Goal: Task Accomplishment & Management: Manage account settings

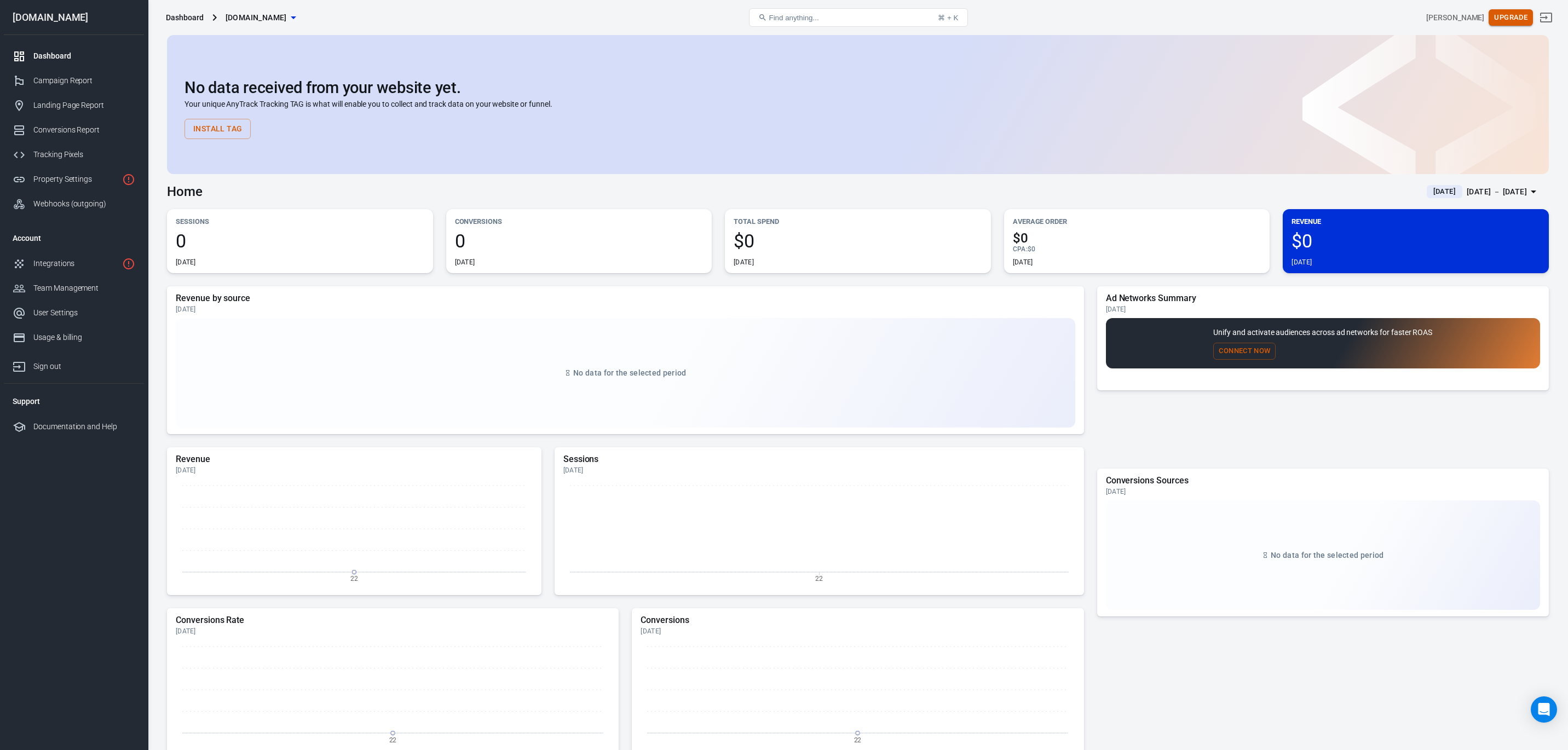
click at [1513, 20] on button "Upgrade" at bounding box center [1510, 17] width 45 height 17
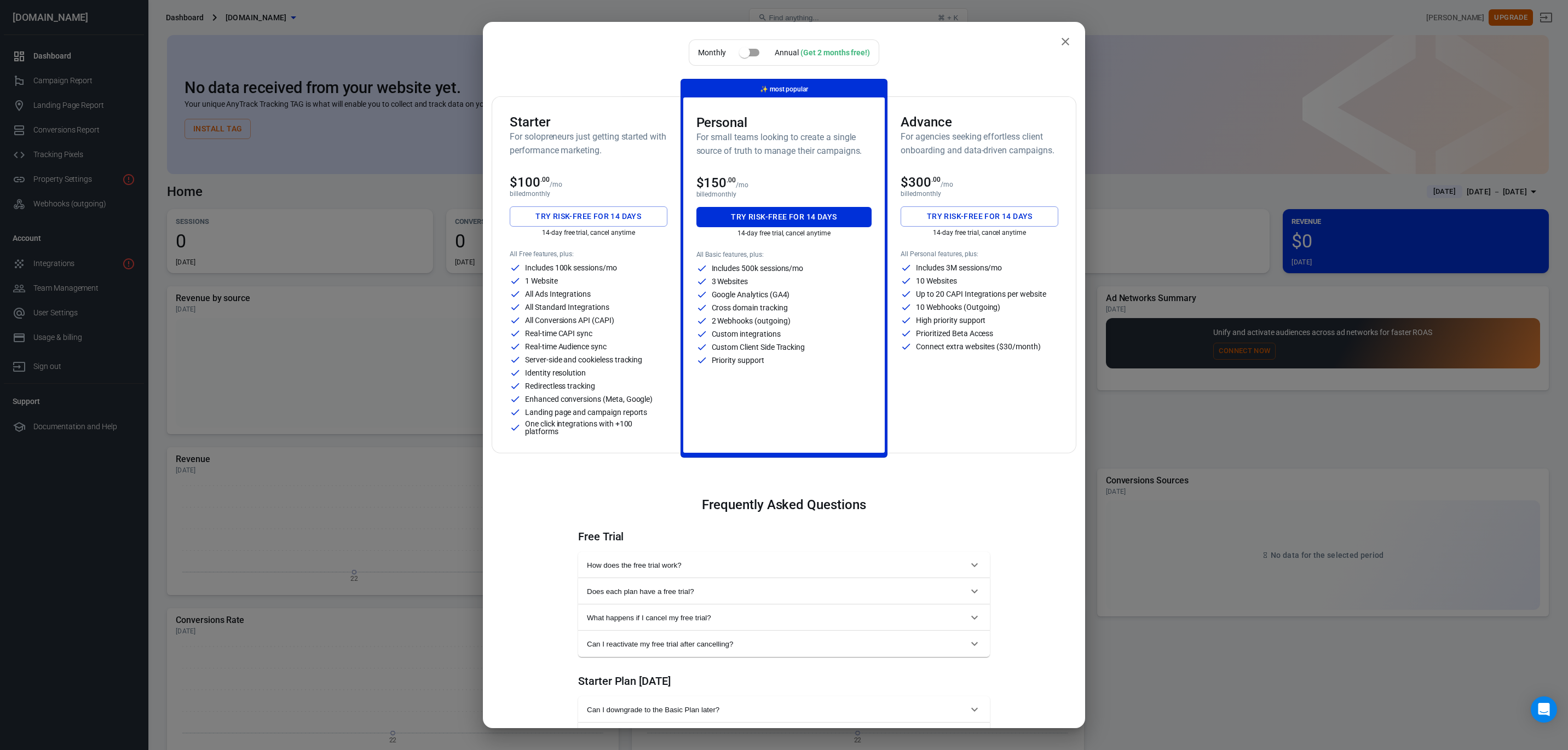
click at [573, 162] on div "Starter For solopreneurs just getting started with performance marketing." at bounding box center [588, 140] width 158 height 51
click at [595, 213] on button "Try risk-free for 14 days" at bounding box center [588, 217] width 158 height 20
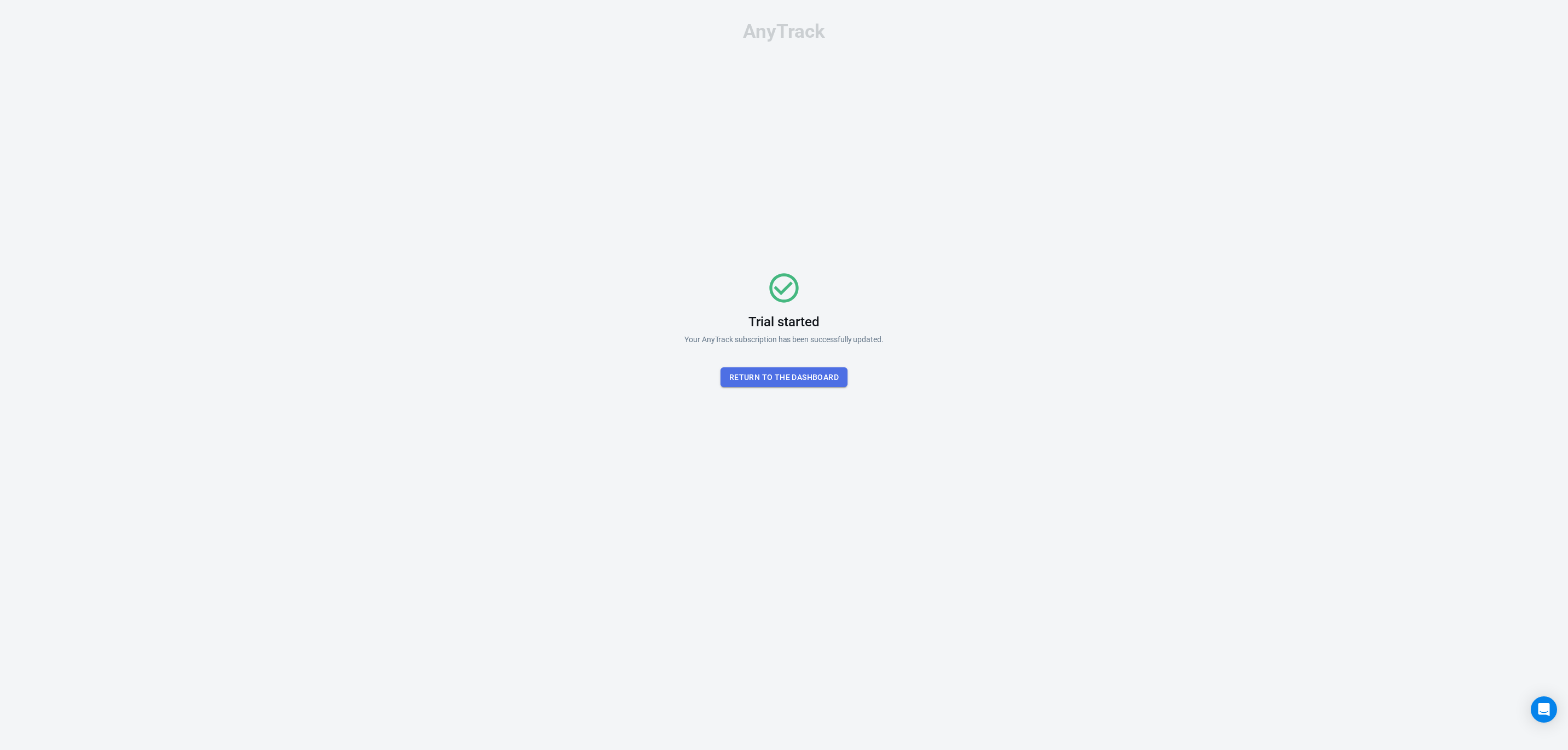
click at [793, 372] on button "Return To the dashboard" at bounding box center [784, 377] width 127 height 20
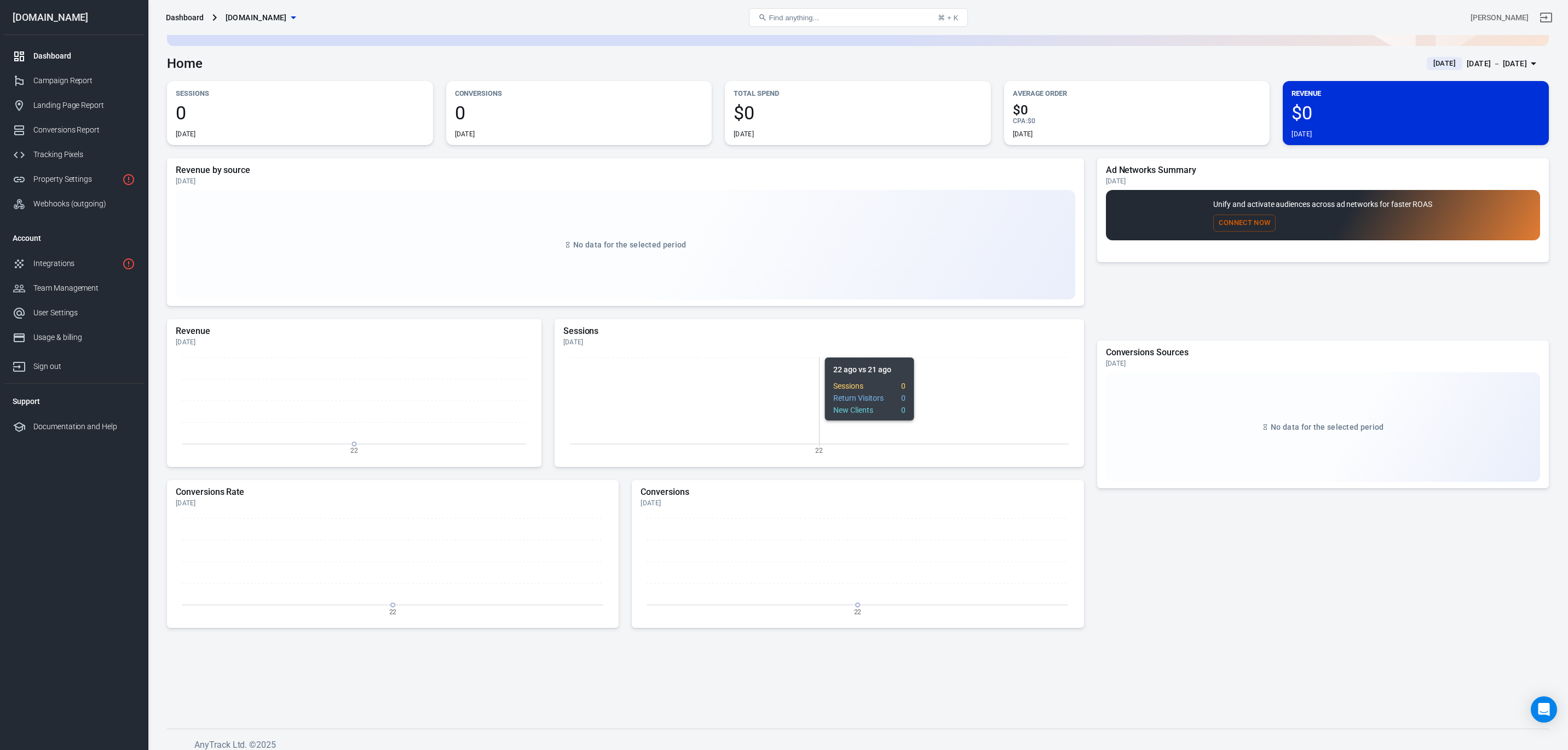
scroll to position [136, 0]
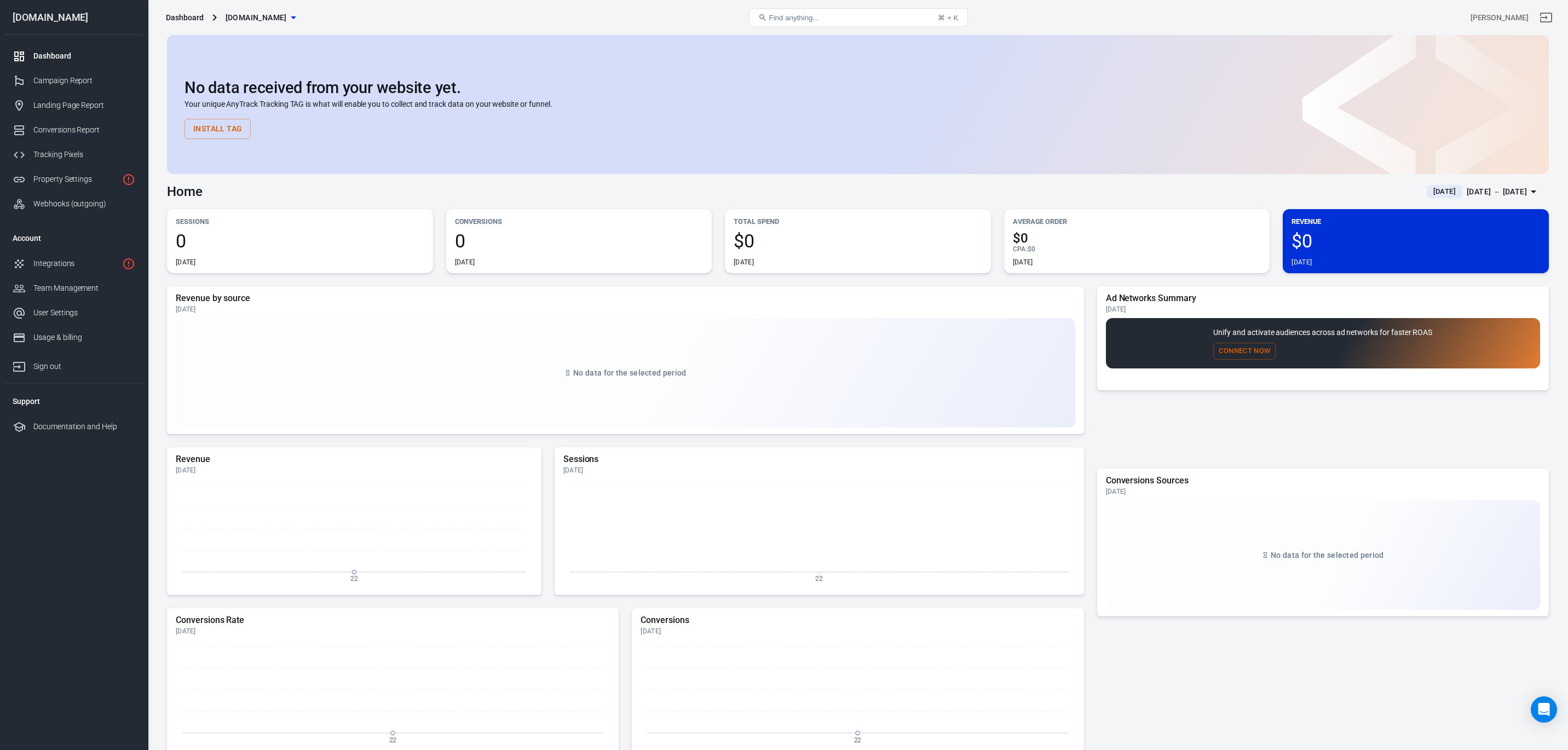
scroll to position [136, 0]
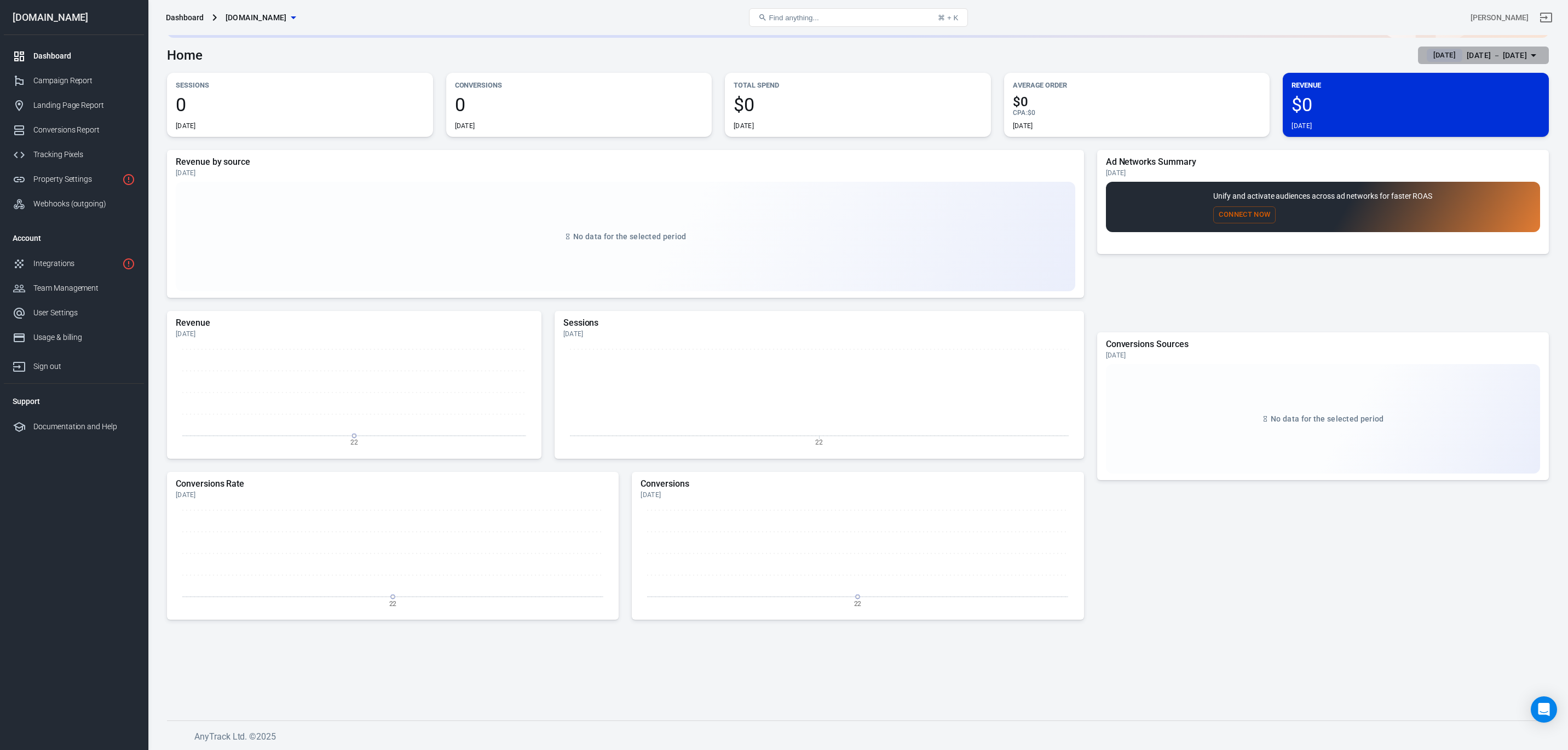
click at [1485, 53] on div "Aug 22 － Aug 22, 2025" at bounding box center [1497, 55] width 60 height 14
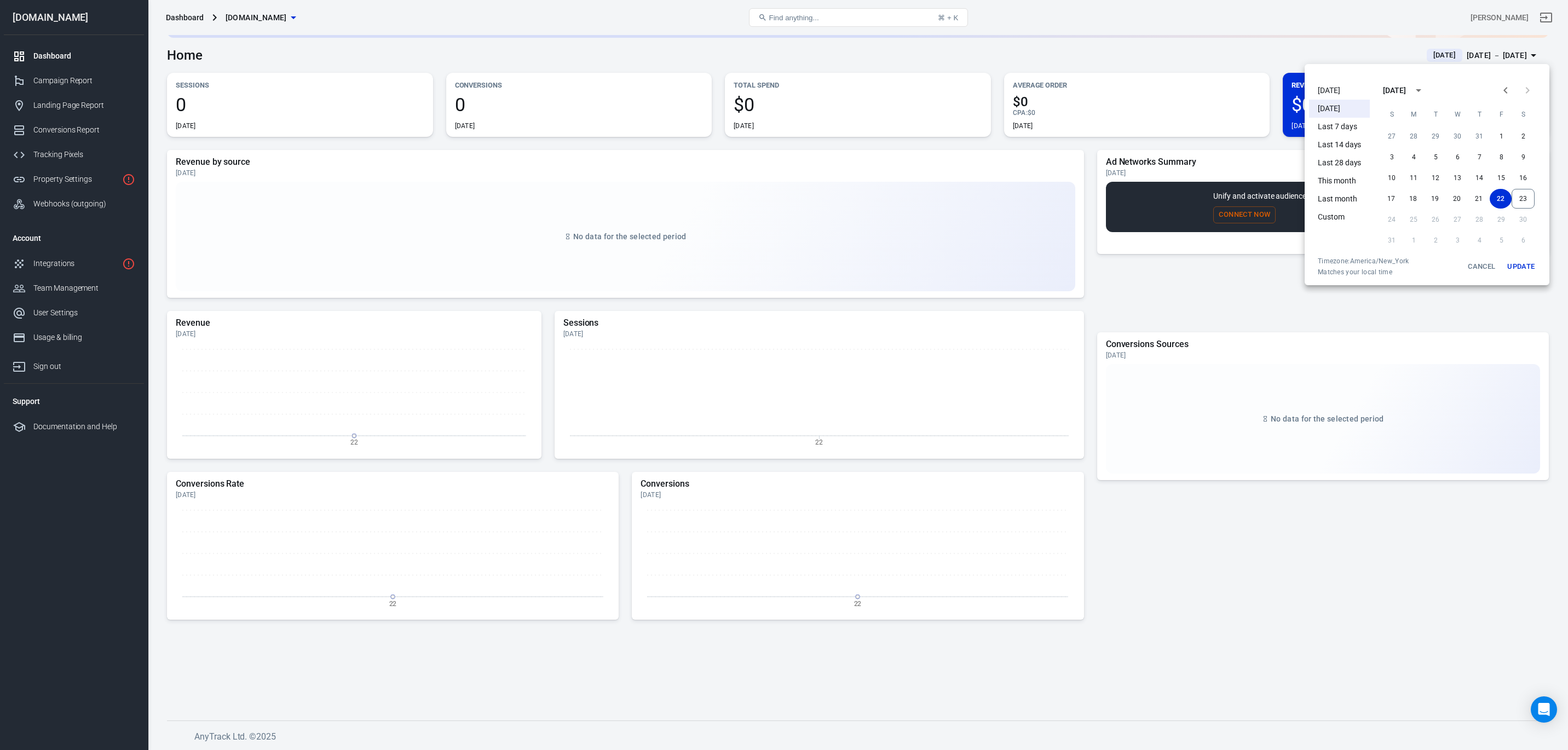
click at [1322, 86] on li "Today" at bounding box center [1340, 90] width 61 height 18
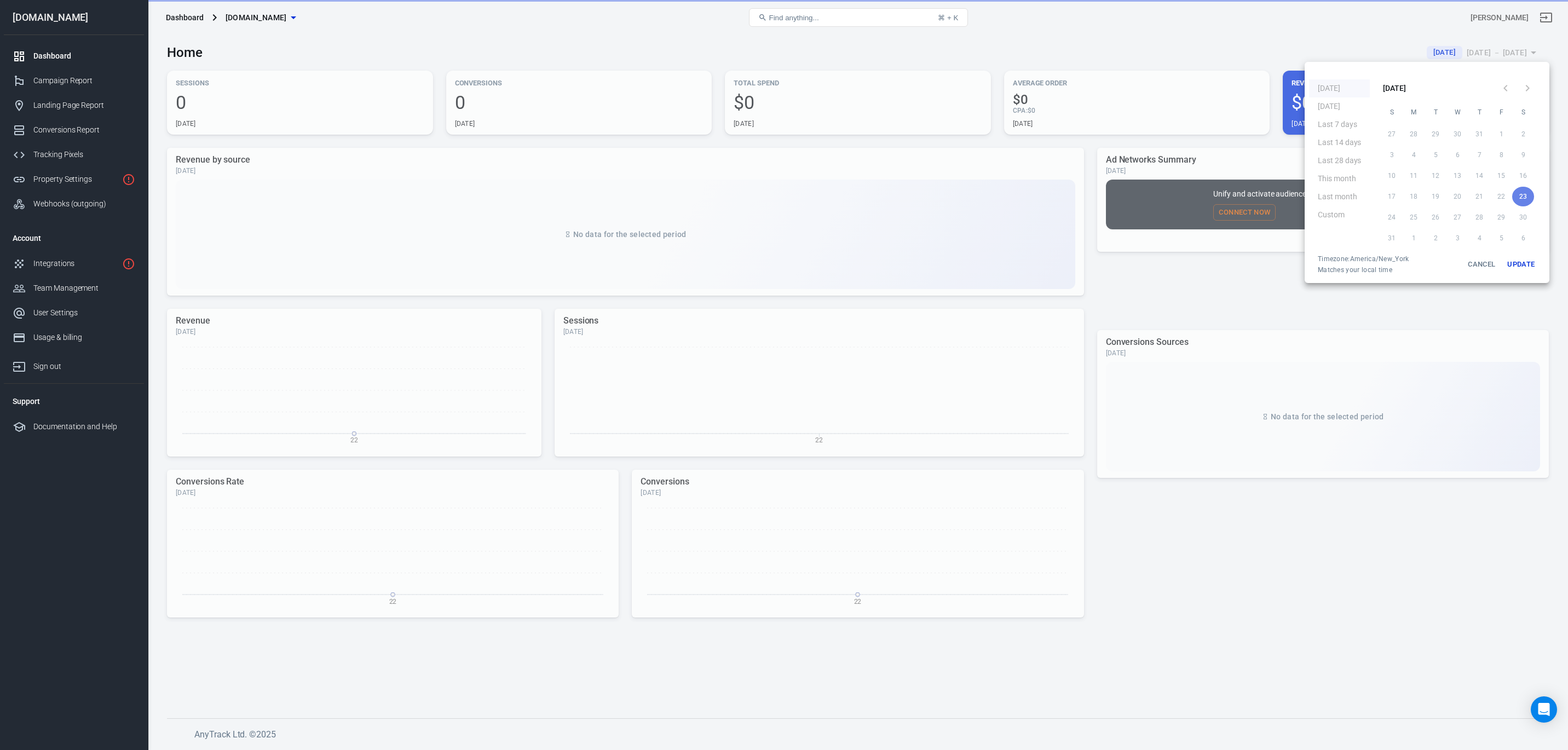
scroll to position [0, 0]
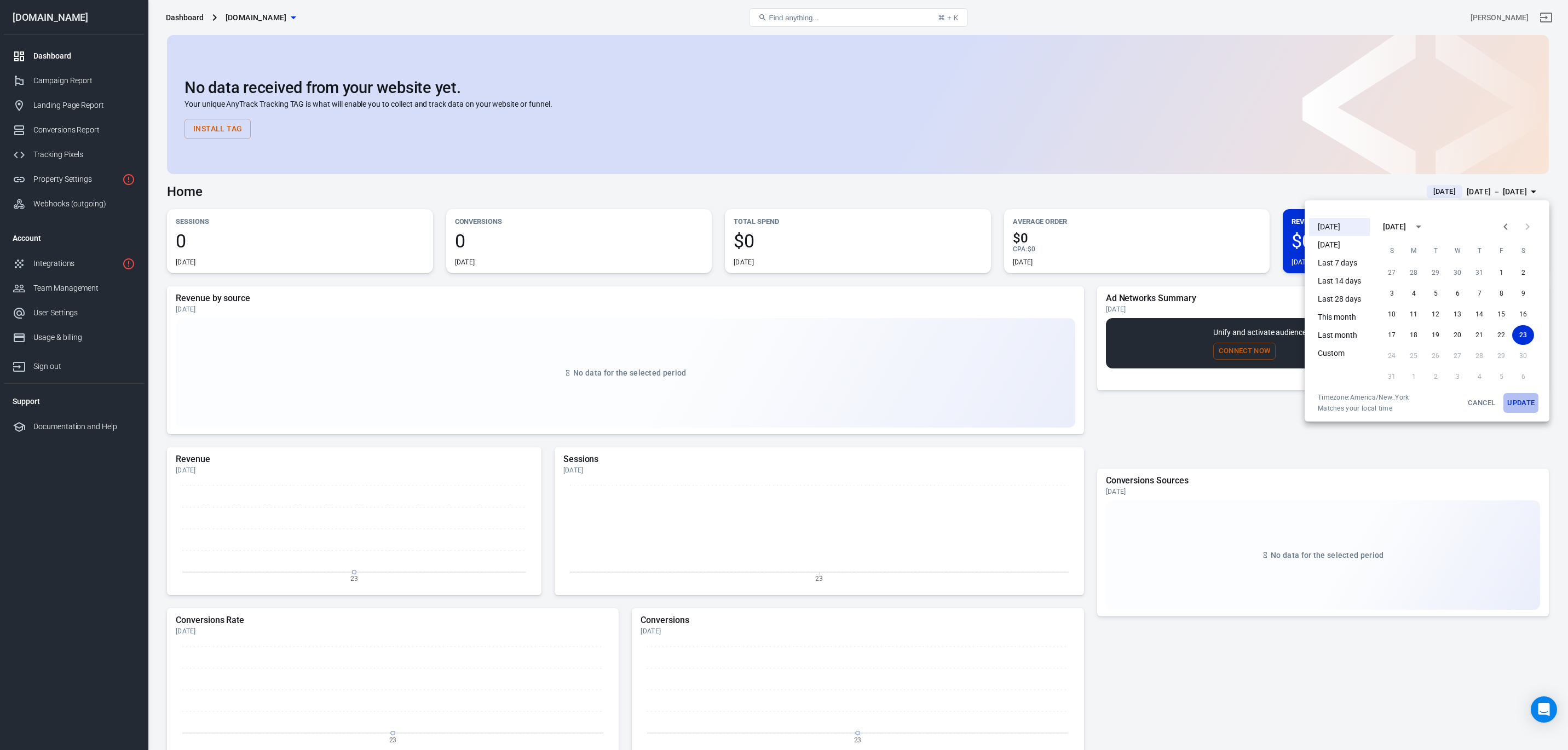
click at [1522, 406] on button "Update" at bounding box center [1521, 404] width 35 height 20
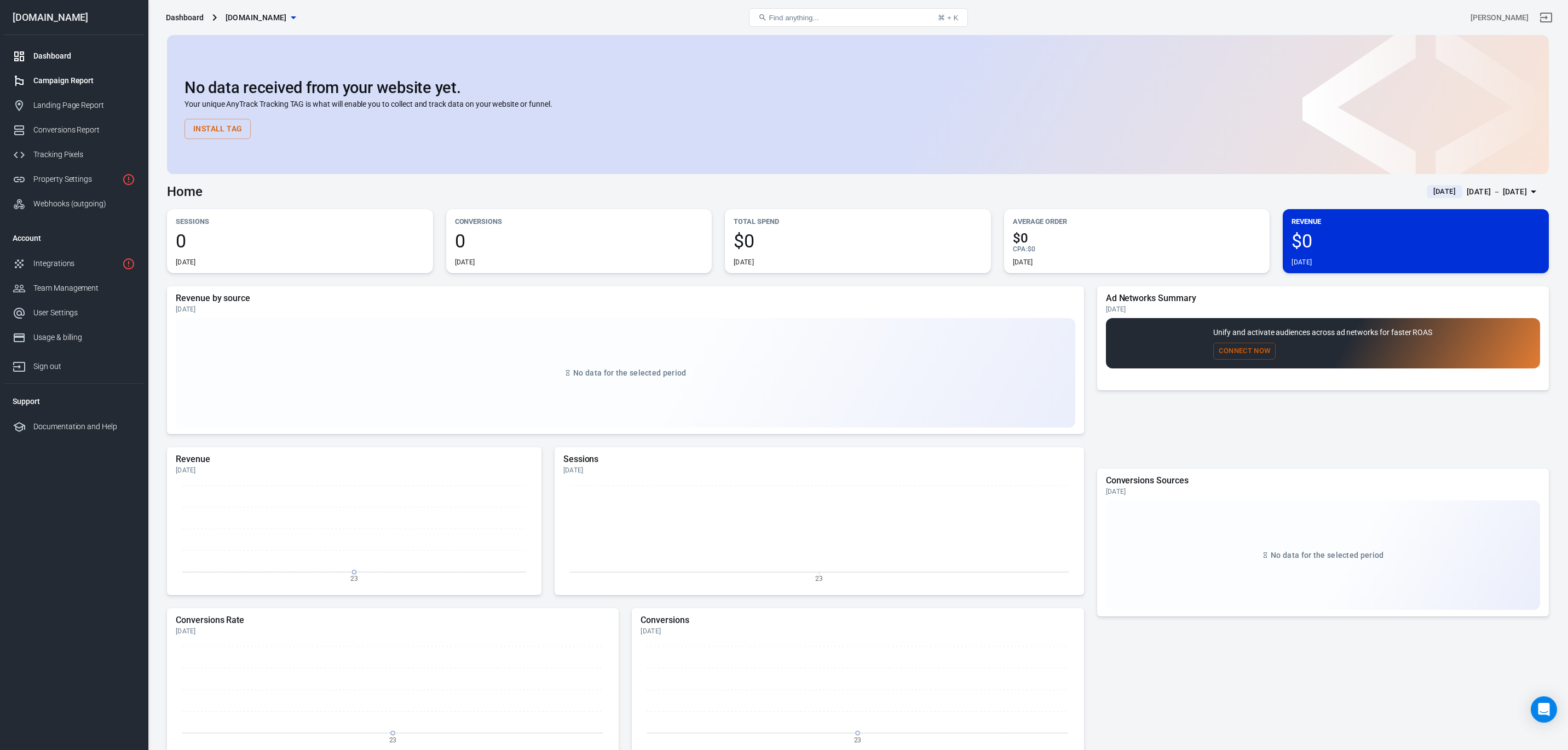
click at [56, 76] on div "Campaign Report" at bounding box center [85, 80] width 102 height 12
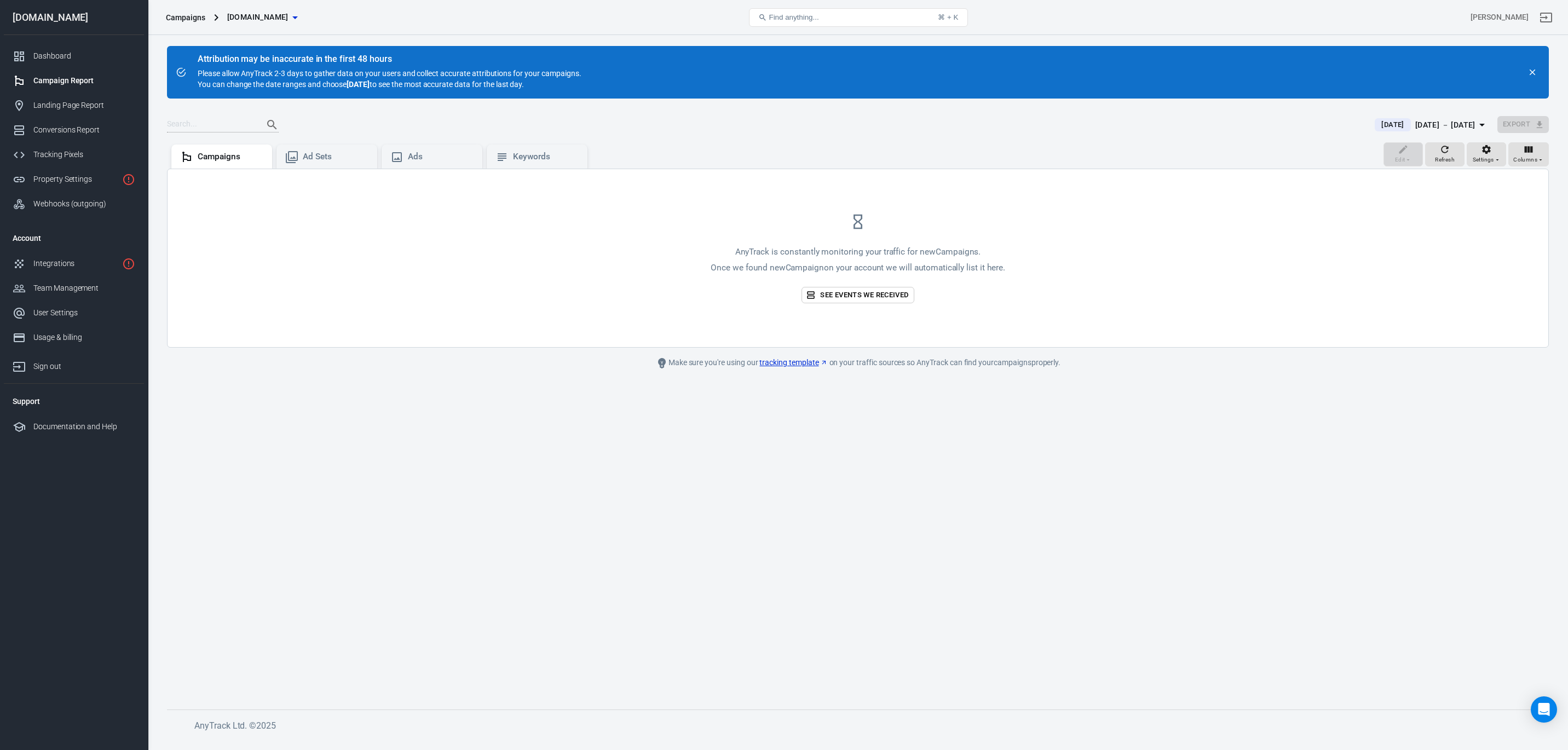
click at [51, 87] on link "Campaign Report" at bounding box center [74, 80] width 141 height 25
click at [56, 48] on link "Dashboard" at bounding box center [74, 56] width 141 height 25
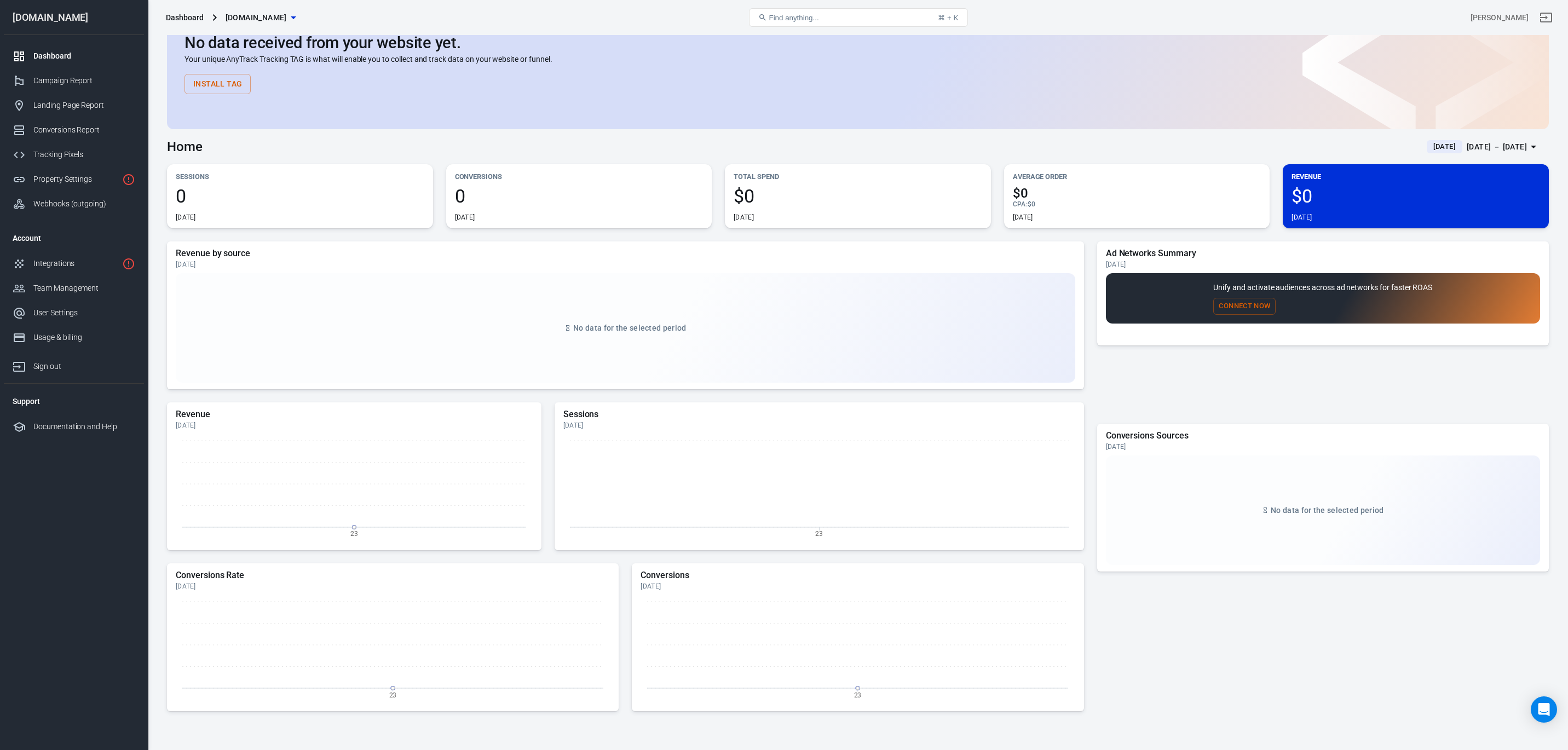
scroll to position [26, 0]
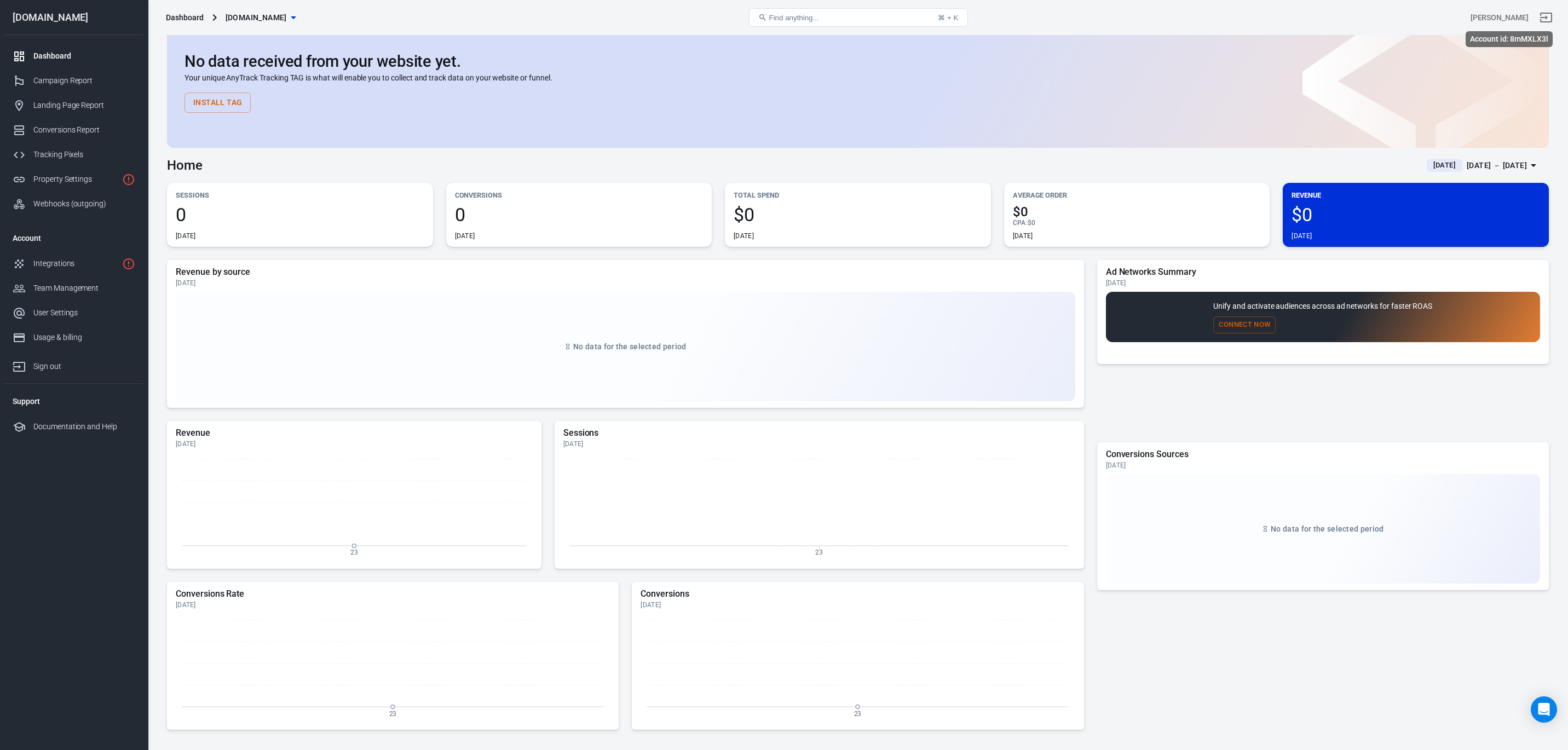
click at [1507, 17] on div "[PERSON_NAME]" at bounding box center [1500, 17] width 58 height 12
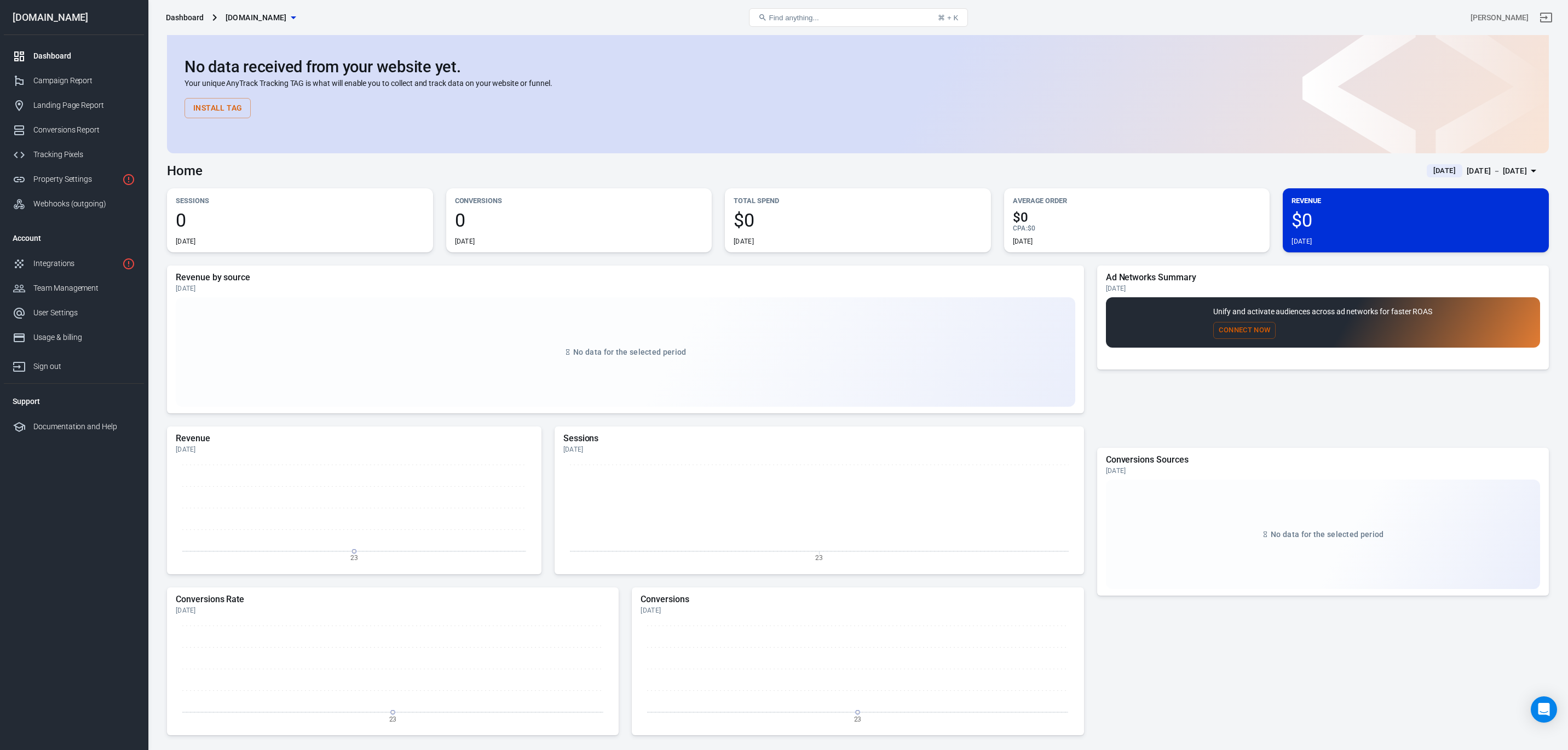
scroll to position [18, 0]
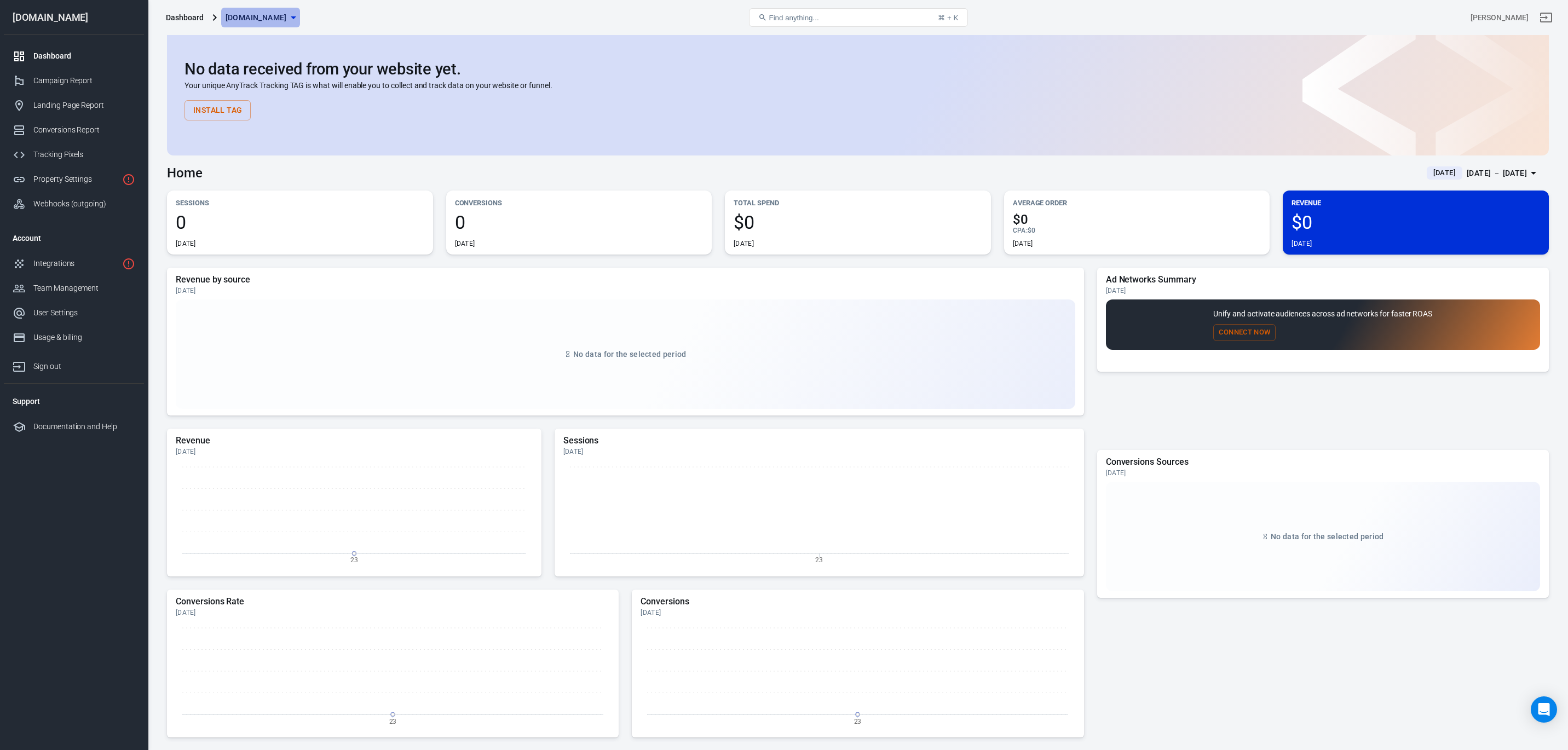
click at [287, 20] on span "[DOMAIN_NAME]" at bounding box center [256, 17] width 61 height 14
click at [557, 24] on div at bounding box center [784, 375] width 1568 height 750
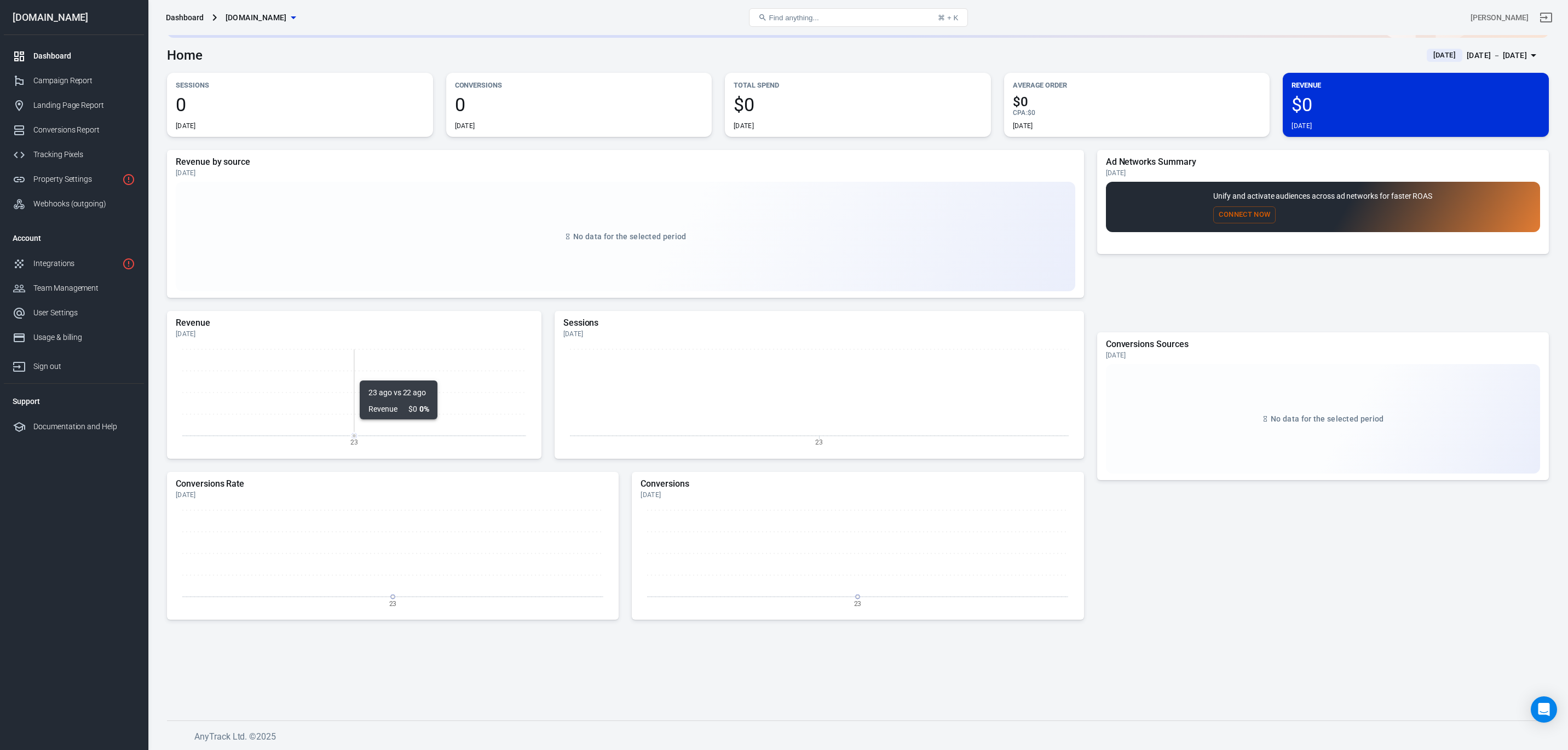
scroll to position [0, 0]
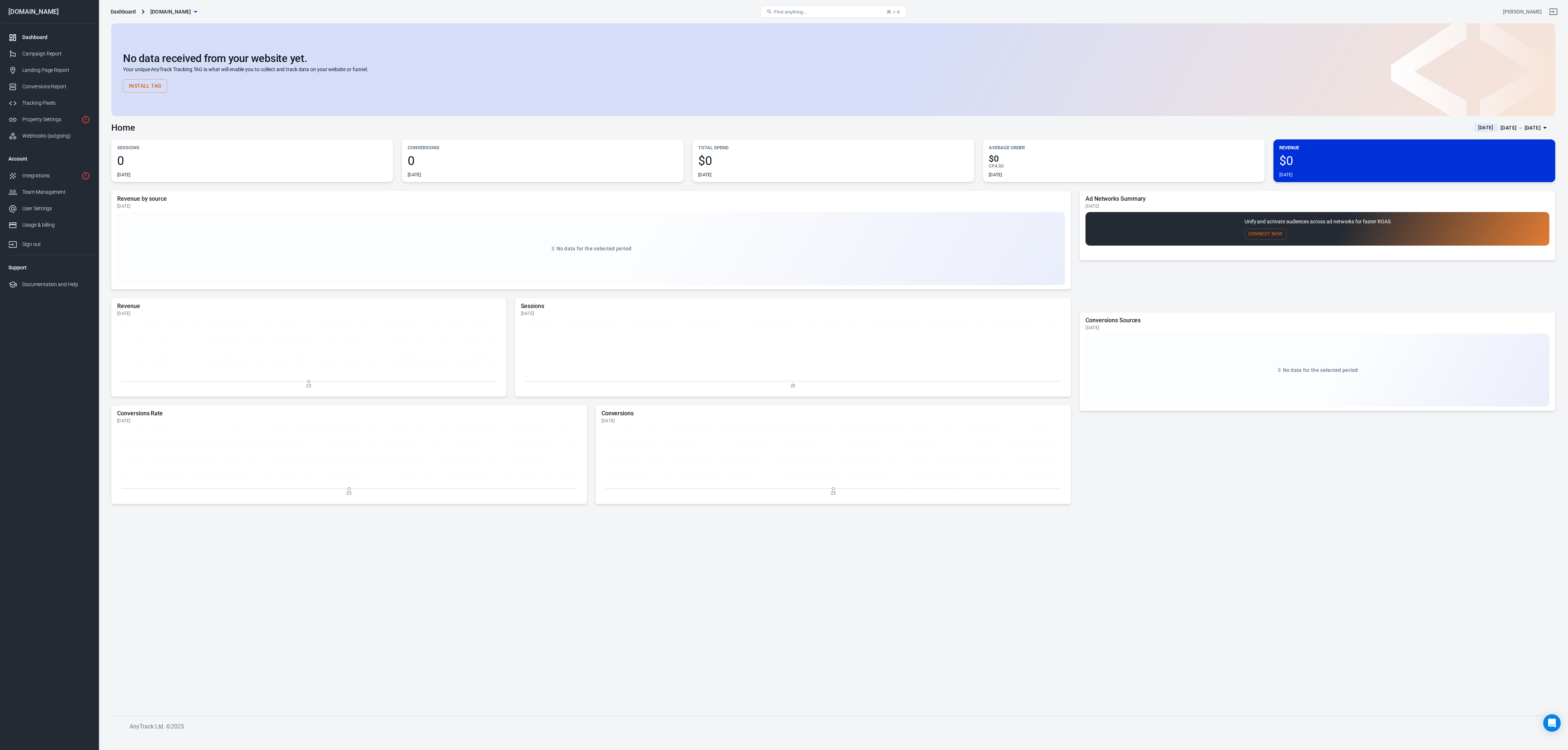
click at [634, 500] on main "No data received from your website yet. Your unique AnyTrack Tracking TAG is wh…" at bounding box center [833, 363] width 1444 height 681
click at [189, 8] on span "[DOMAIN_NAME]" at bounding box center [170, 12] width 41 height 9
click at [189, 8] on div at bounding box center [784, 375] width 1568 height 750
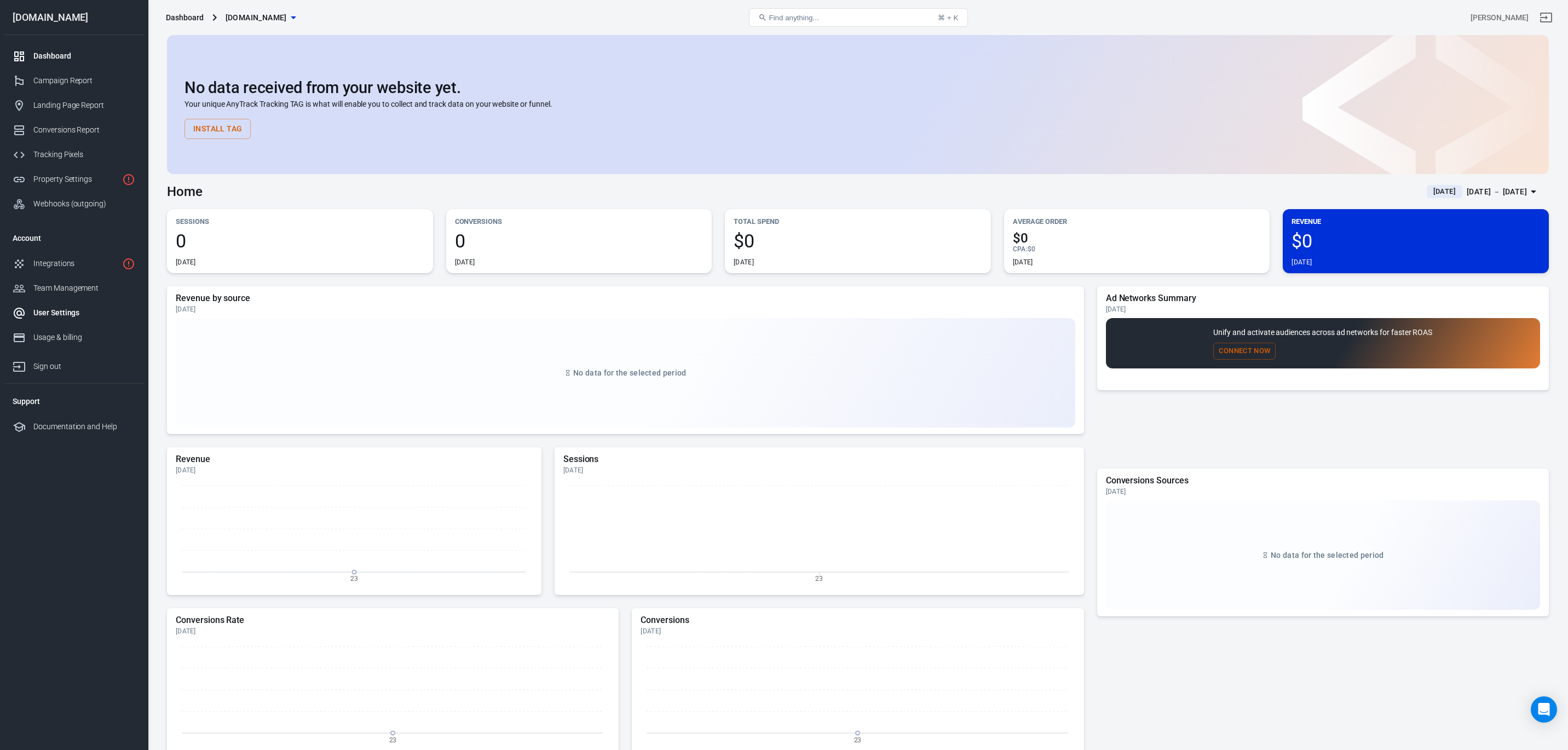
click at [54, 312] on div "User Settings" at bounding box center [85, 312] width 102 height 12
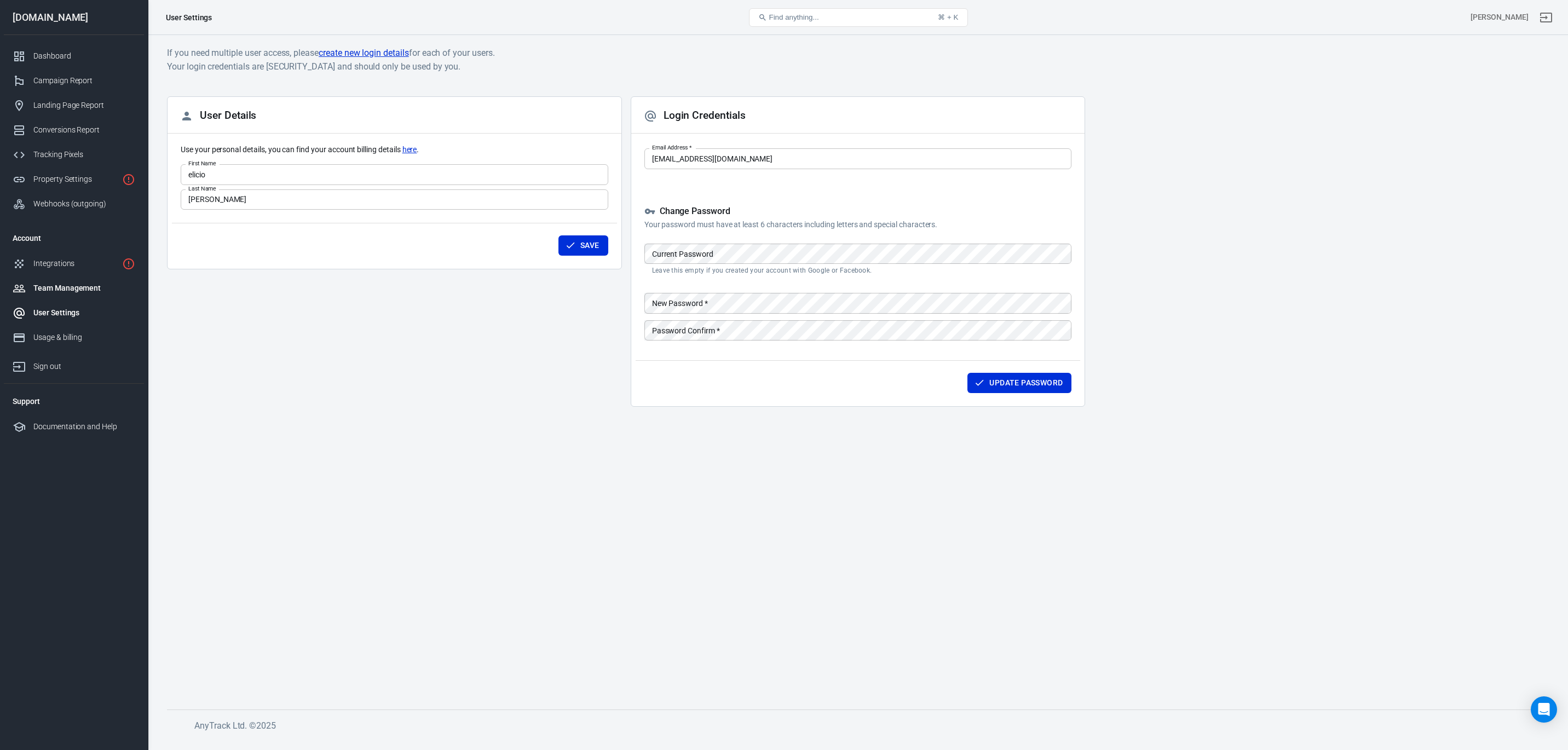
click at [46, 292] on div "Team Management" at bounding box center [85, 288] width 102 height 12
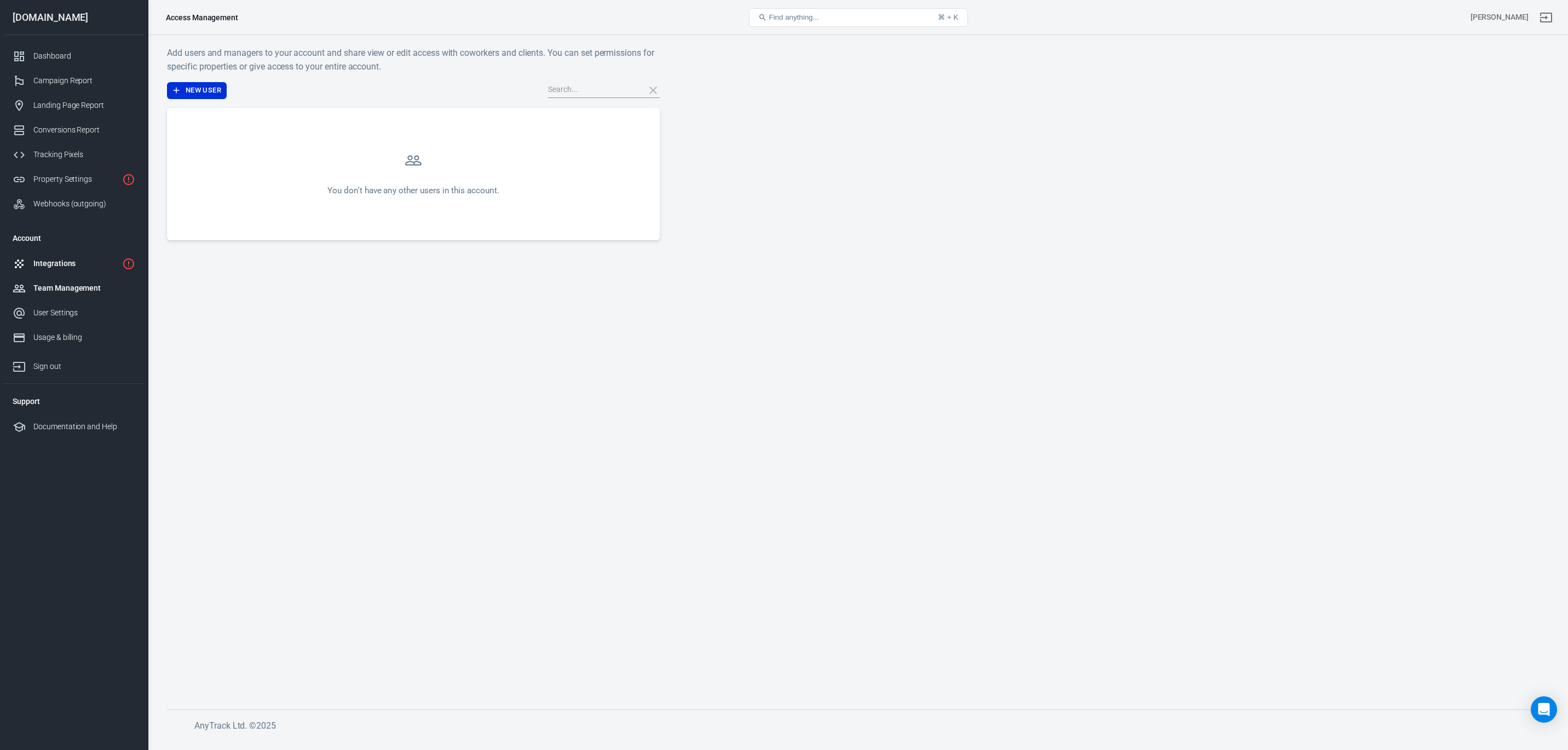
click at [58, 265] on div "Integrations" at bounding box center [76, 263] width 84 height 12
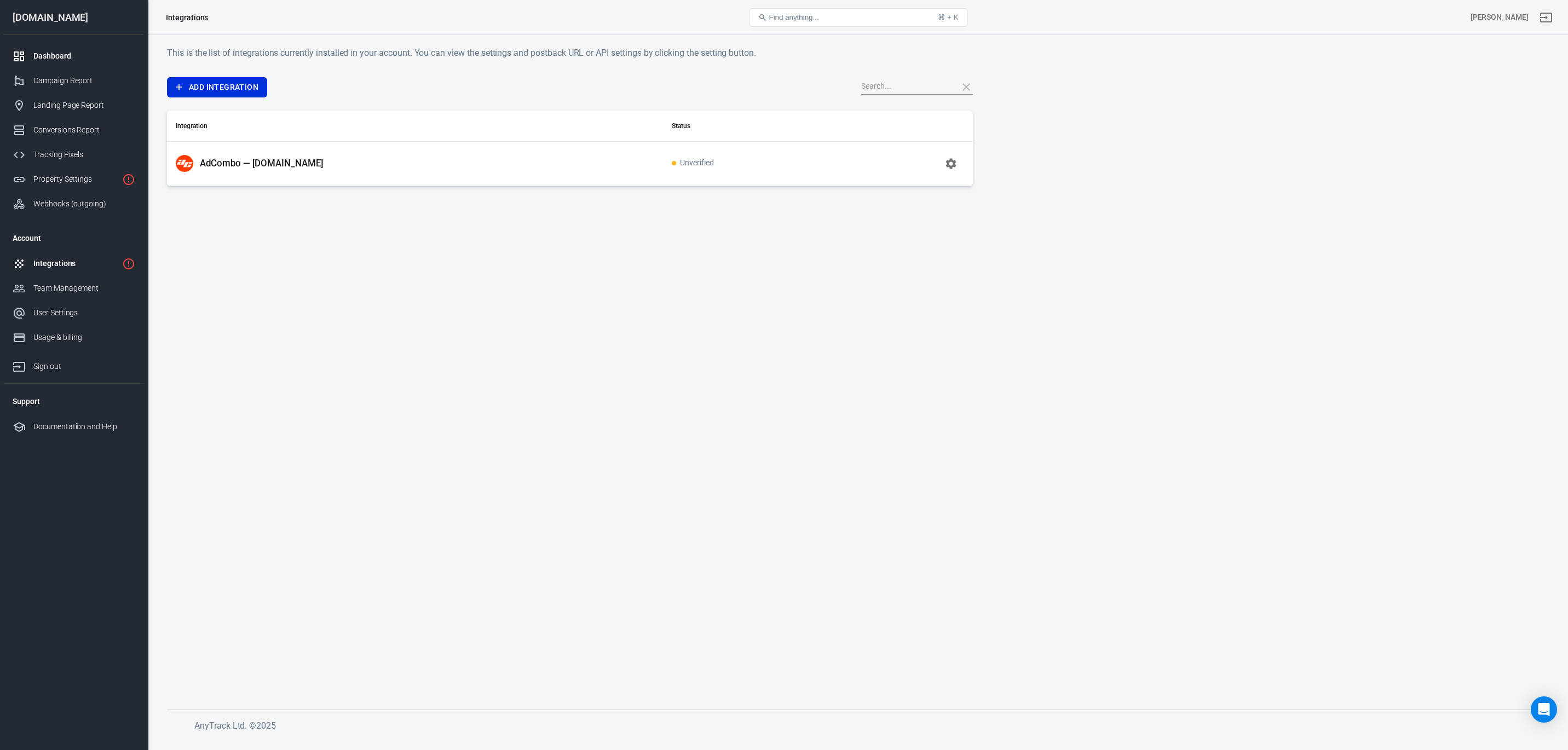
click at [48, 62] on link "Dashboard" at bounding box center [74, 56] width 141 height 25
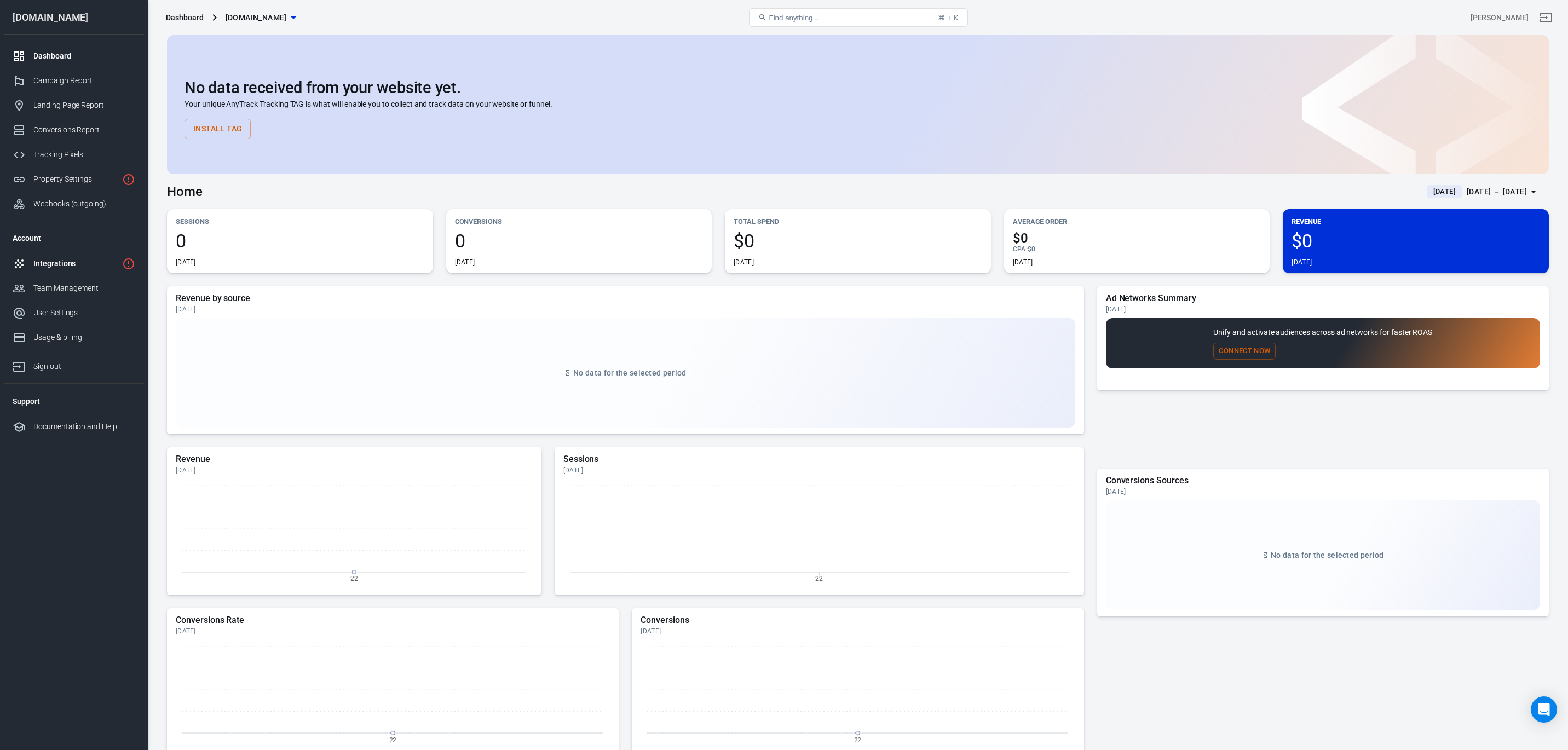
click at [63, 265] on div "Integrations" at bounding box center [76, 263] width 84 height 12
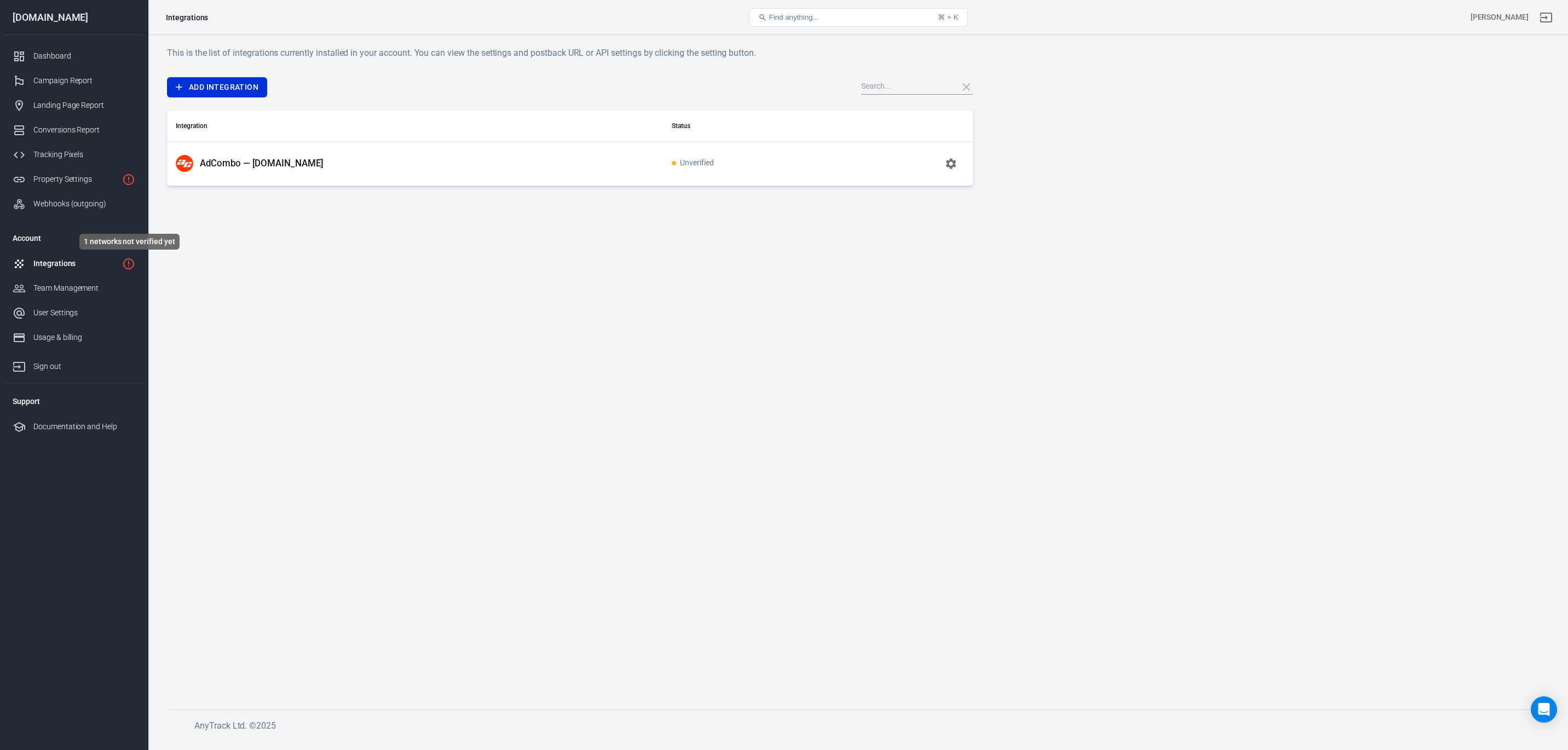
click at [131, 260] on icon "1 networks not verified yet" at bounding box center [129, 264] width 13 height 13
click at [952, 165] on icon "button" at bounding box center [951, 163] width 10 height 10
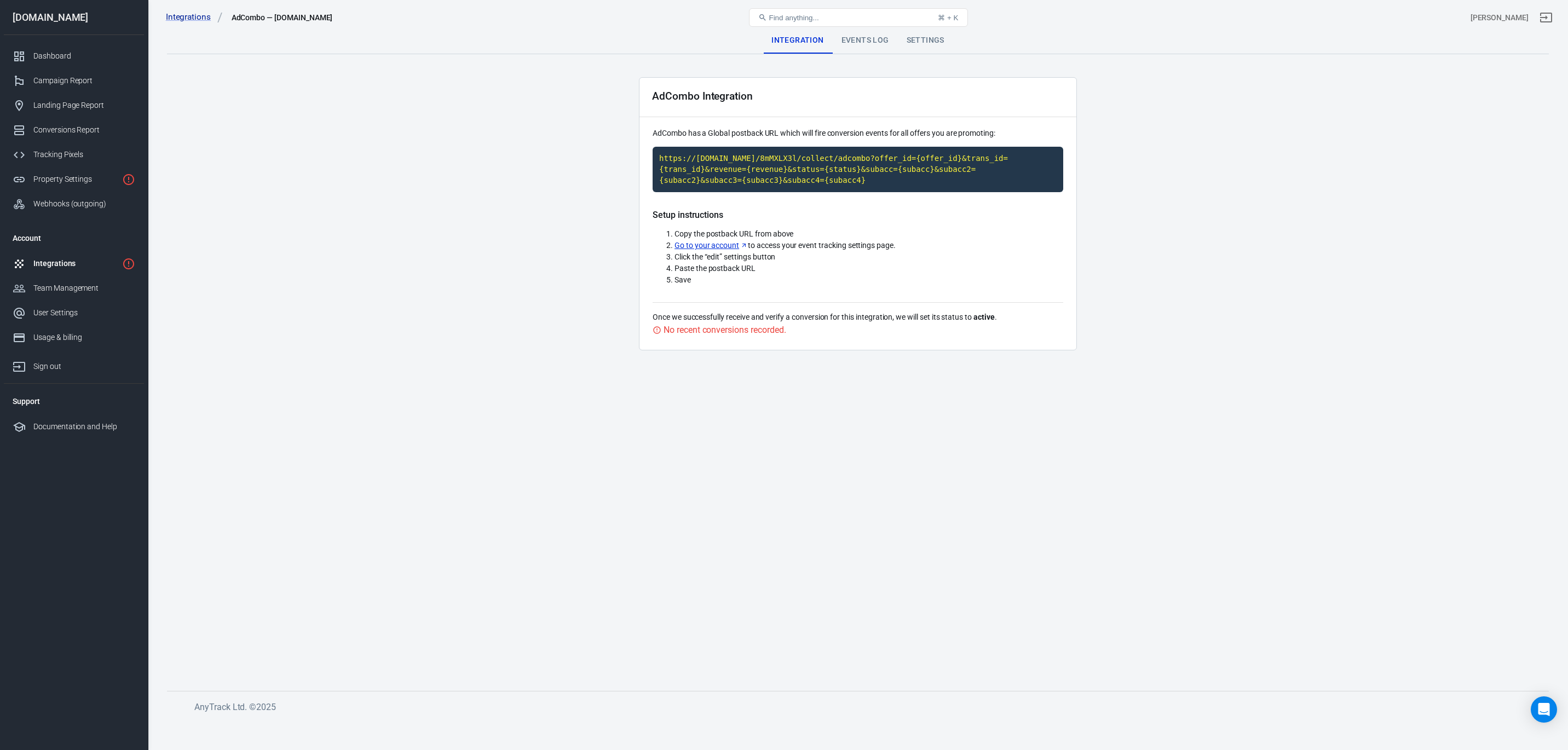
click at [868, 48] on div "Events Log" at bounding box center [865, 40] width 65 height 26
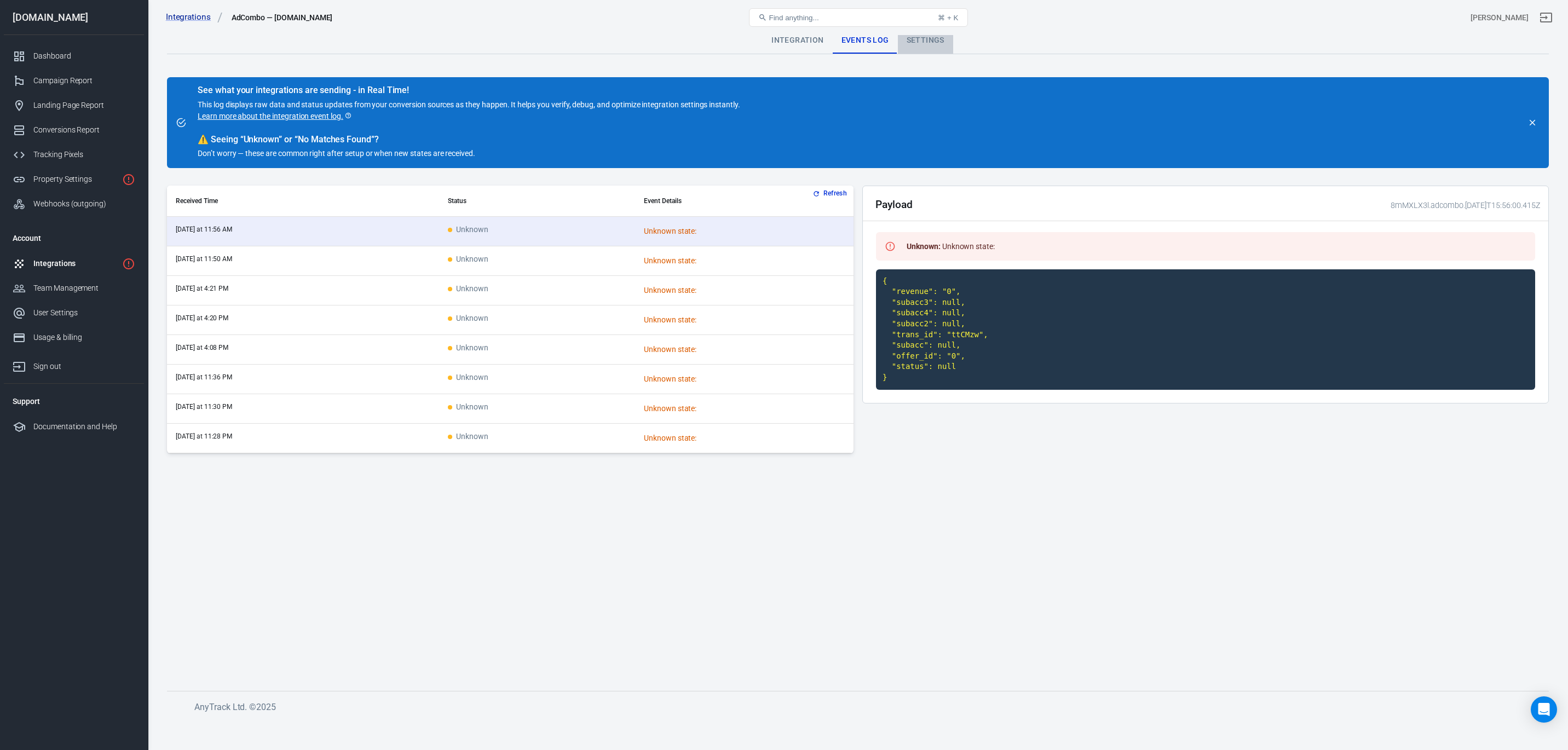
click at [925, 43] on div "Settings" at bounding box center [925, 40] width 56 height 26
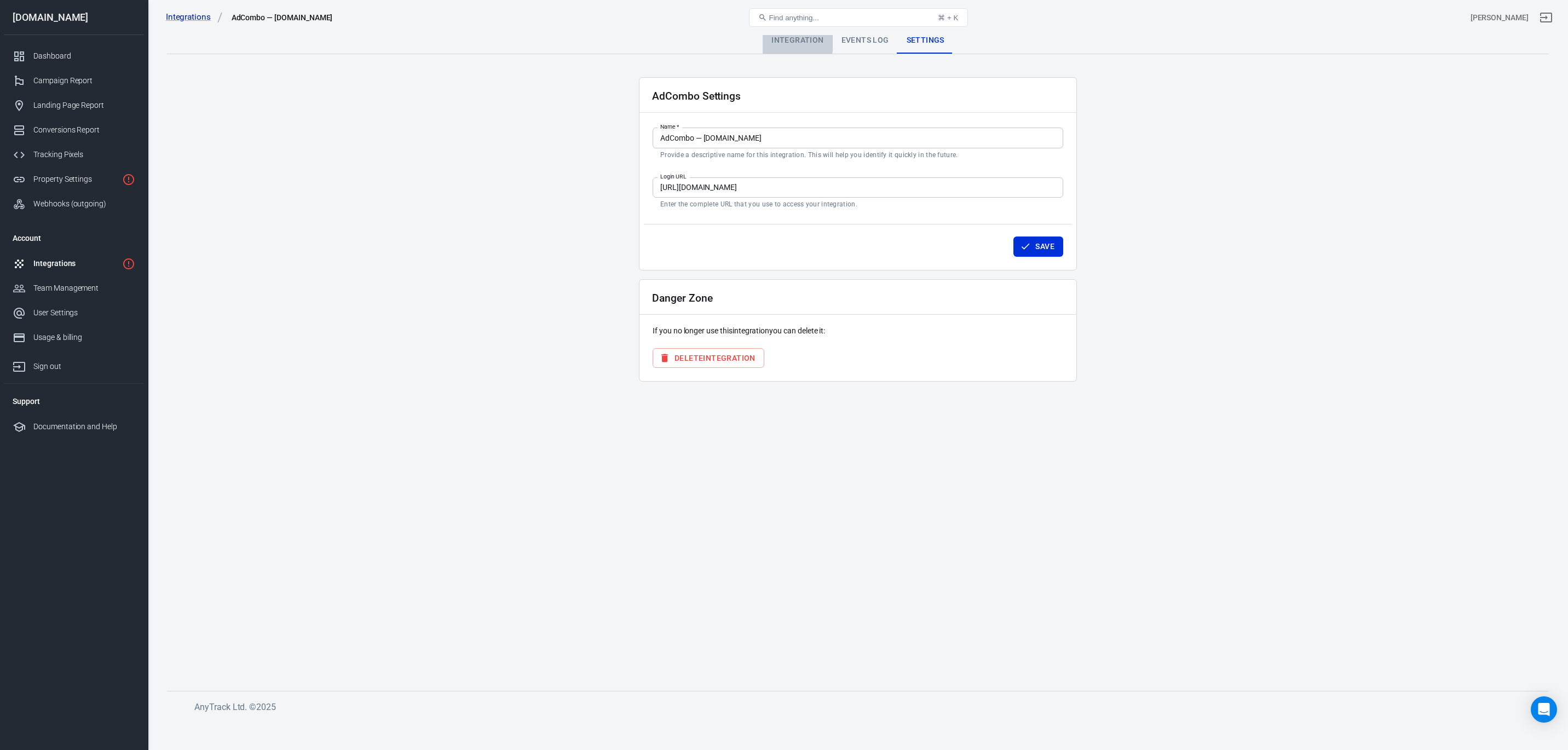
click at [786, 41] on div "Integration" at bounding box center [797, 40] width 69 height 26
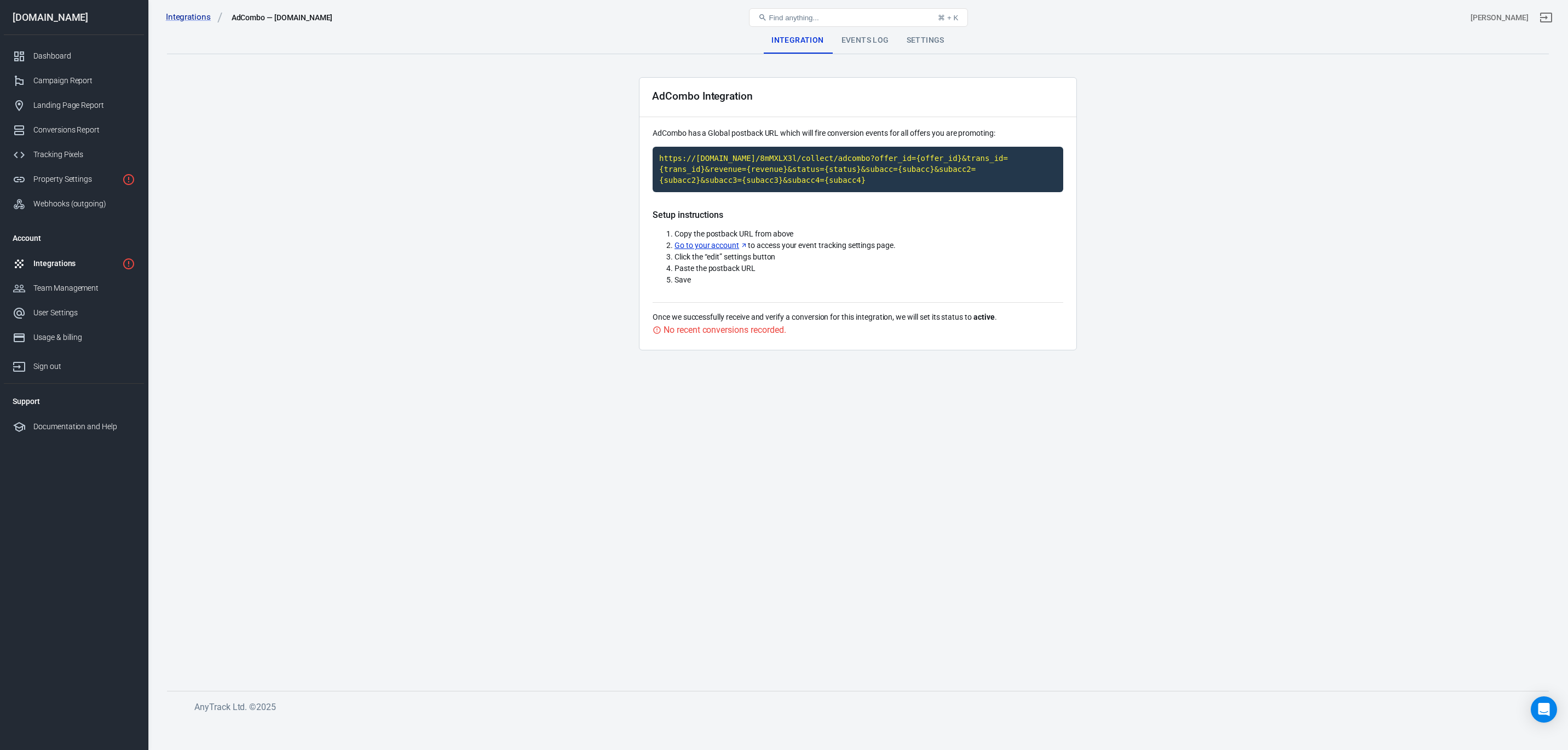
click at [66, 265] on div "Integrations" at bounding box center [76, 263] width 84 height 12
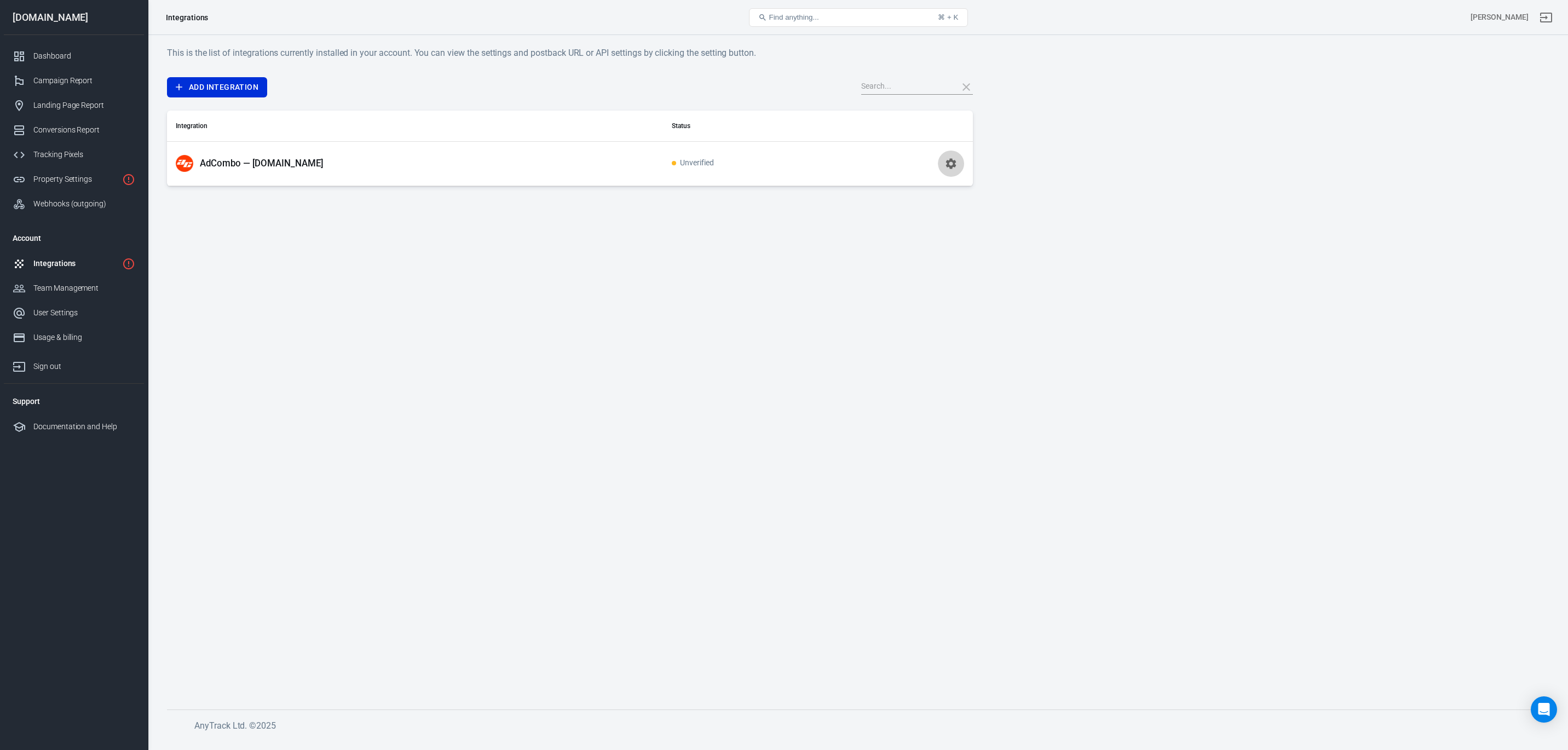
click at [952, 163] on icon "button" at bounding box center [951, 164] width 13 height 13
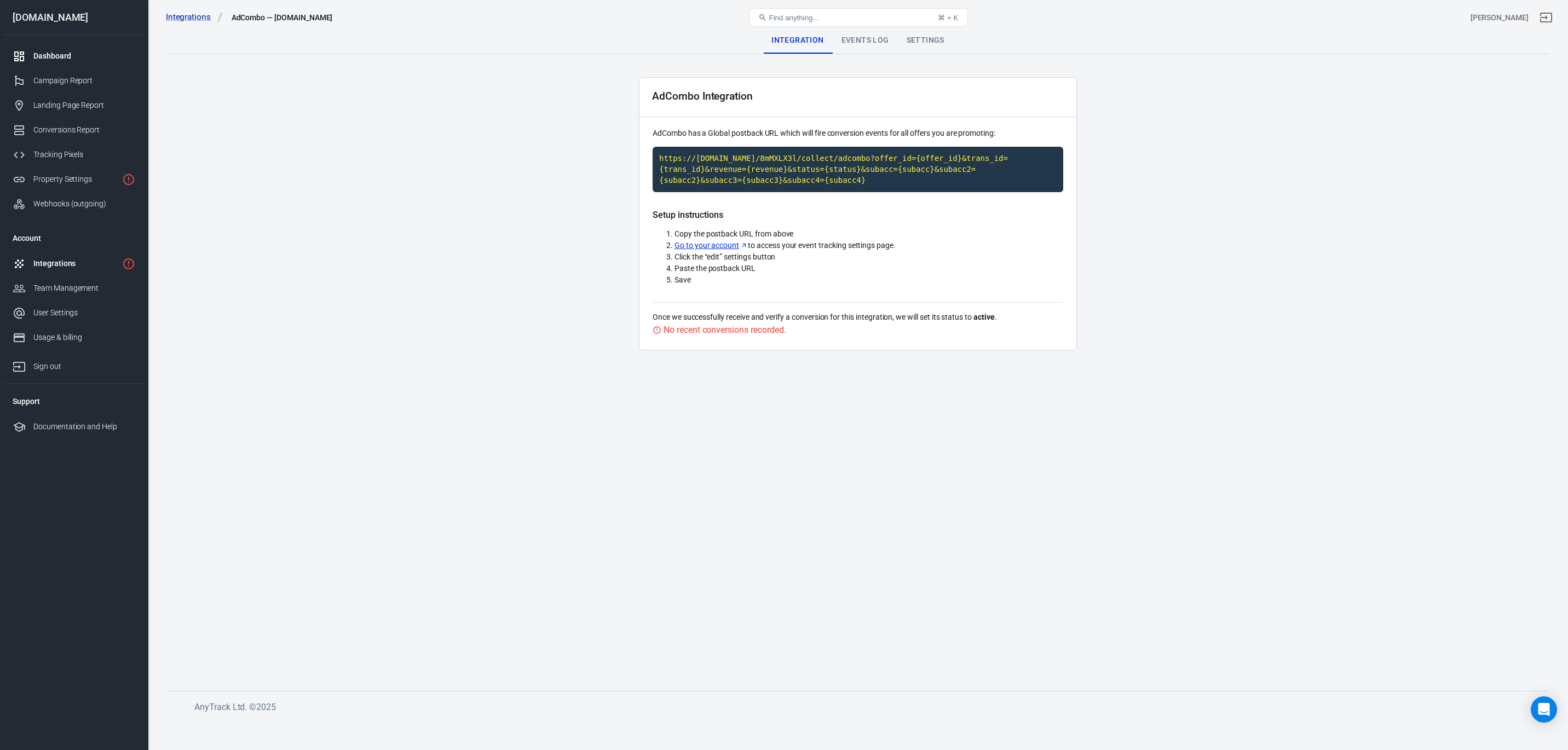
click at [54, 53] on div "Dashboard" at bounding box center [85, 56] width 102 height 12
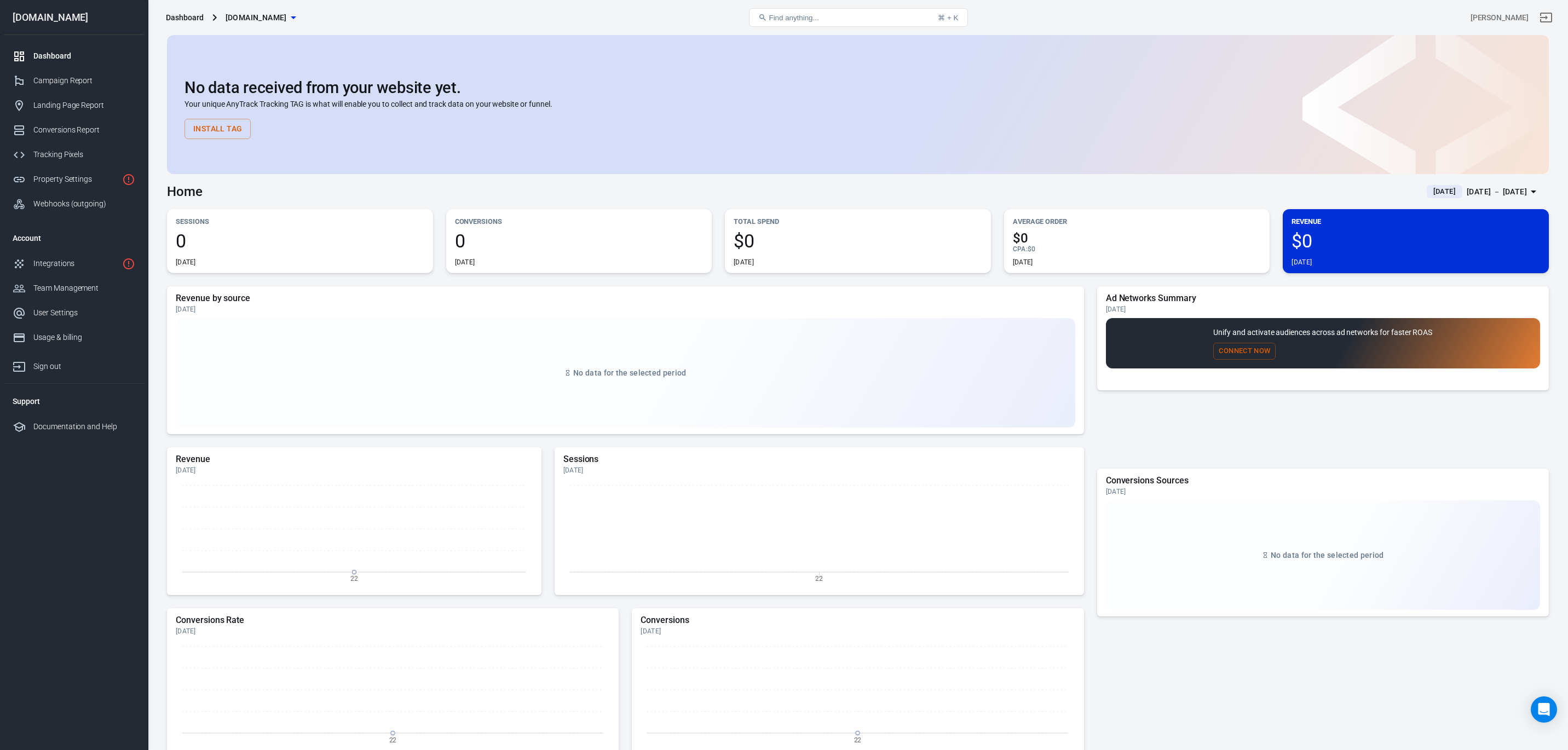
click at [1429, 193] on span "Yesterday" at bounding box center [1445, 192] width 31 height 11
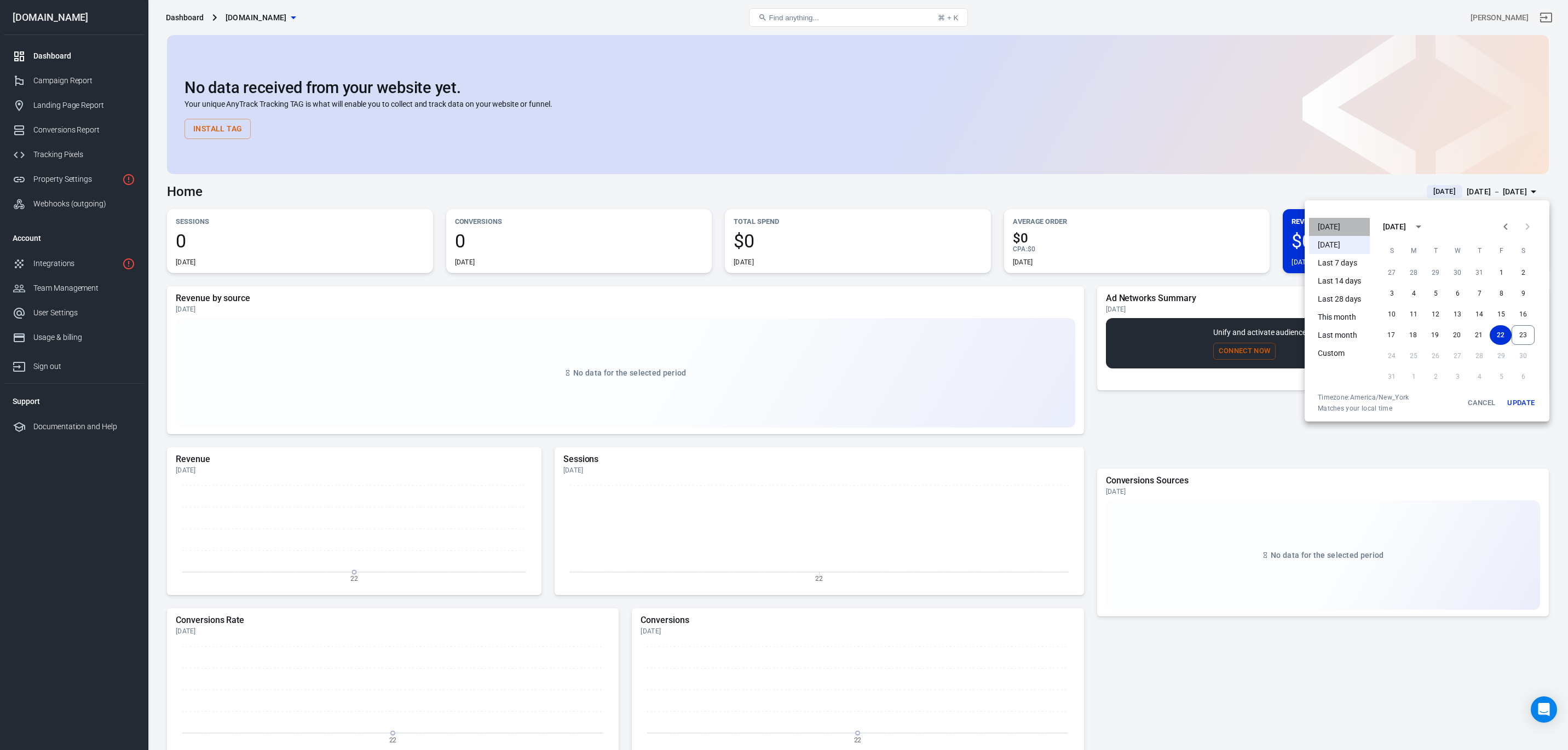
click at [1337, 219] on li "Today" at bounding box center [1340, 227] width 61 height 18
click at [1519, 402] on button "Update" at bounding box center [1521, 404] width 35 height 20
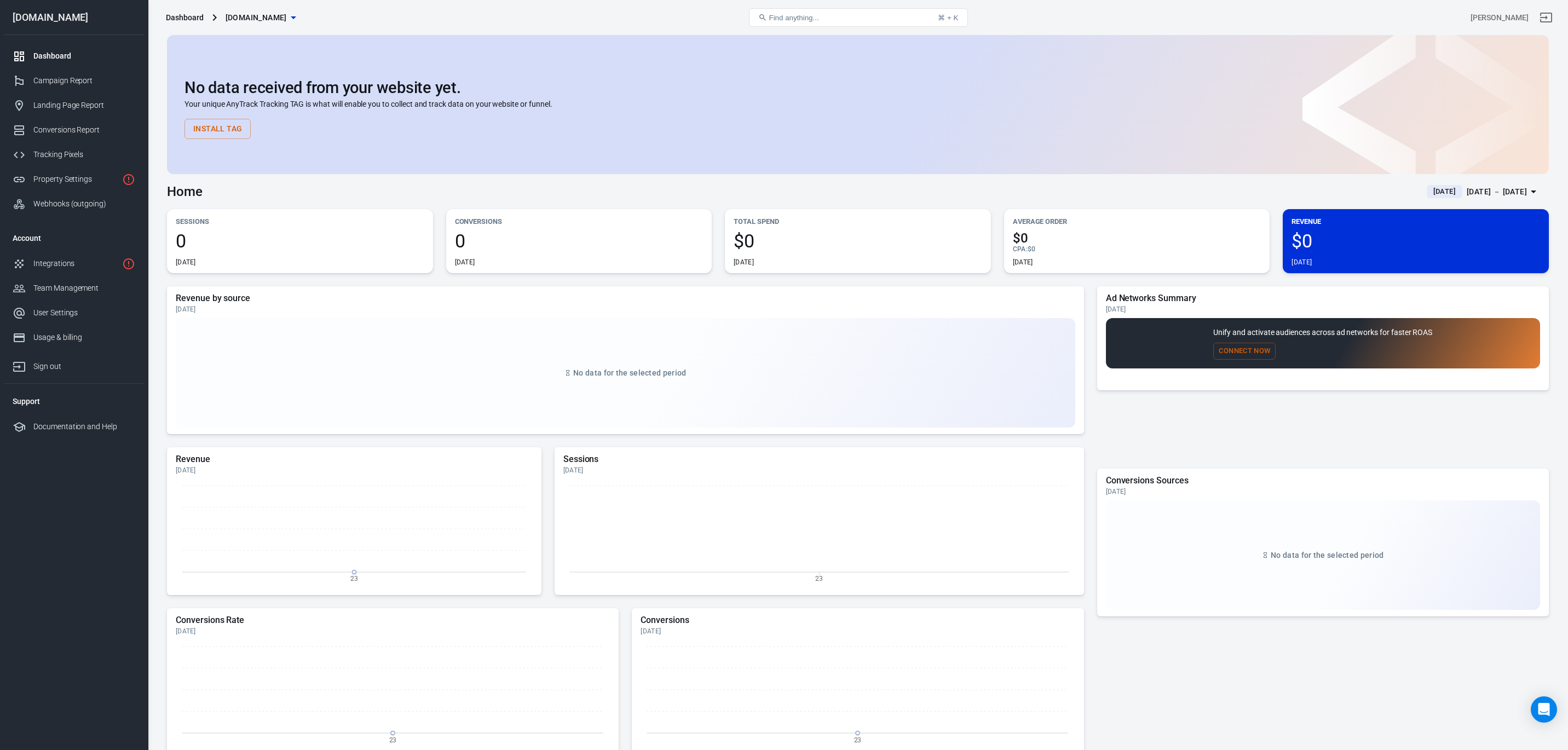
scroll to position [136, 0]
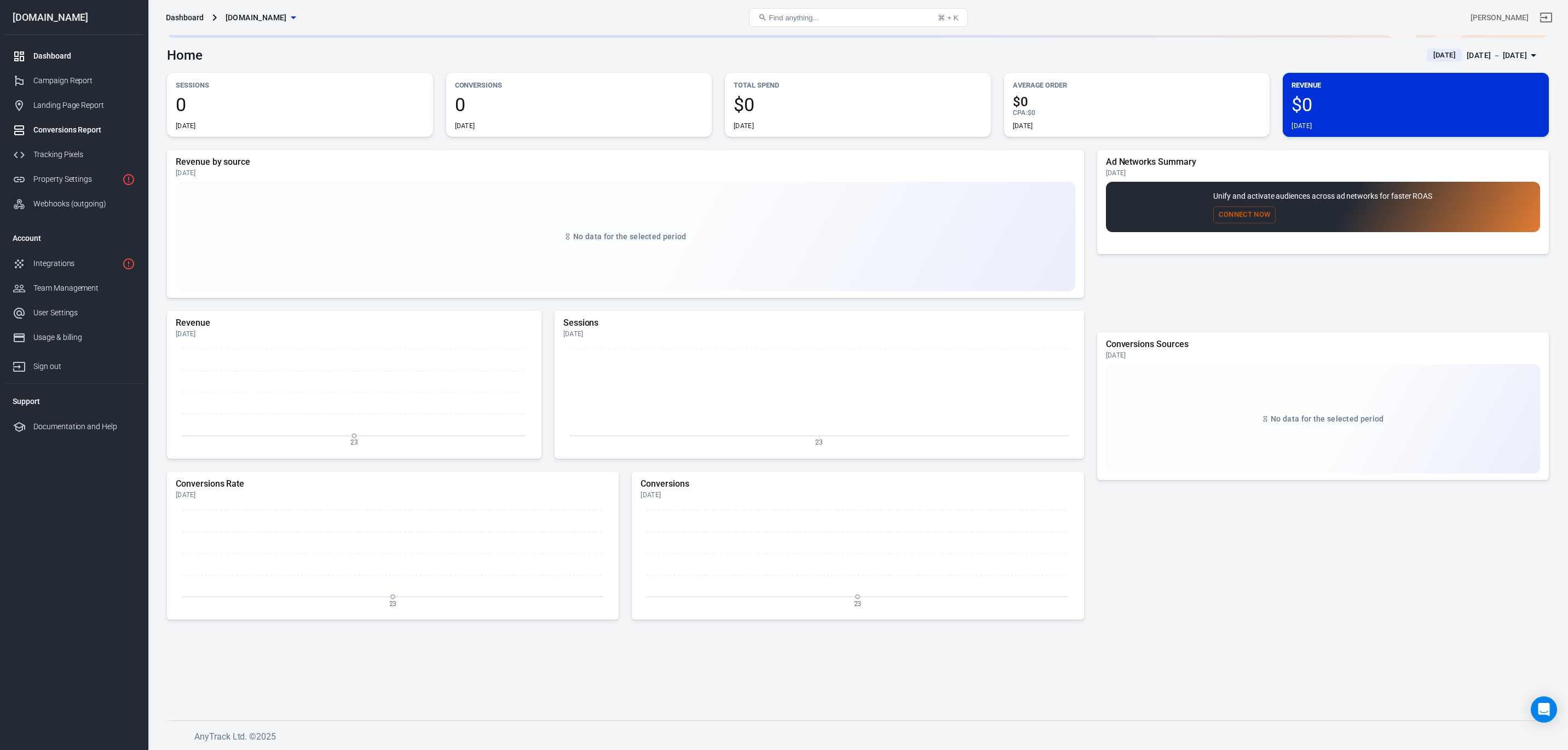
click at [49, 132] on div "Conversions Report" at bounding box center [85, 130] width 102 height 12
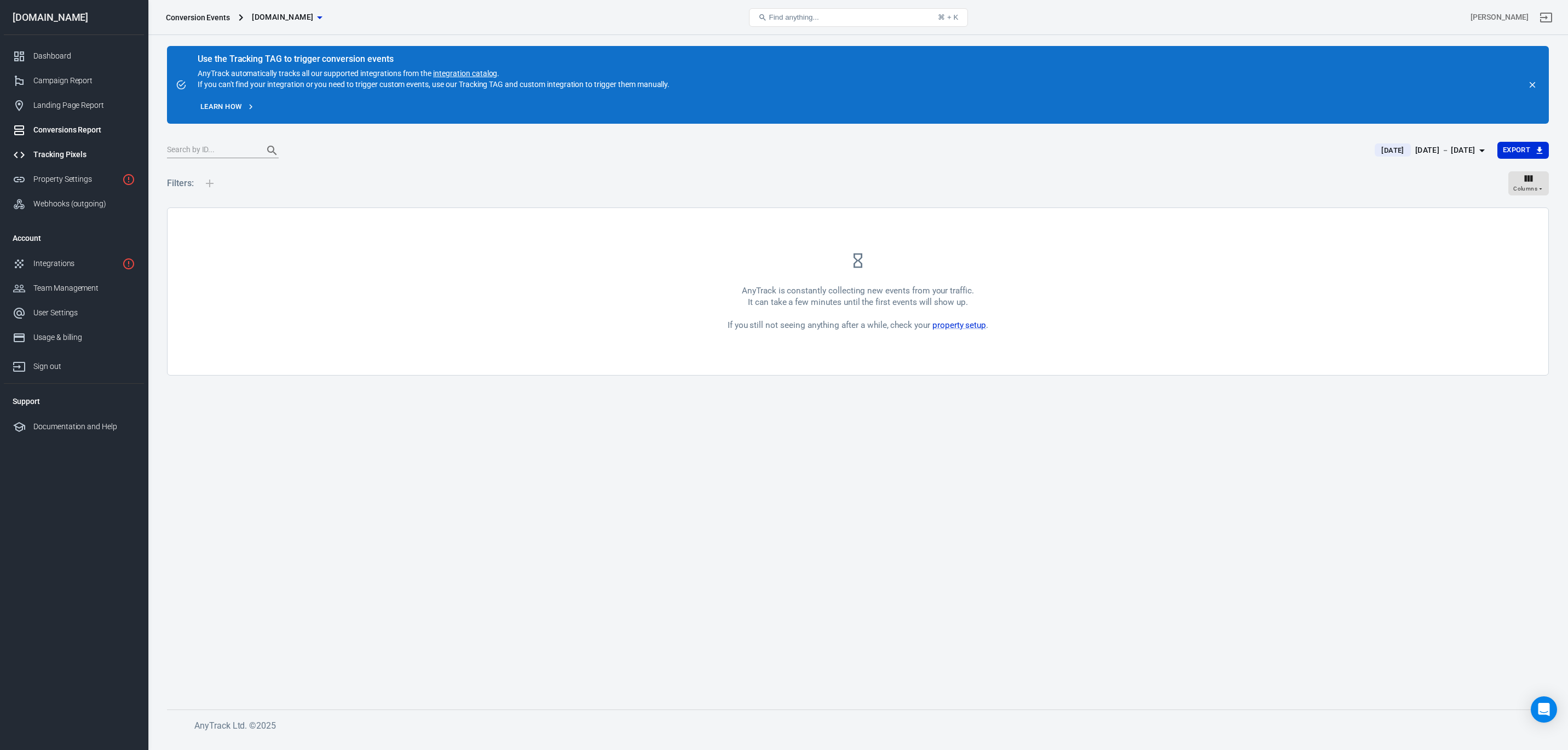
click at [61, 155] on div "Tracking Pixels" at bounding box center [85, 154] width 102 height 12
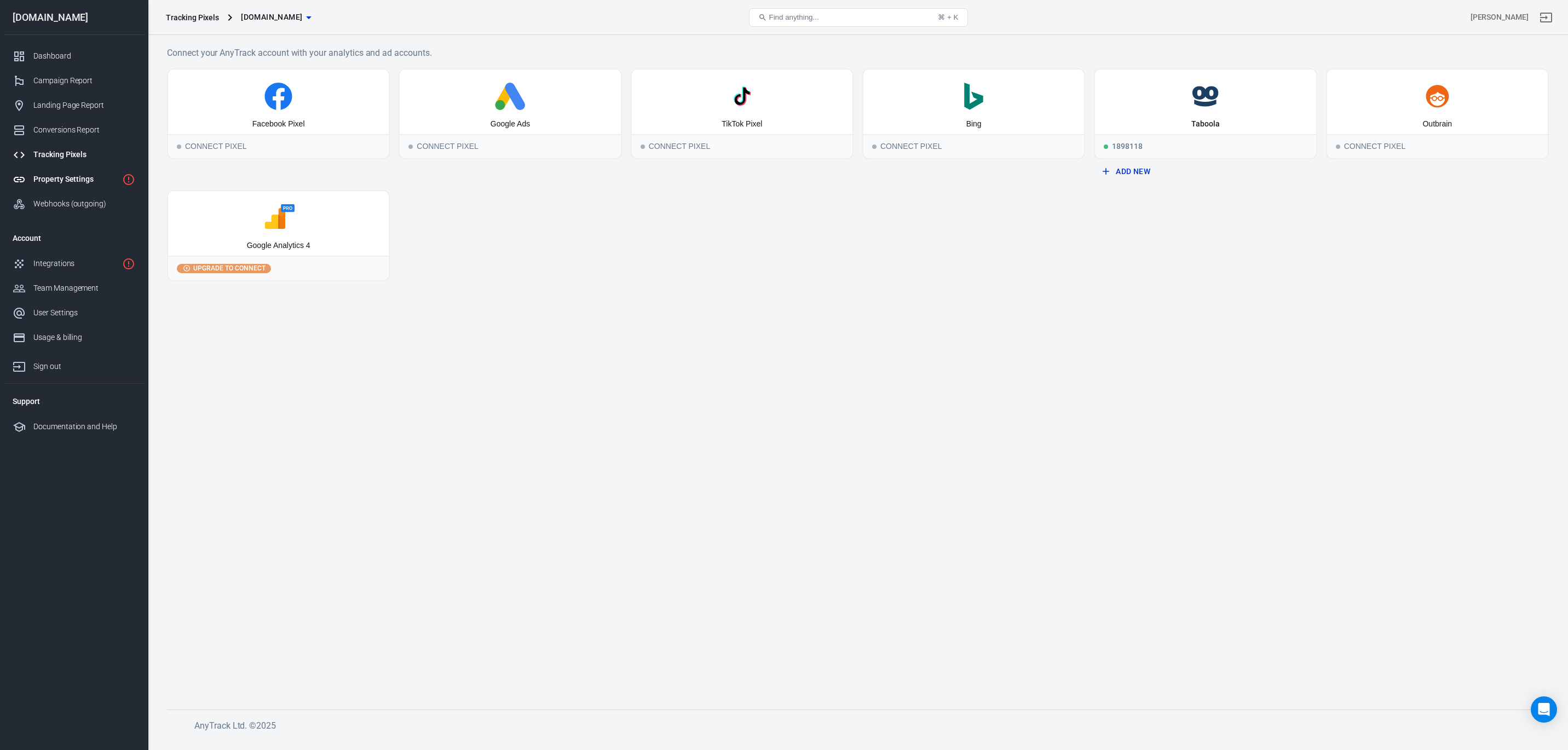
click at [79, 178] on div "Property Settings" at bounding box center [76, 179] width 84 height 12
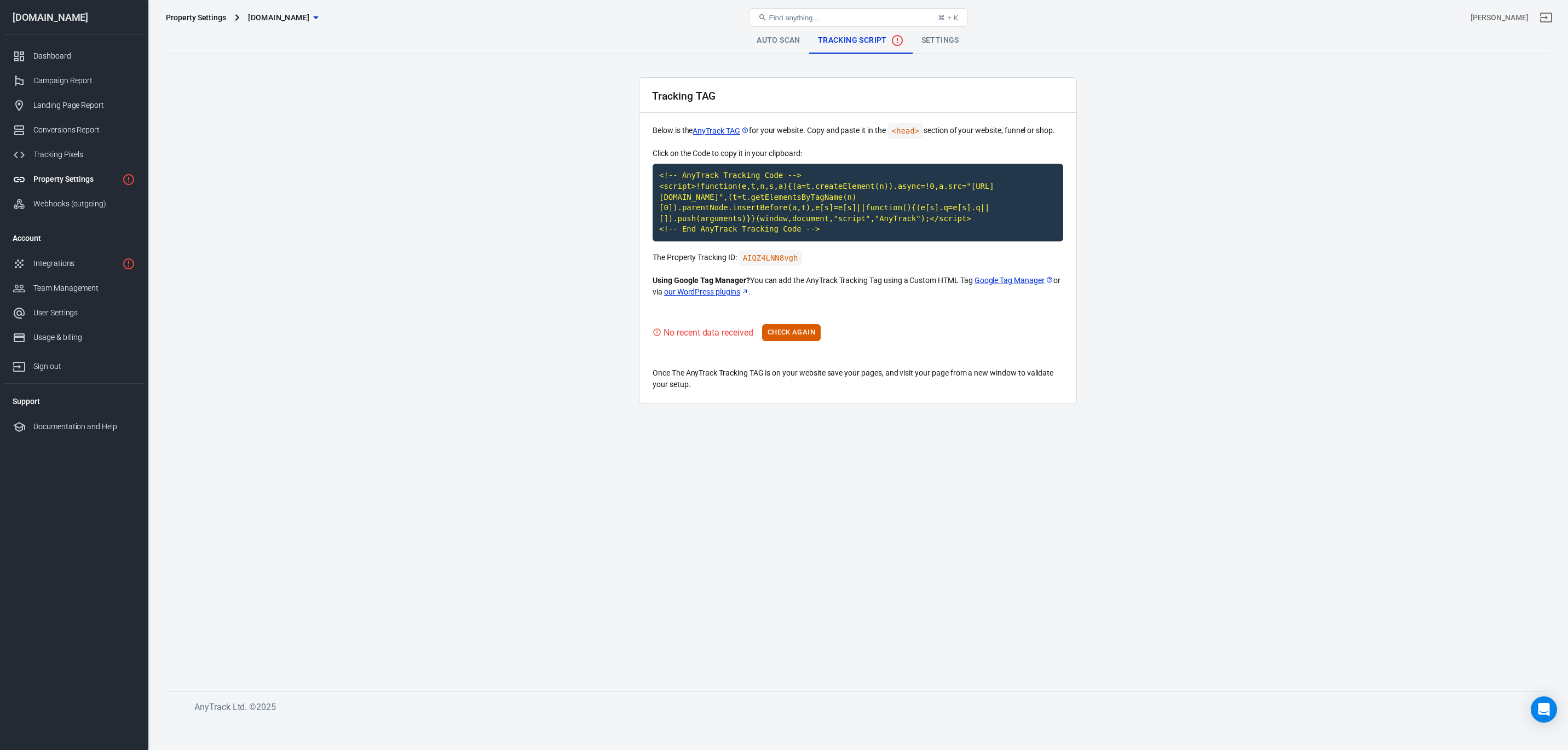
click at [944, 37] on link "Settings" at bounding box center [941, 40] width 56 height 26
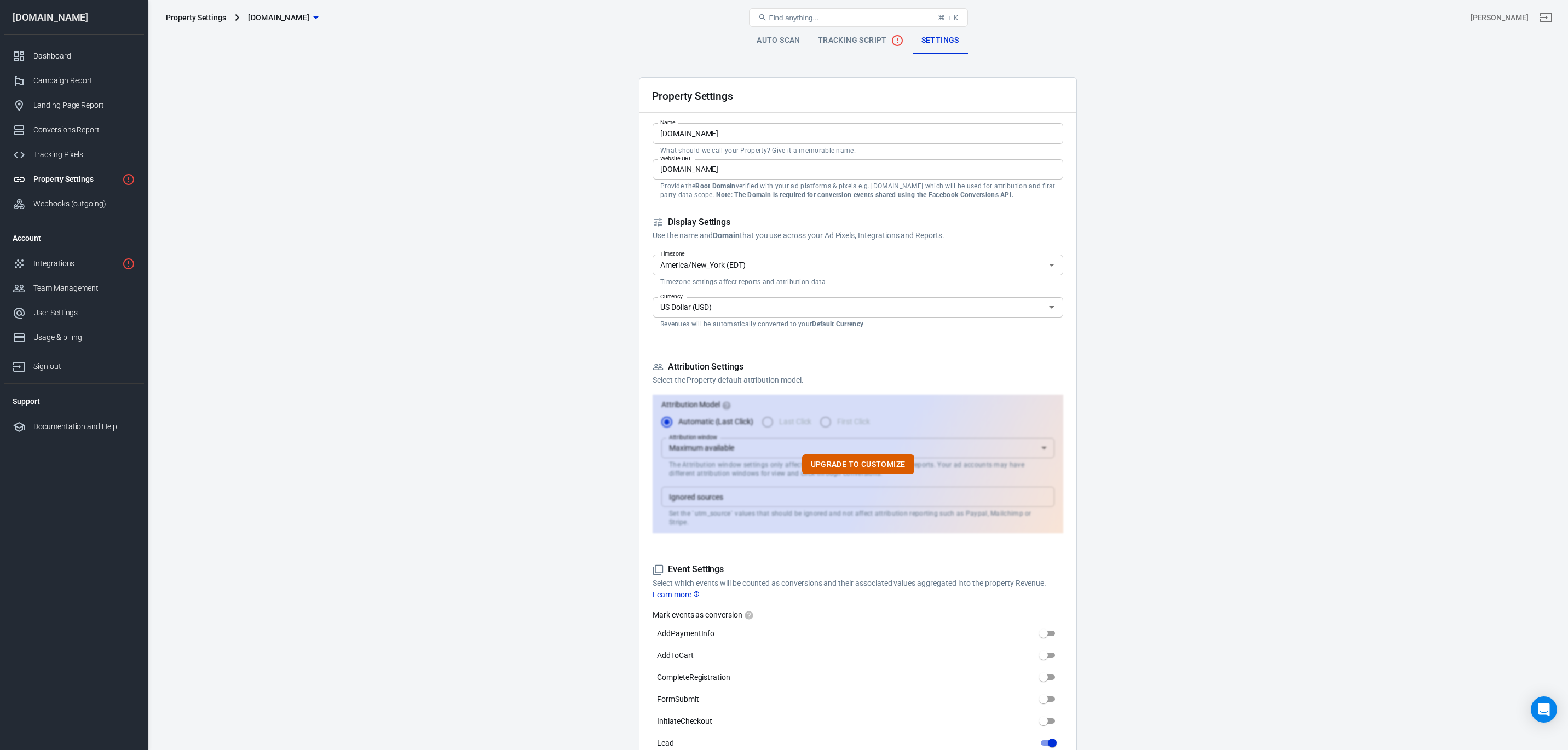
click at [869, 42] on span "Tracking Script" at bounding box center [861, 40] width 86 height 13
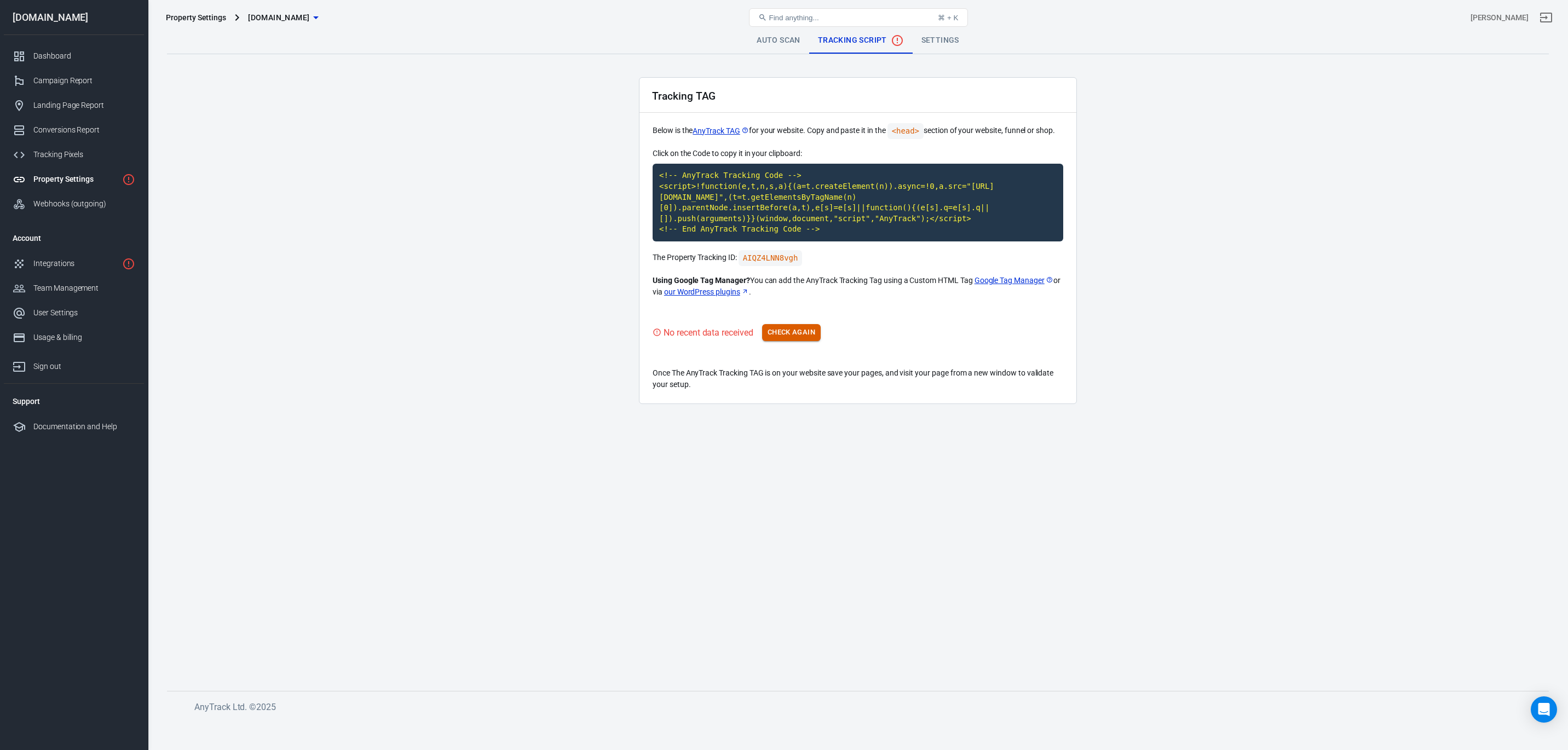
click at [790, 338] on button "Check Again" at bounding box center [792, 333] width 58 height 17
click at [785, 45] on link "Auto Scan" at bounding box center [778, 40] width 61 height 26
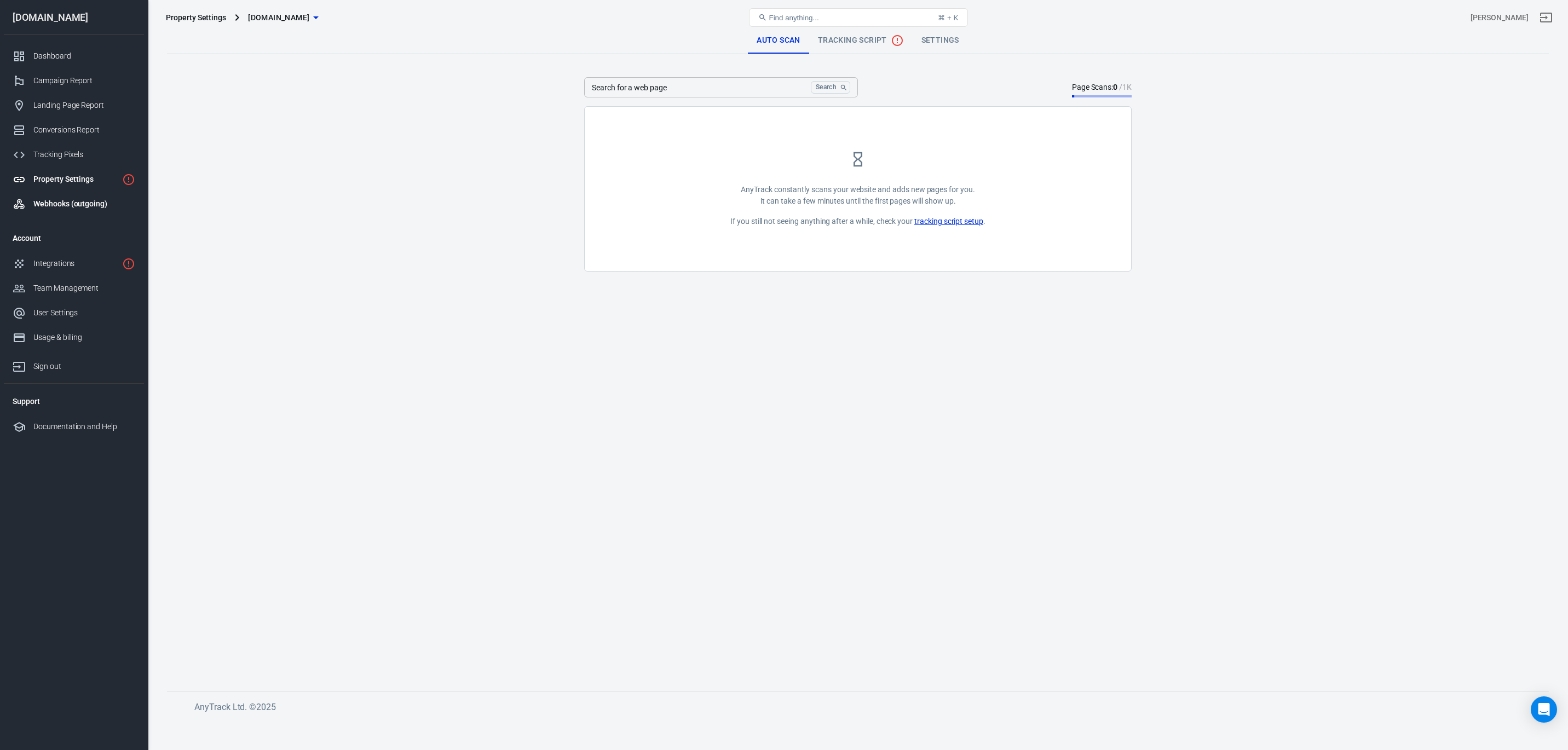
click at [80, 200] on div "Webhooks (outgoing)" at bounding box center [85, 204] width 102 height 12
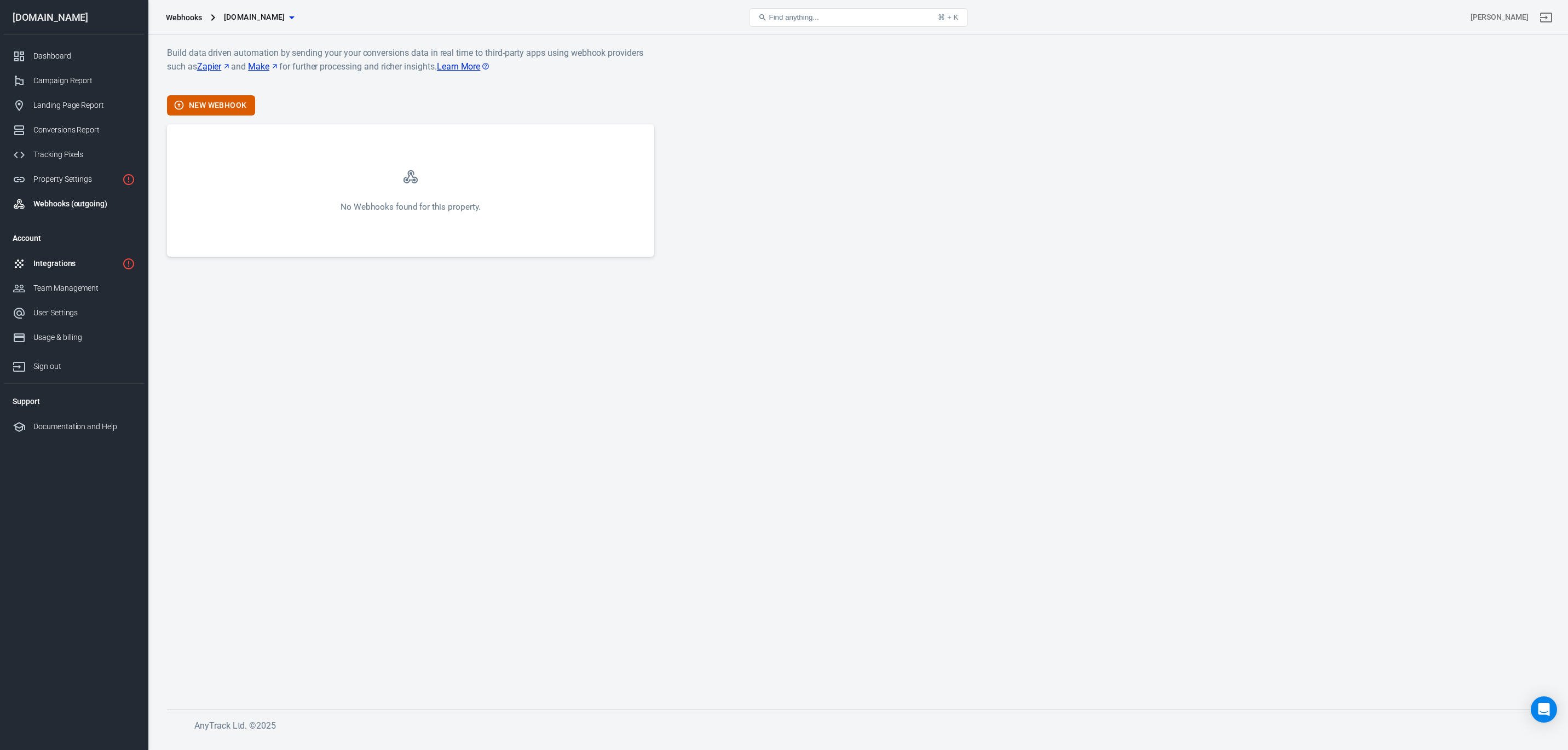
click at [73, 262] on div "Integrations" at bounding box center [76, 263] width 84 height 12
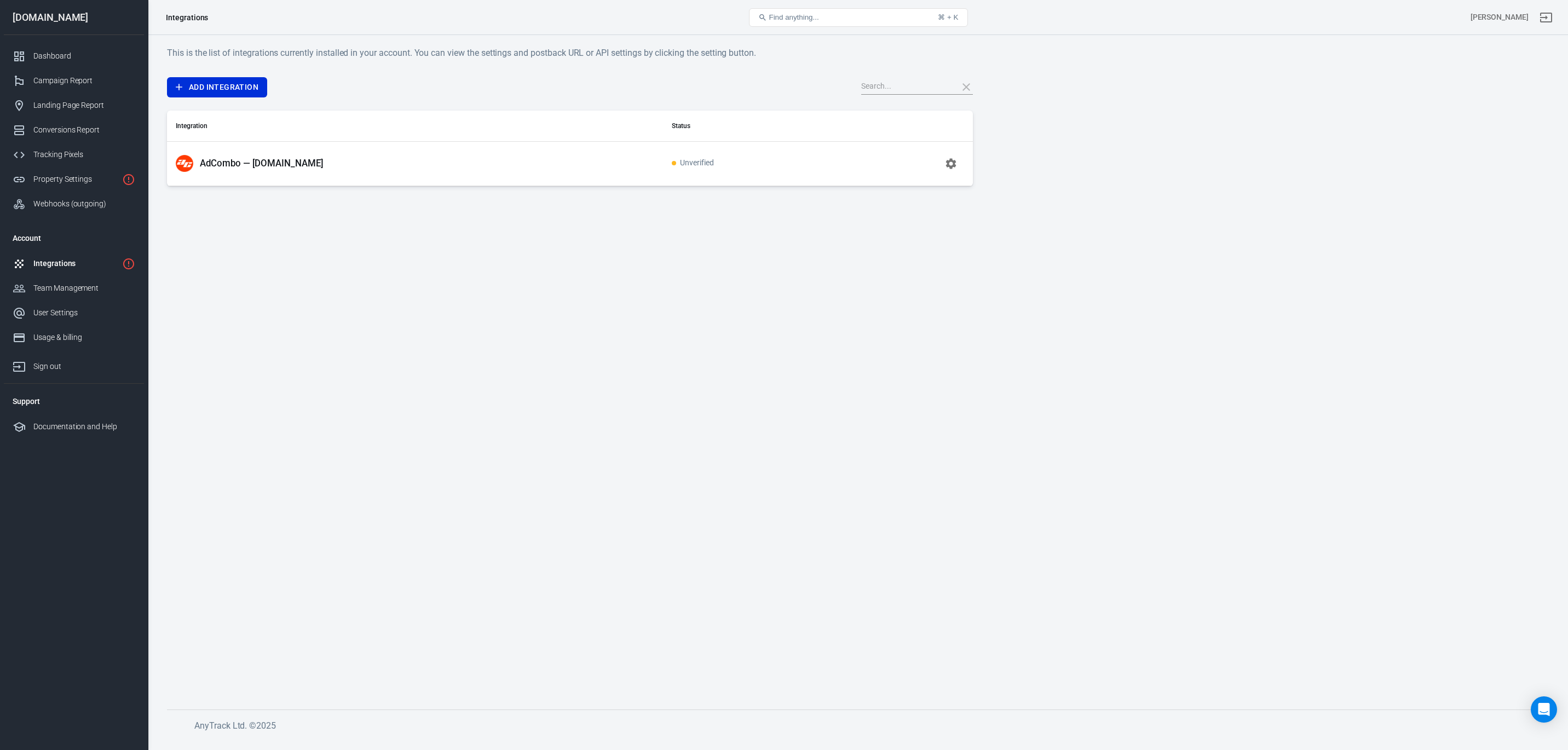
click at [682, 164] on span "Unverified" at bounding box center [693, 164] width 42 height 9
click at [962, 170] on button "button" at bounding box center [951, 164] width 26 height 26
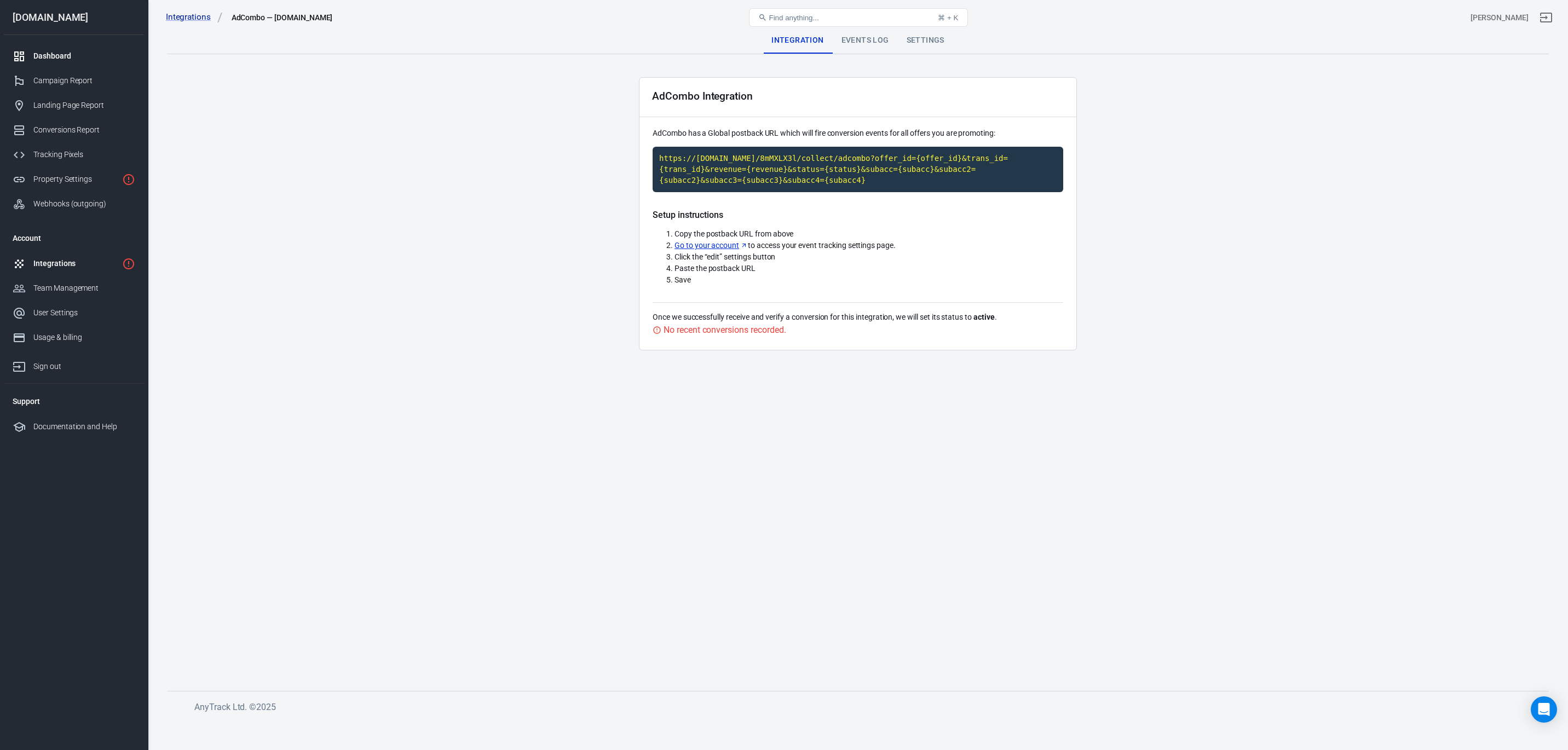
click at [39, 53] on div "Dashboard" at bounding box center [85, 56] width 102 height 12
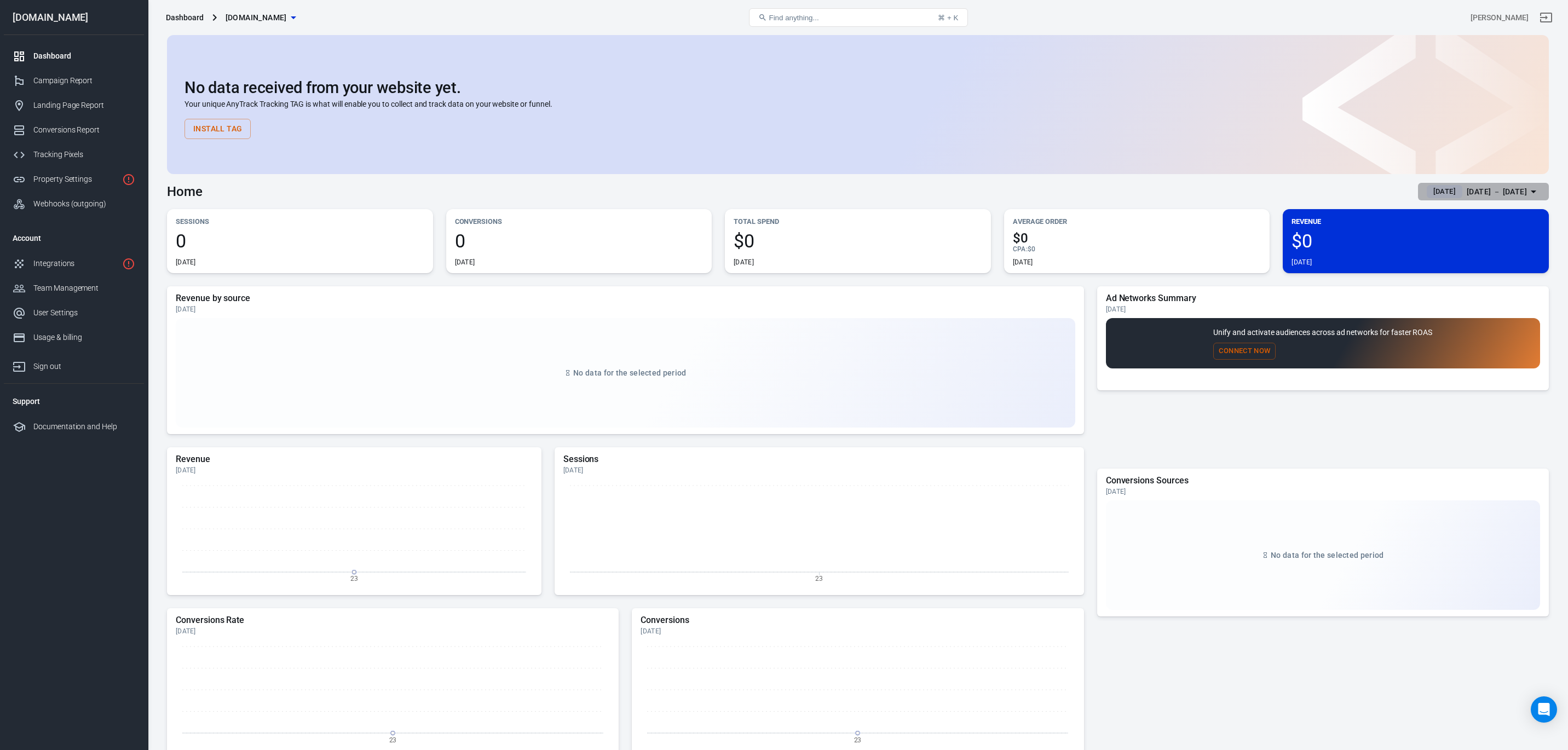
click at [1472, 195] on div "Aug 23 － Aug 23, 2025" at bounding box center [1497, 192] width 60 height 14
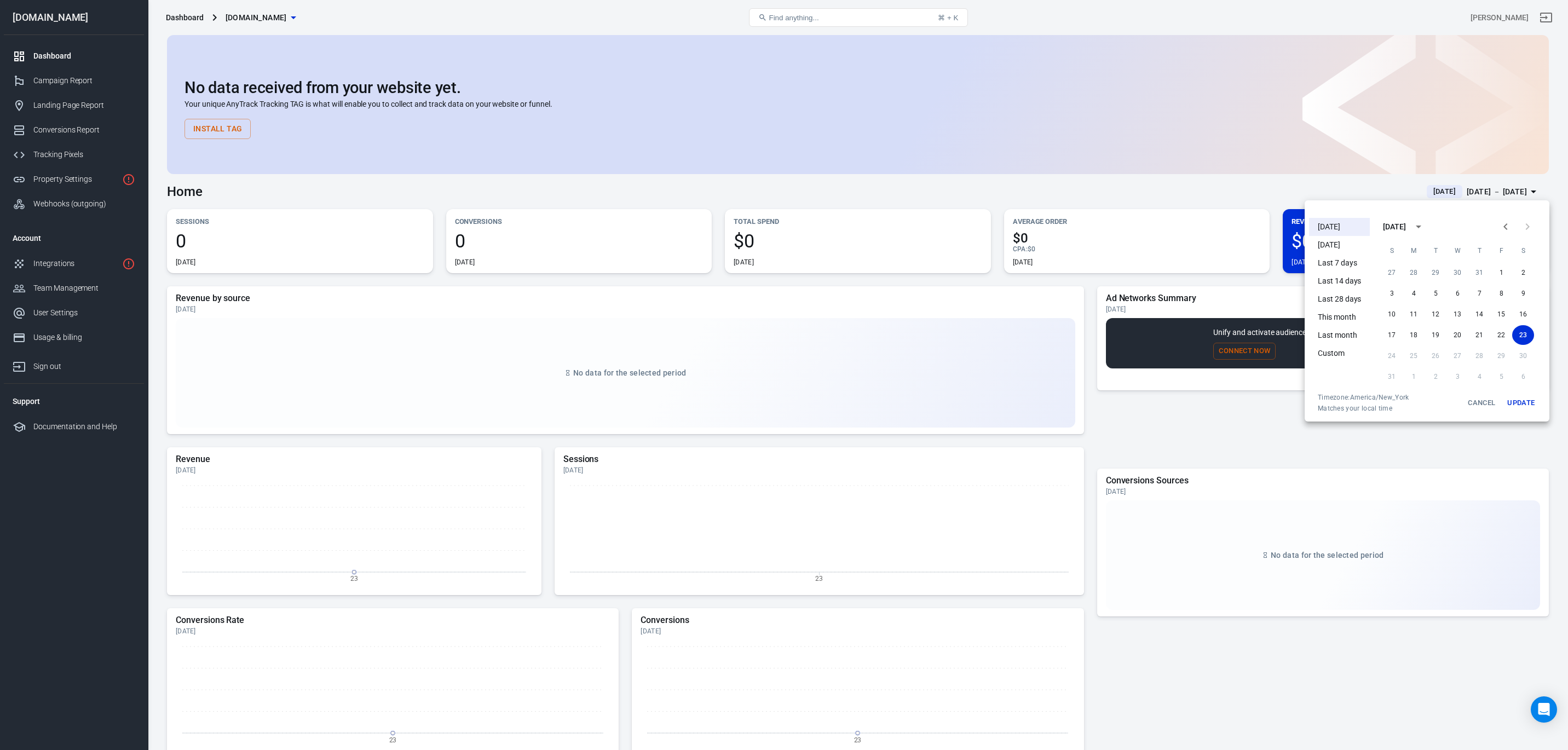
click at [1373, 547] on div at bounding box center [784, 375] width 1568 height 750
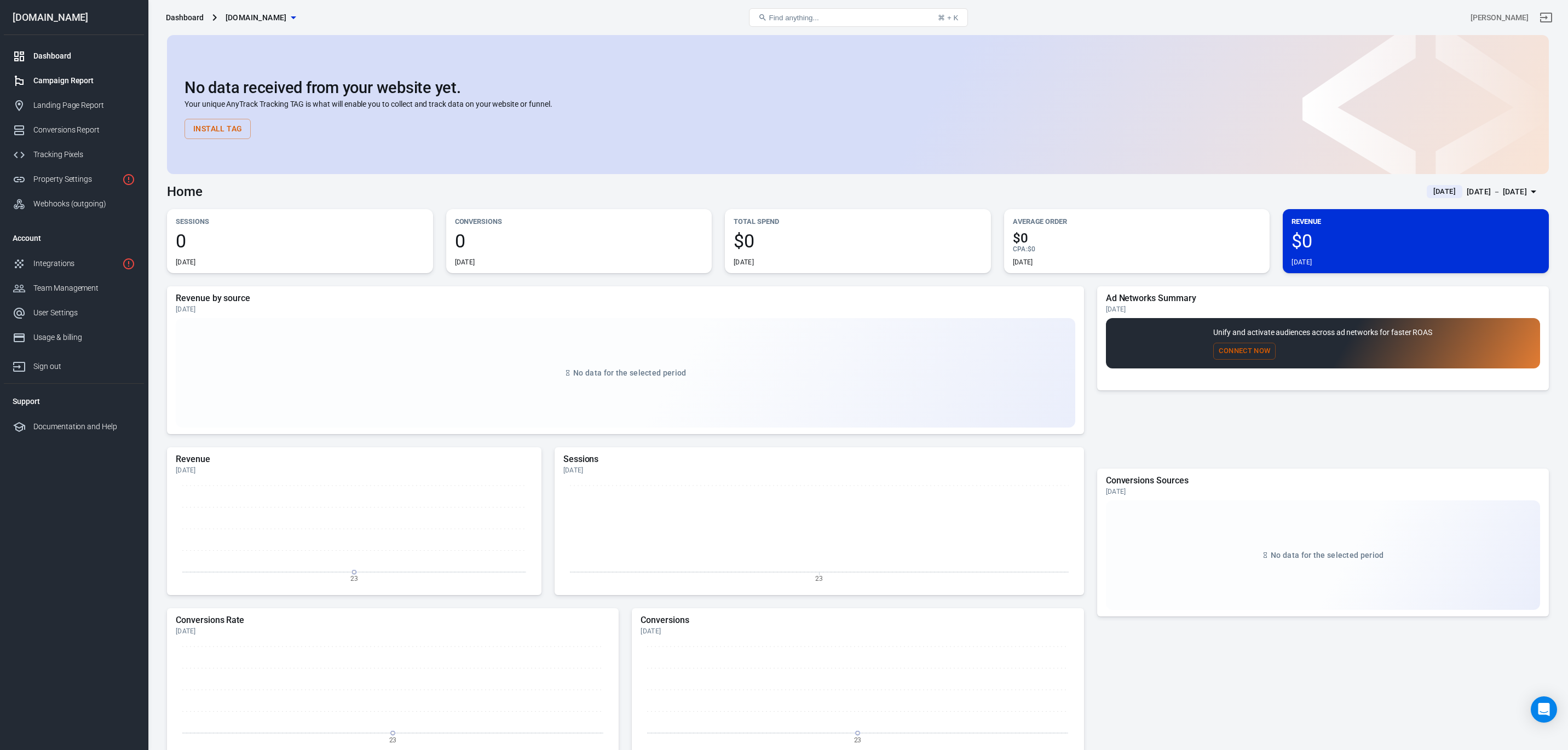
click at [65, 82] on div "Campaign Report" at bounding box center [85, 80] width 102 height 12
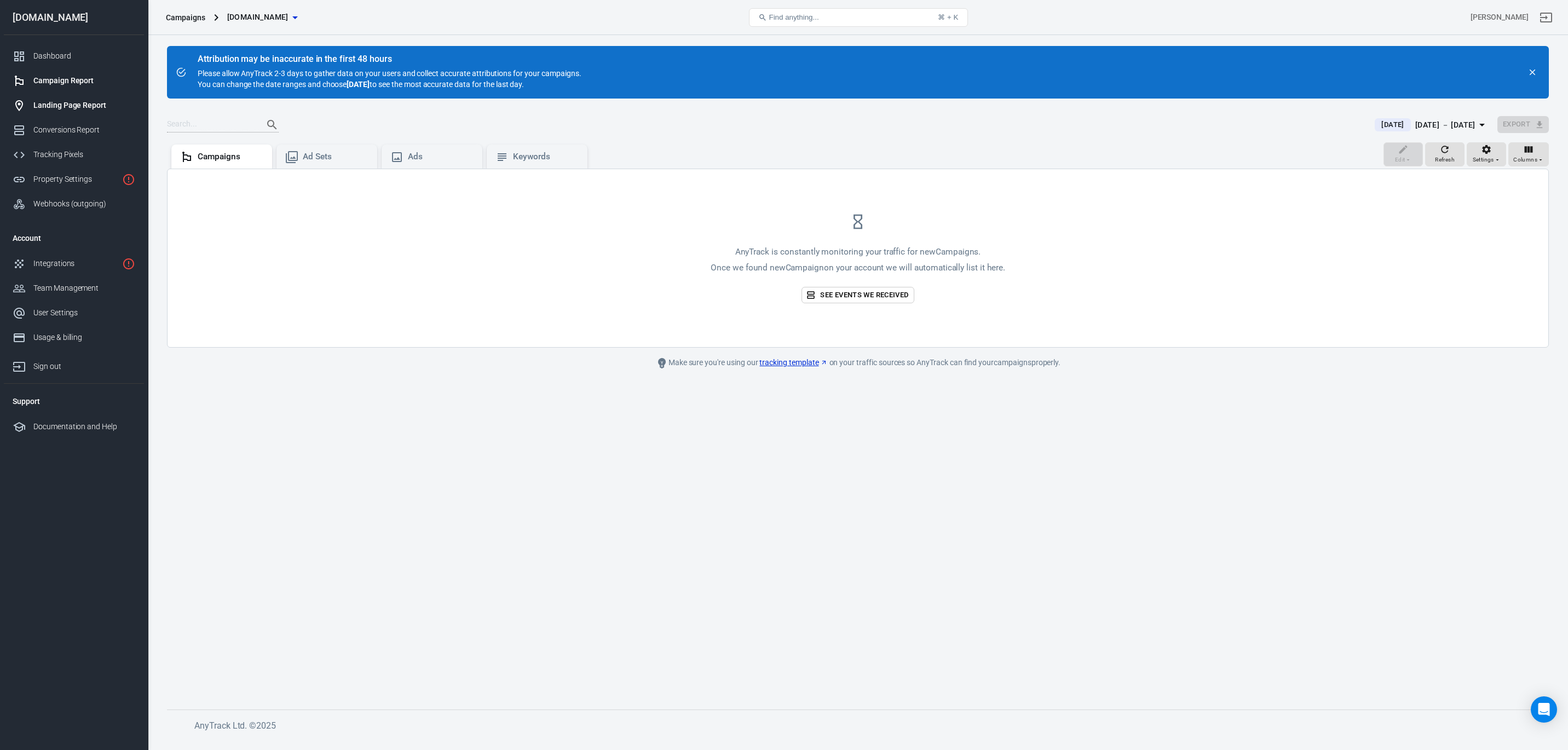
click at [45, 108] on div "Landing Page Report" at bounding box center [85, 105] width 102 height 12
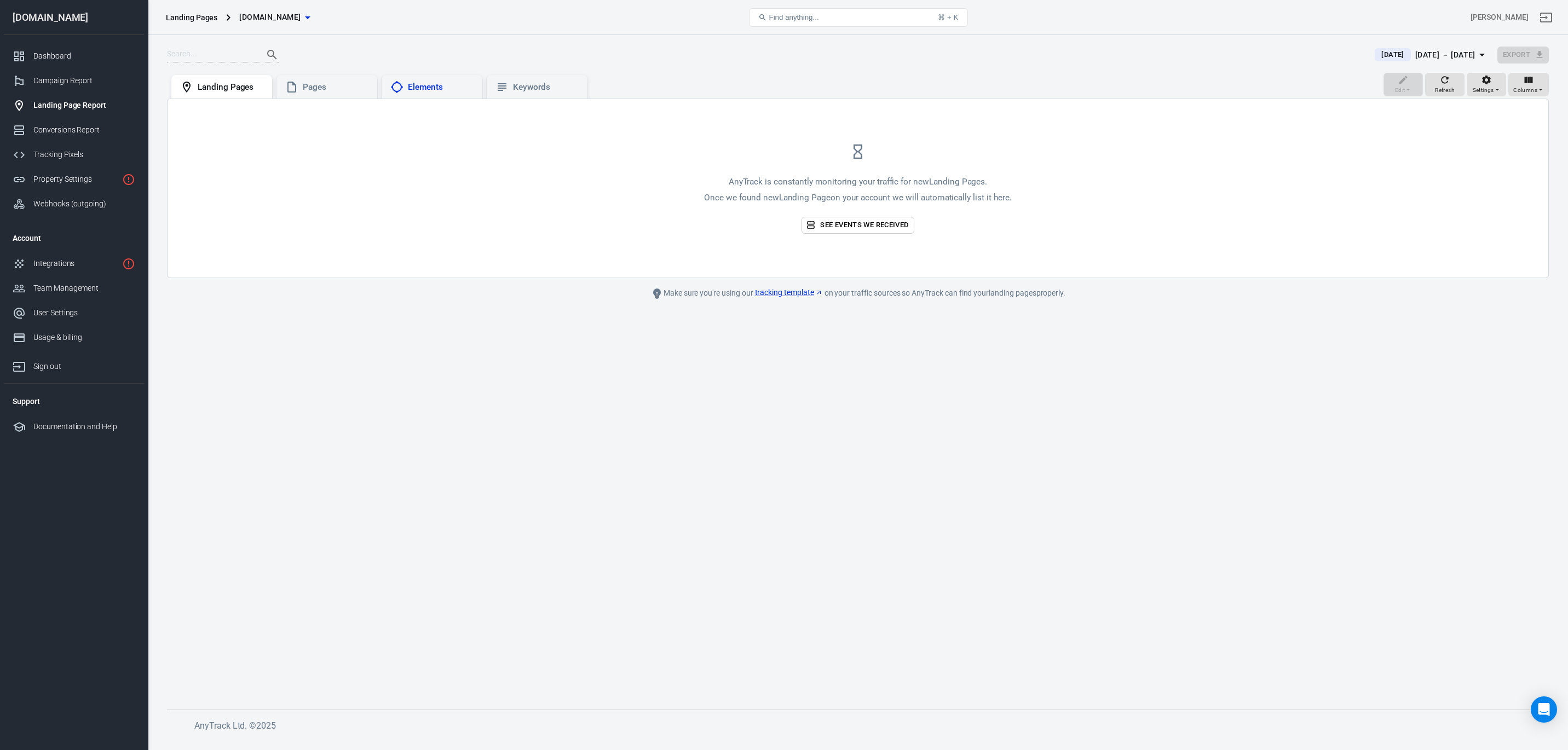
click at [421, 86] on div "Elements" at bounding box center [441, 87] width 66 height 12
click at [528, 91] on div "Keywords" at bounding box center [546, 87] width 66 height 12
click at [57, 128] on div "Conversions Report" at bounding box center [85, 130] width 102 height 12
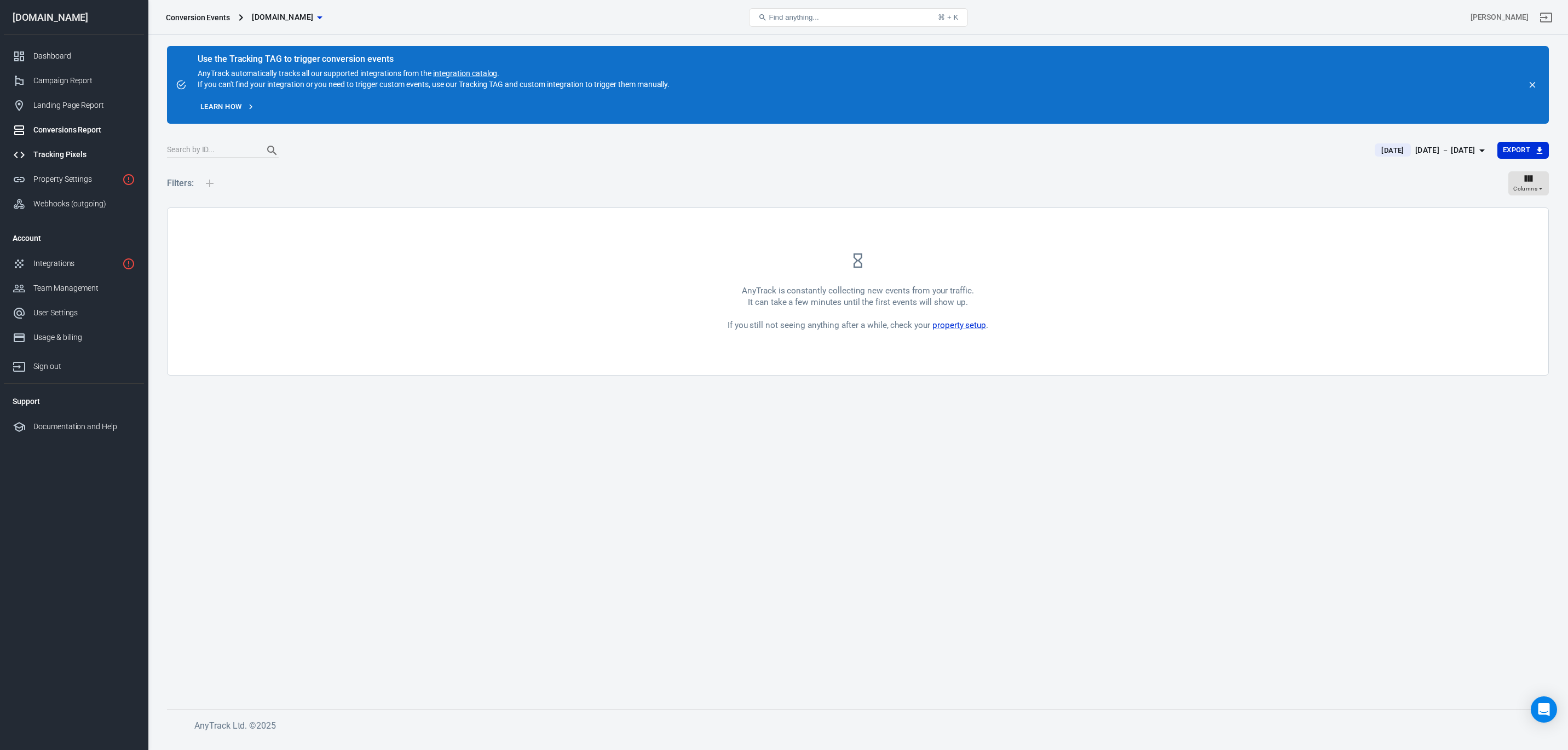
click at [58, 158] on div "Tracking Pixels" at bounding box center [85, 154] width 102 height 12
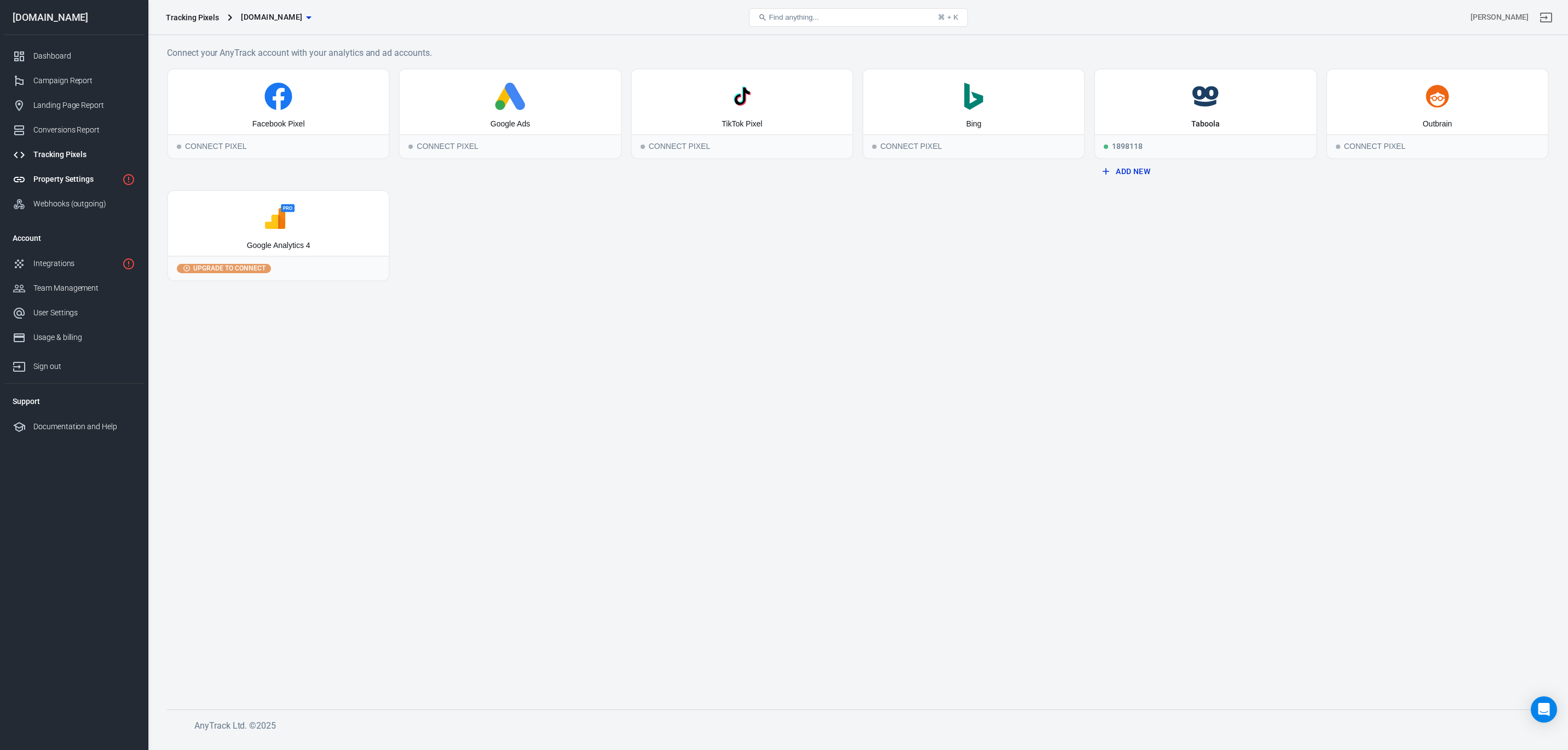
click at [57, 177] on div "Property Settings" at bounding box center [76, 179] width 84 height 12
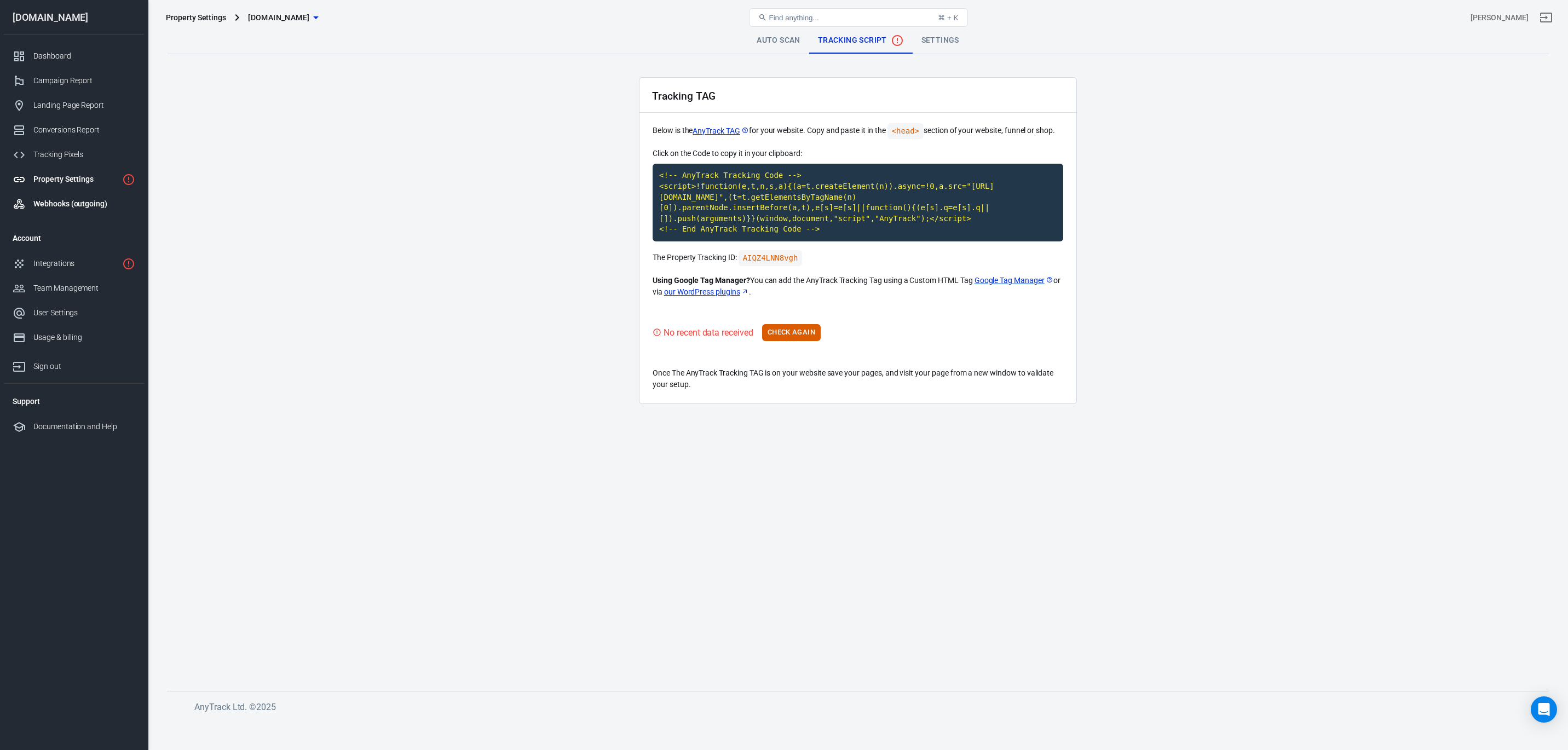
click at [57, 198] on div "Webhooks (outgoing)" at bounding box center [85, 204] width 102 height 12
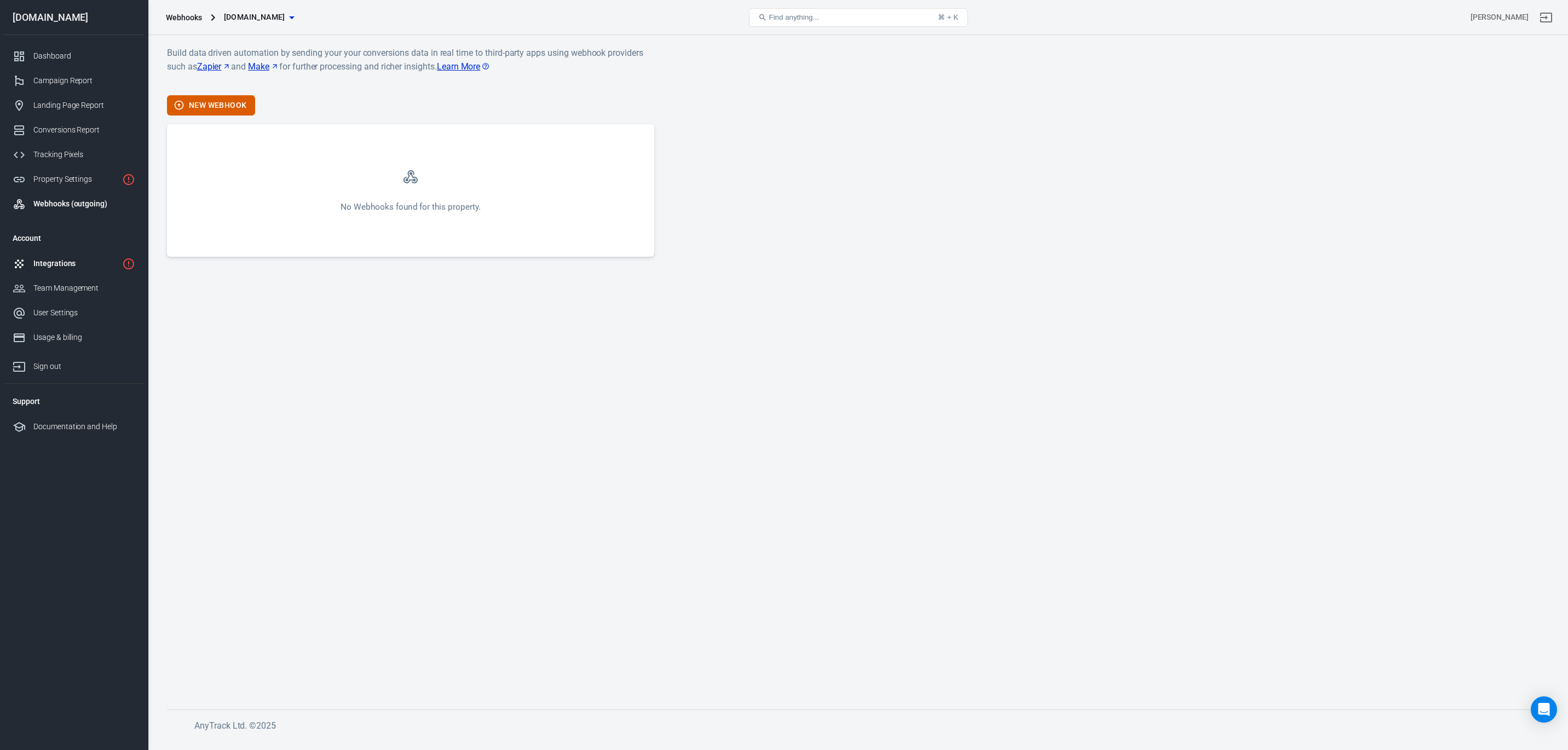
click at [50, 266] on div "Integrations" at bounding box center [76, 263] width 84 height 12
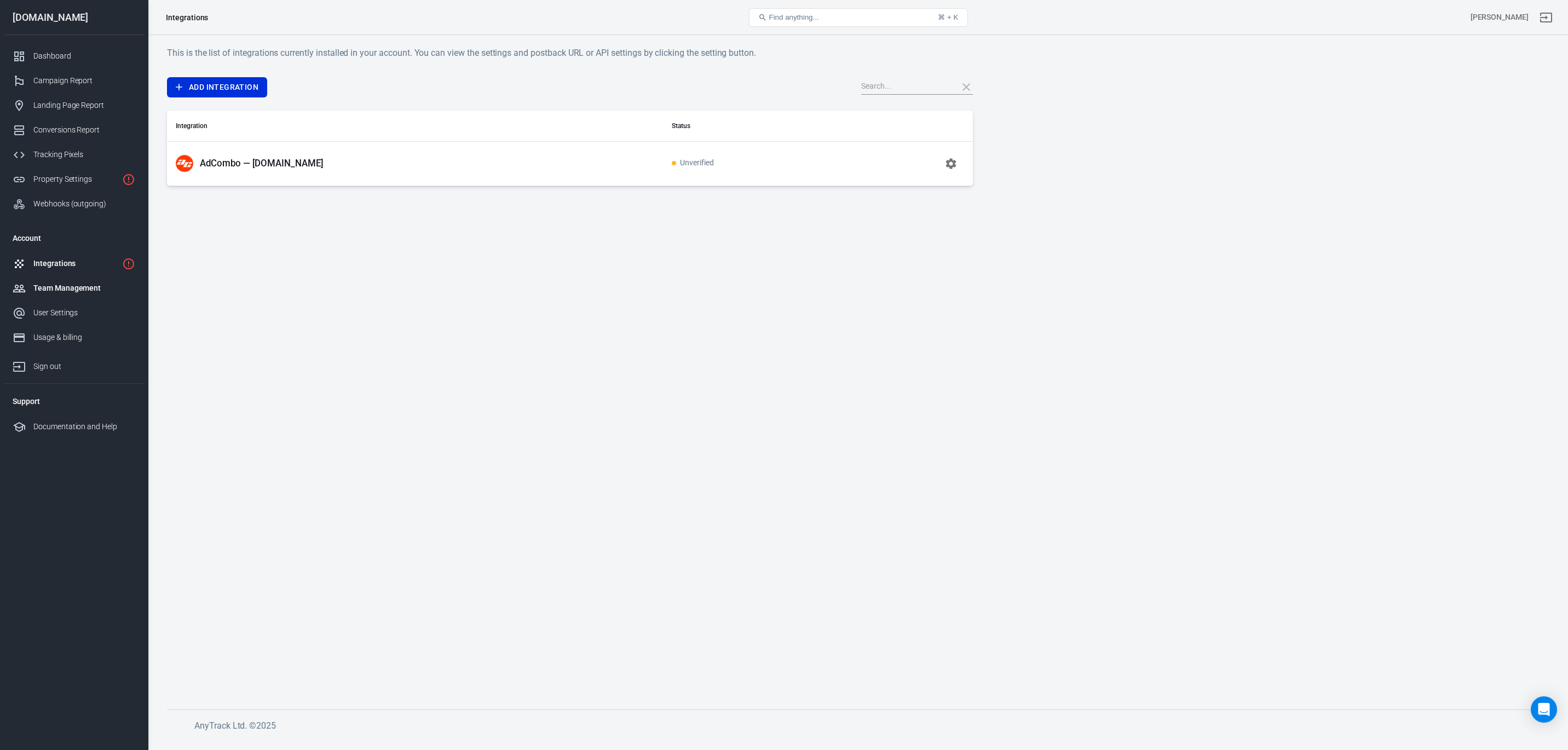
click at [50, 288] on div "Team Management" at bounding box center [85, 288] width 102 height 12
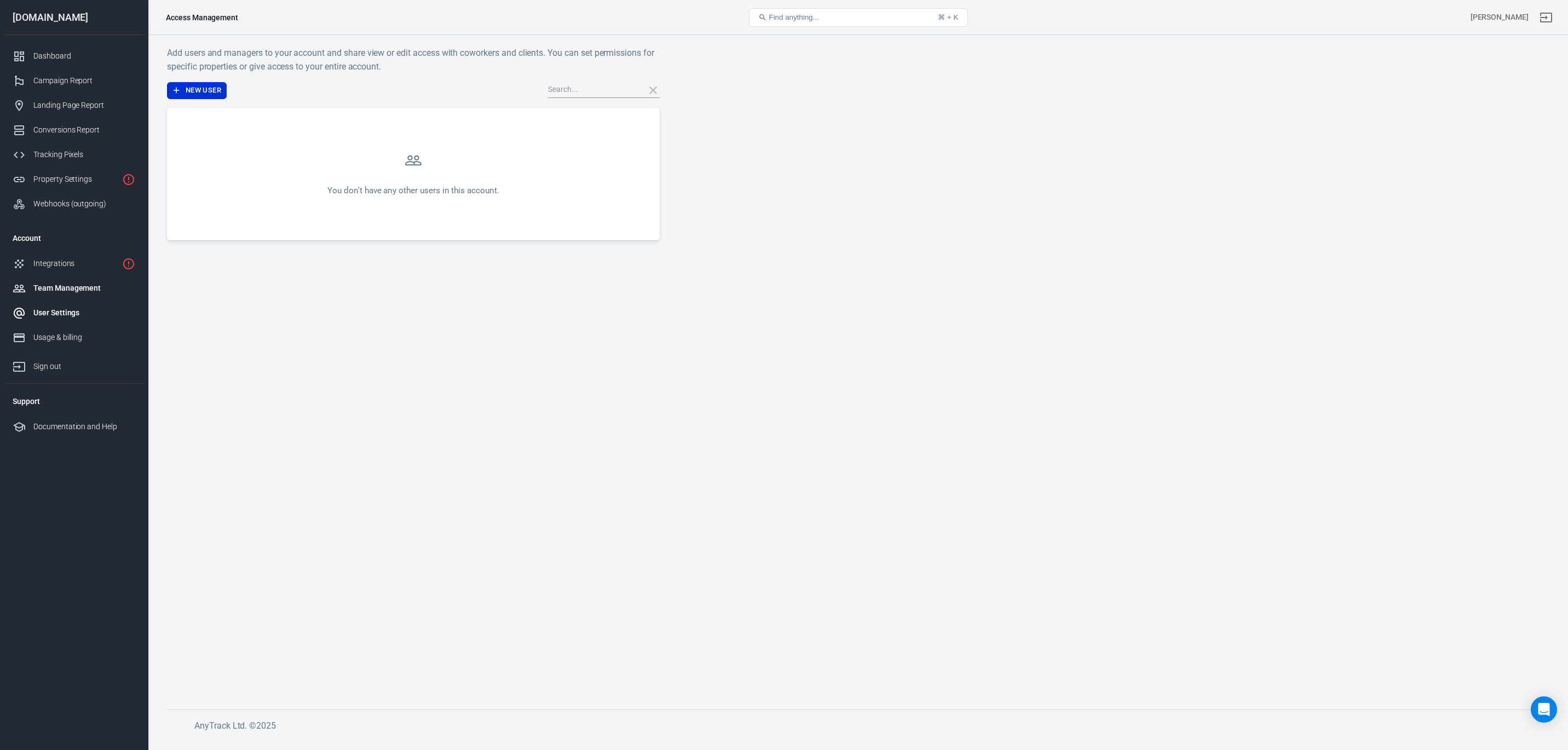
click at [48, 320] on link "User Settings" at bounding box center [74, 312] width 141 height 25
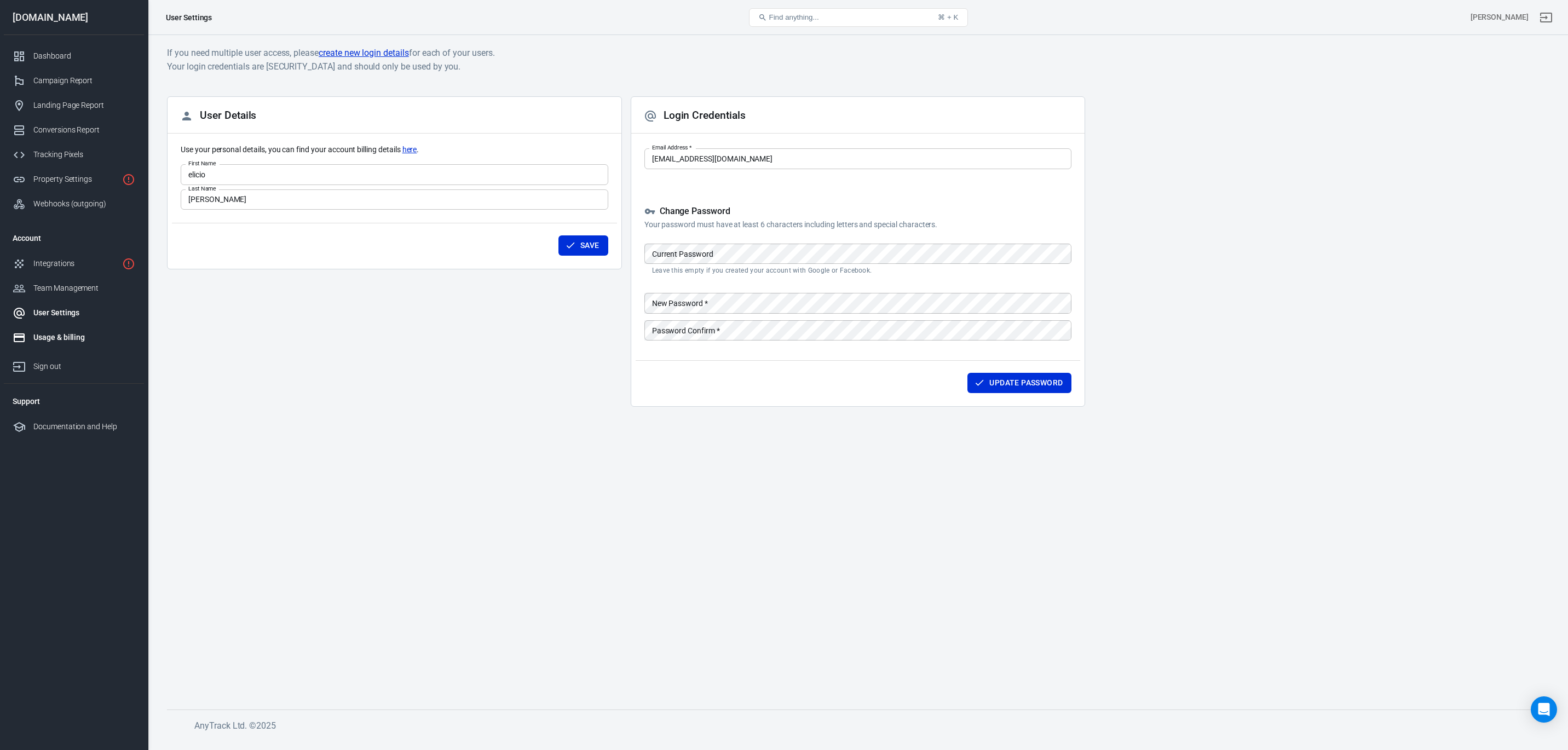
click at [49, 336] on div "Usage & billing" at bounding box center [85, 337] width 102 height 12
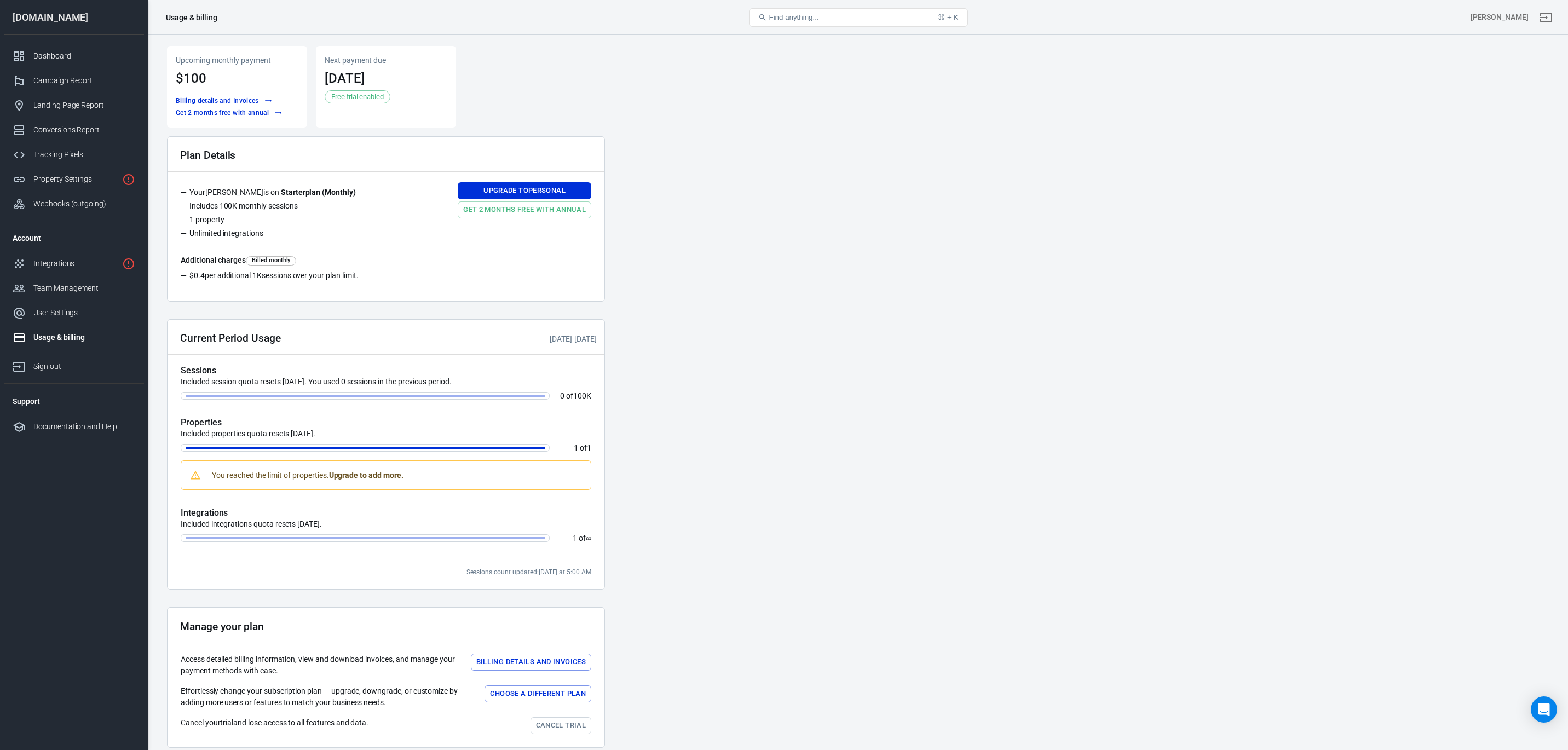
scroll to position [54, 0]
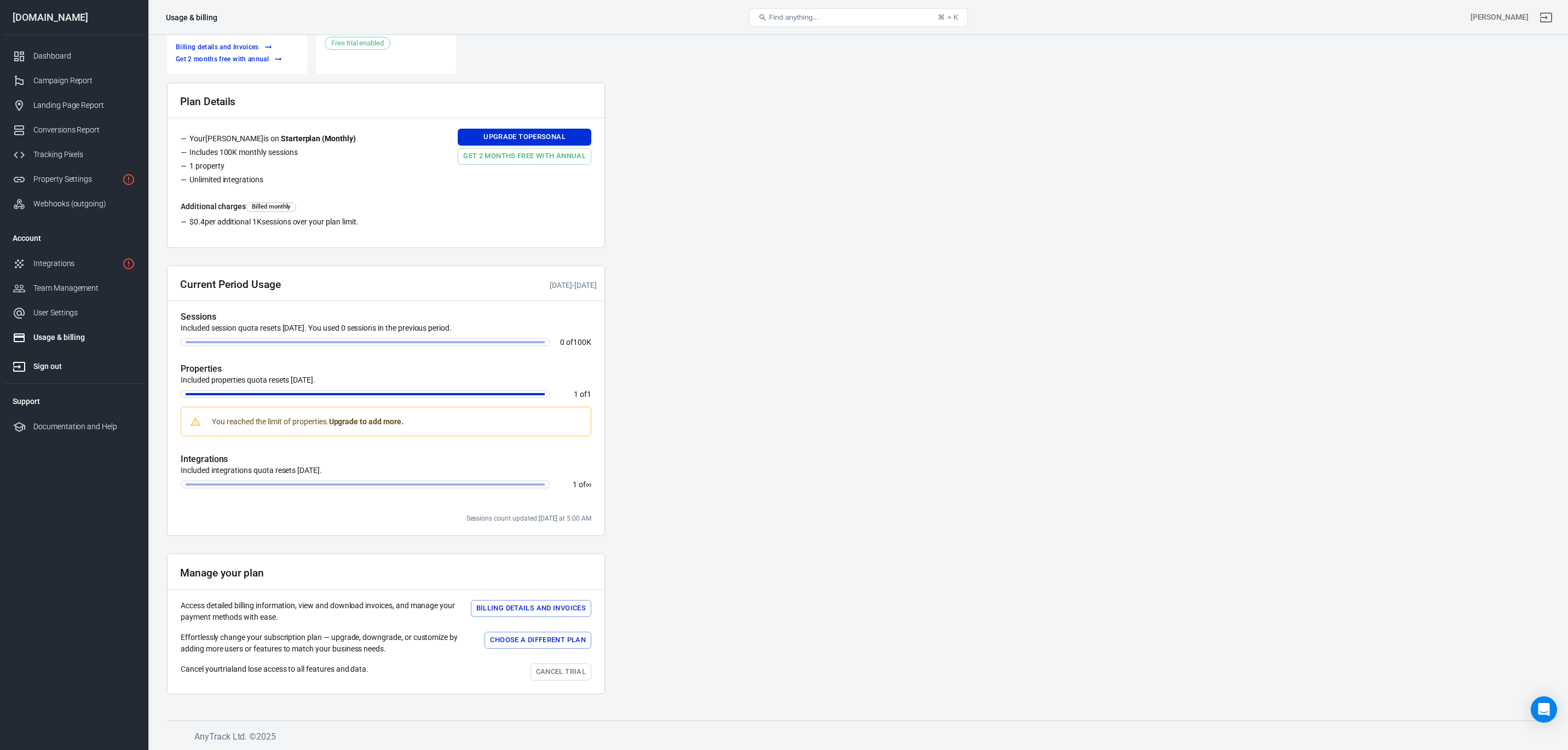
click at [53, 368] on div "Sign out" at bounding box center [85, 366] width 102 height 12
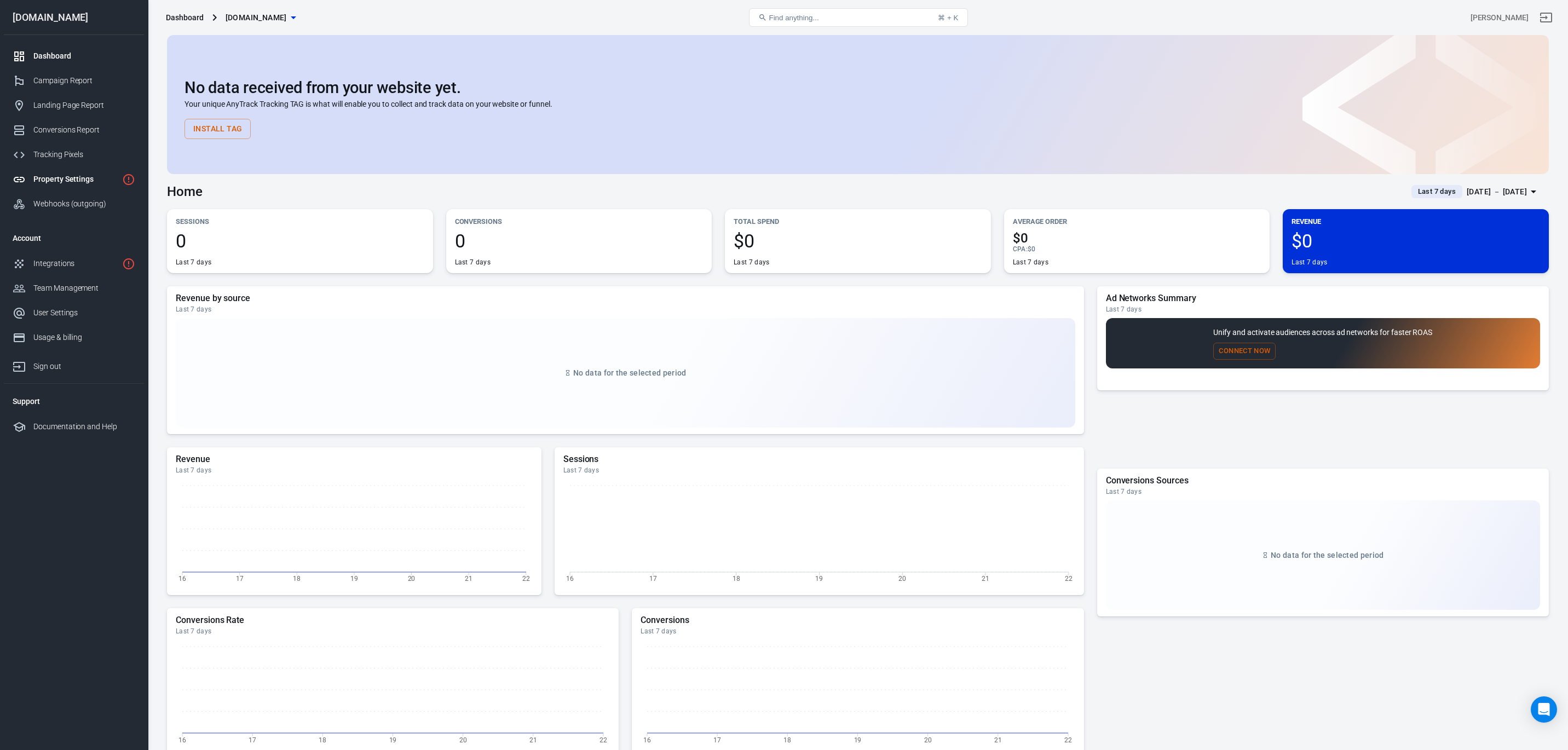
click at [73, 174] on div "Property Settings" at bounding box center [76, 179] width 84 height 12
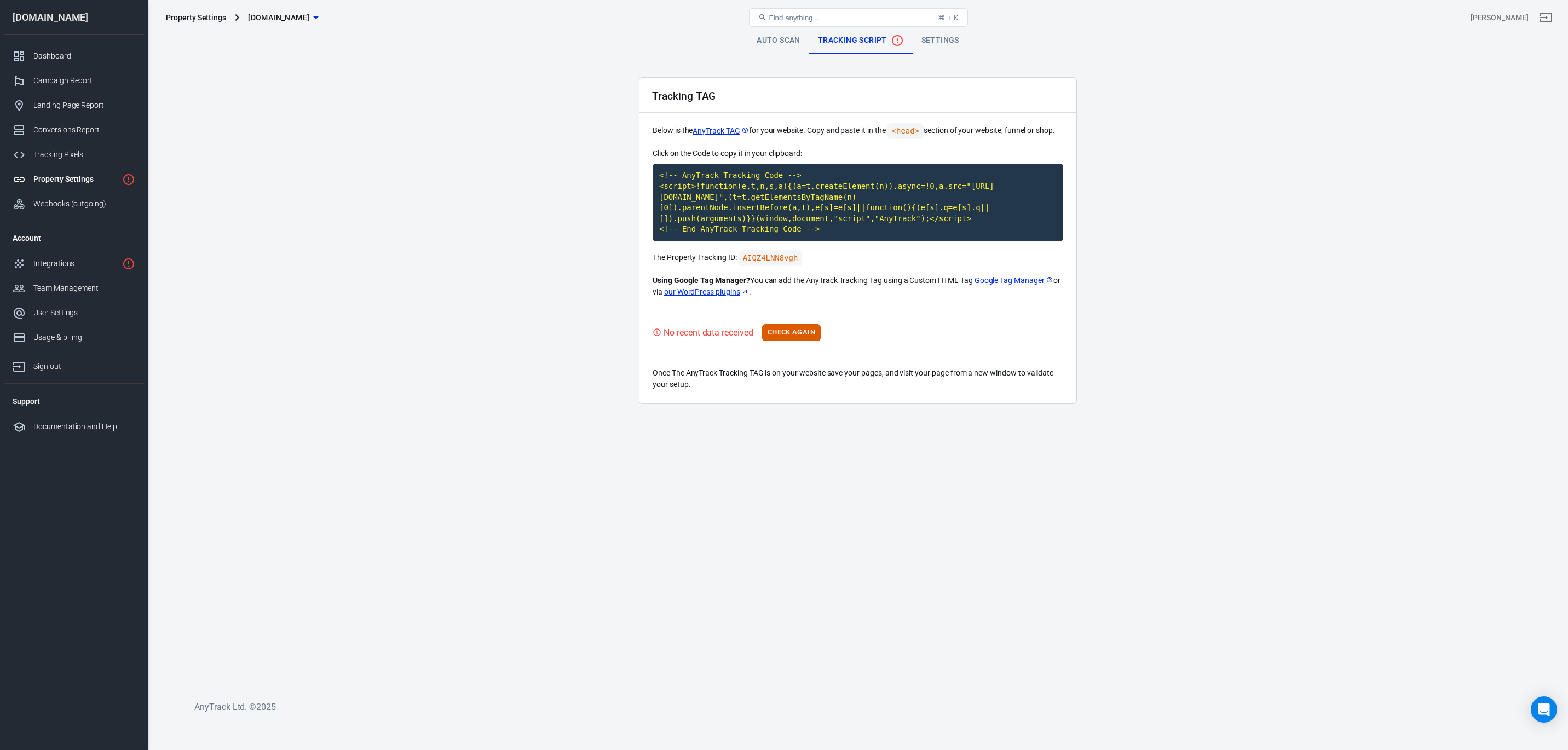
click at [950, 43] on link "Settings" at bounding box center [941, 40] width 56 height 26
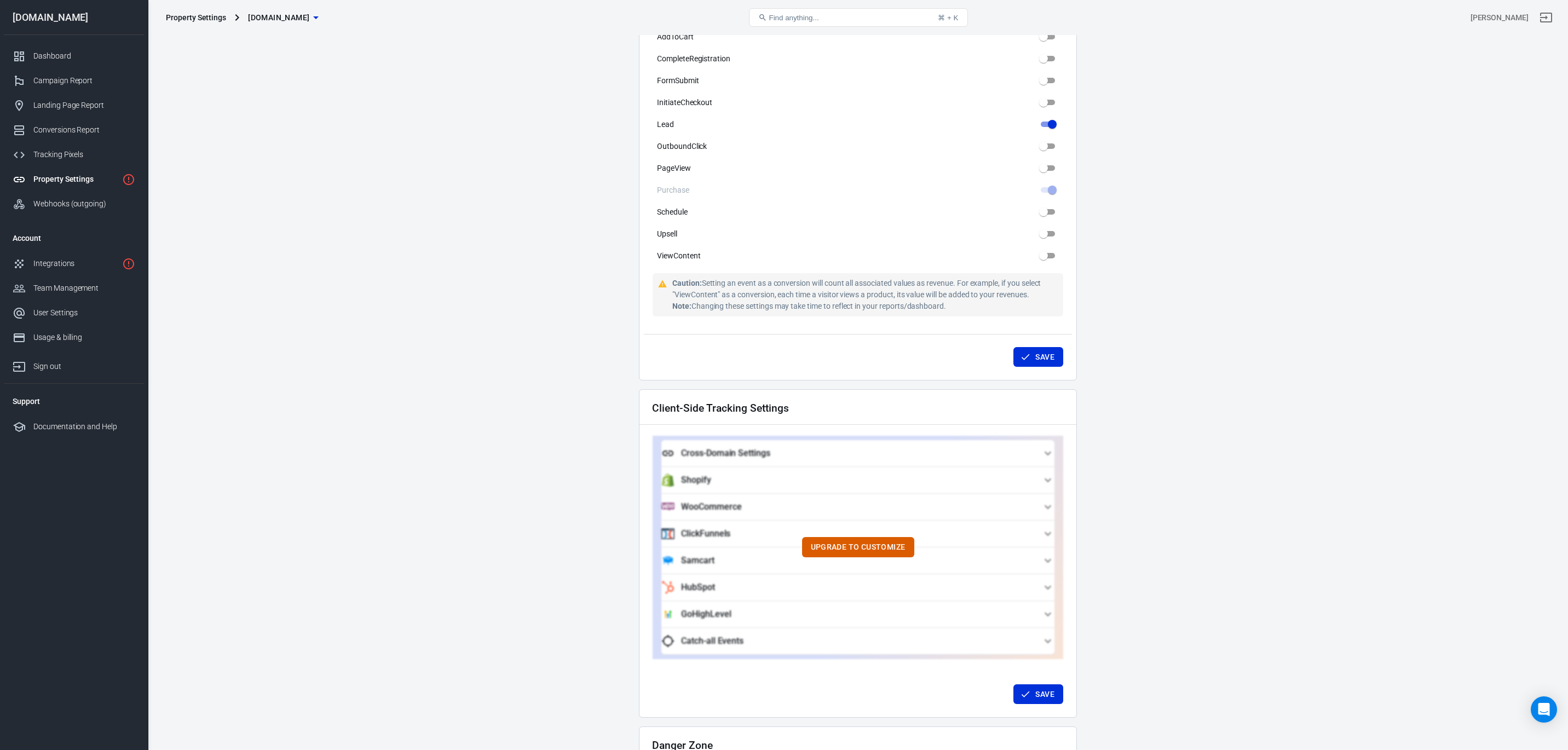
scroll to position [736, 0]
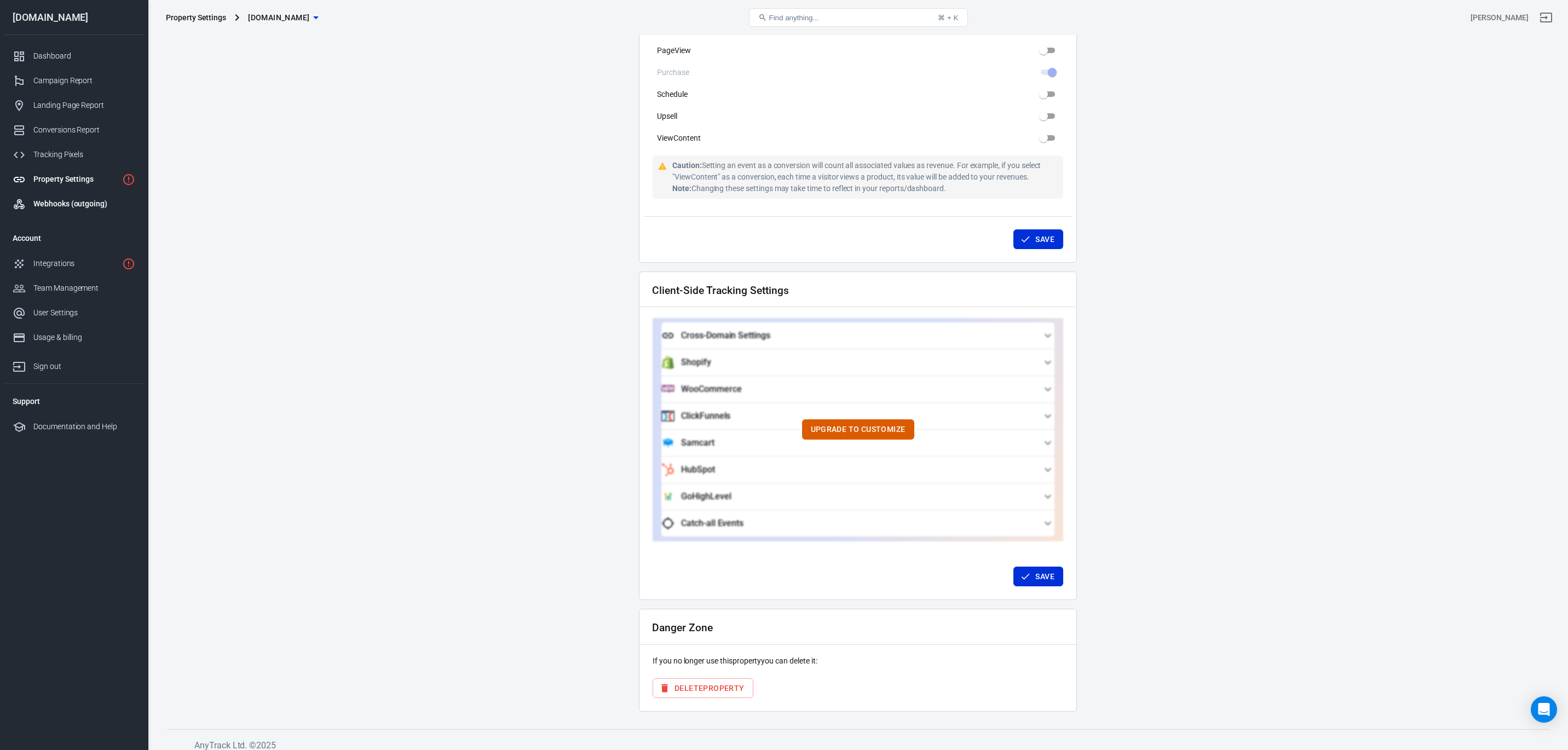
click at [68, 207] on div "Webhooks (outgoing)" at bounding box center [85, 204] width 102 height 12
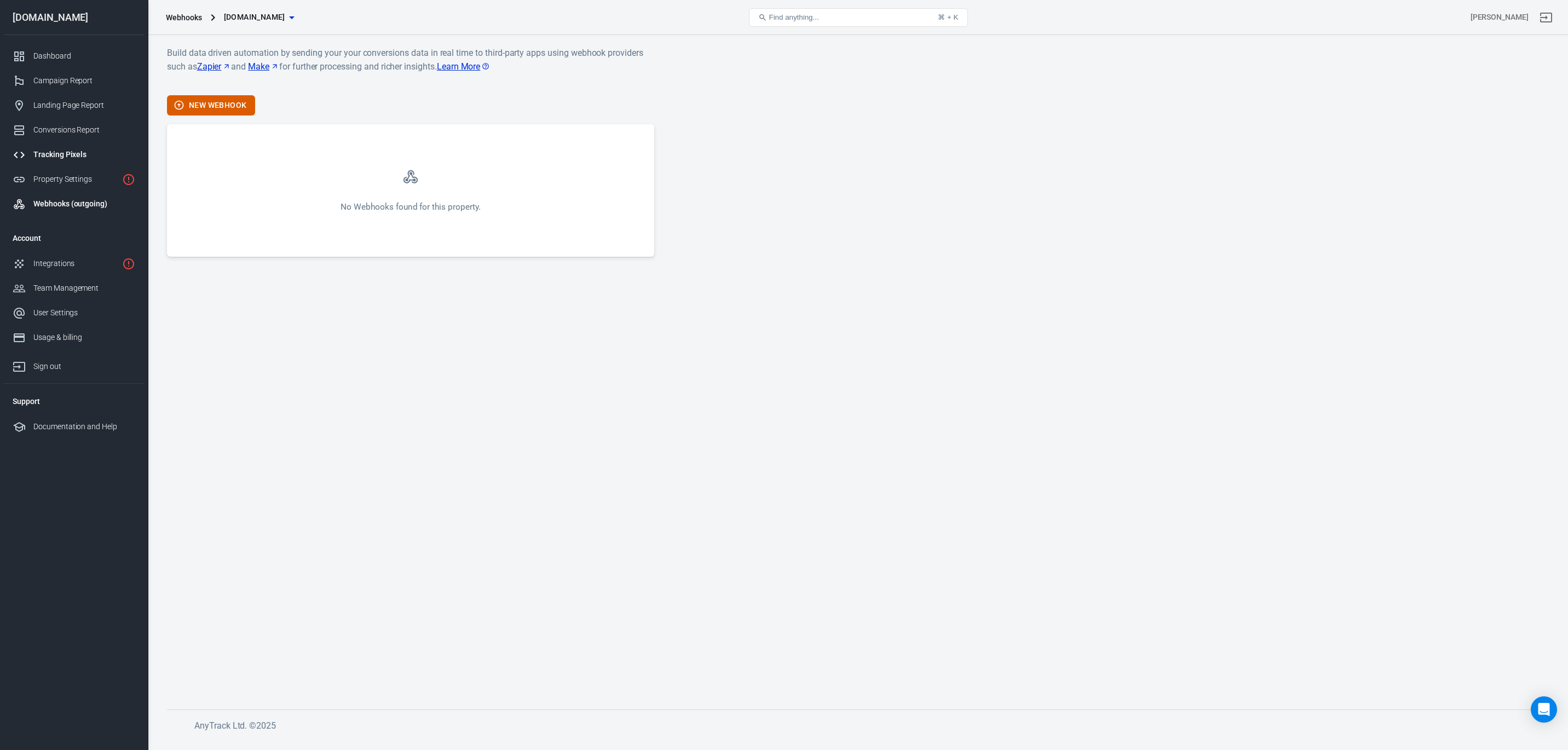
click at [54, 153] on div "Tracking Pixels" at bounding box center [85, 154] width 102 height 12
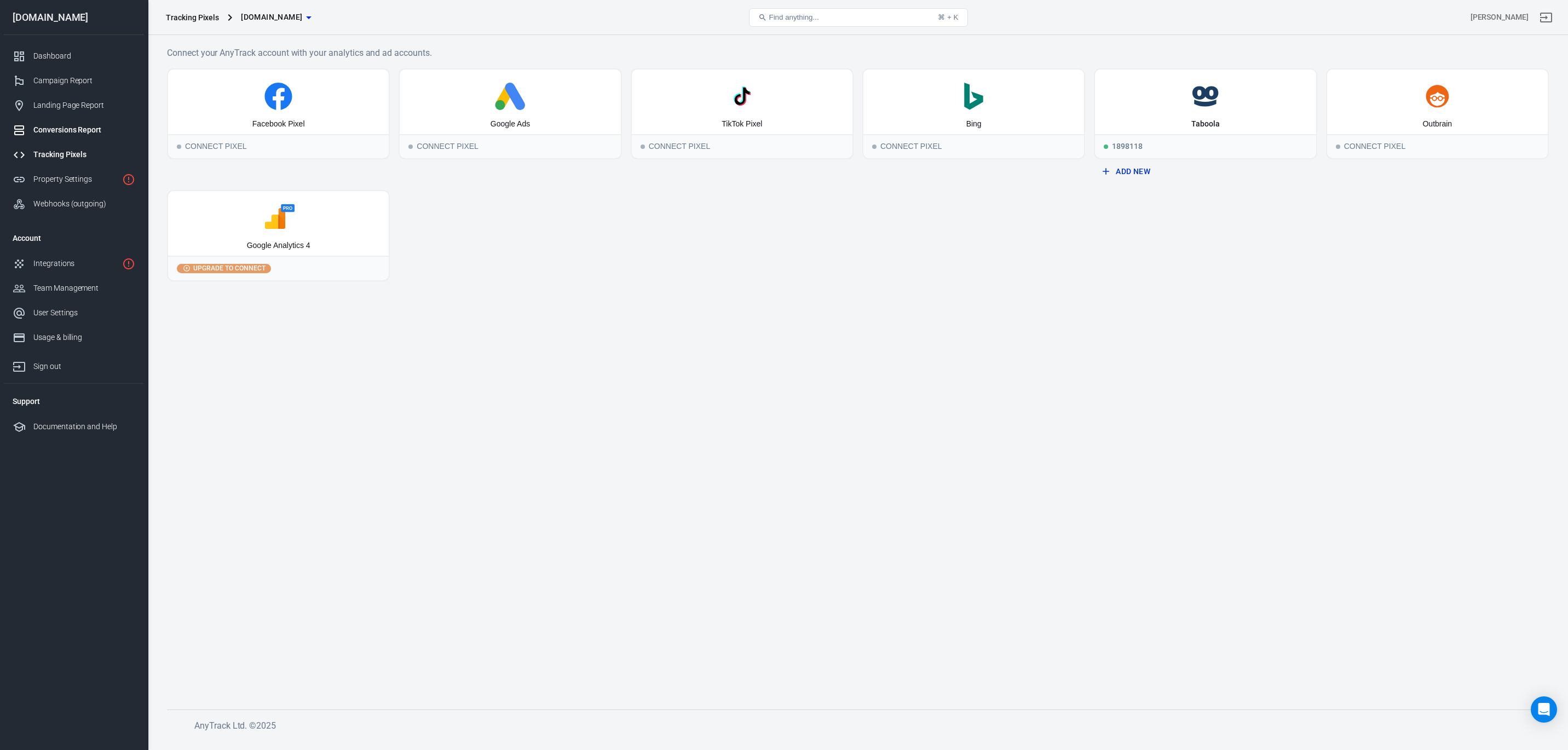
click at [58, 131] on div "Conversions Report" at bounding box center [85, 130] width 102 height 12
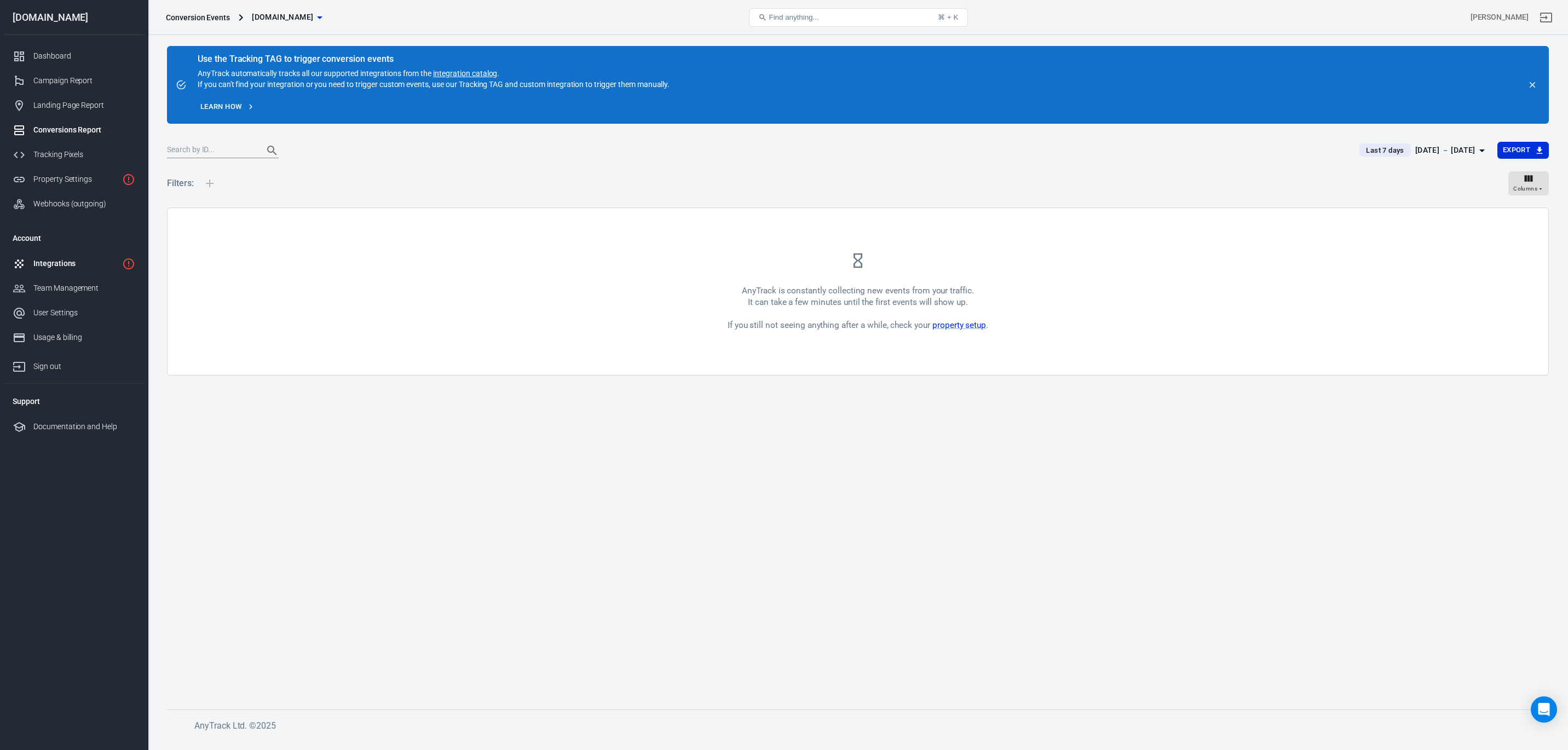
click at [69, 263] on div "Integrations" at bounding box center [76, 263] width 84 height 12
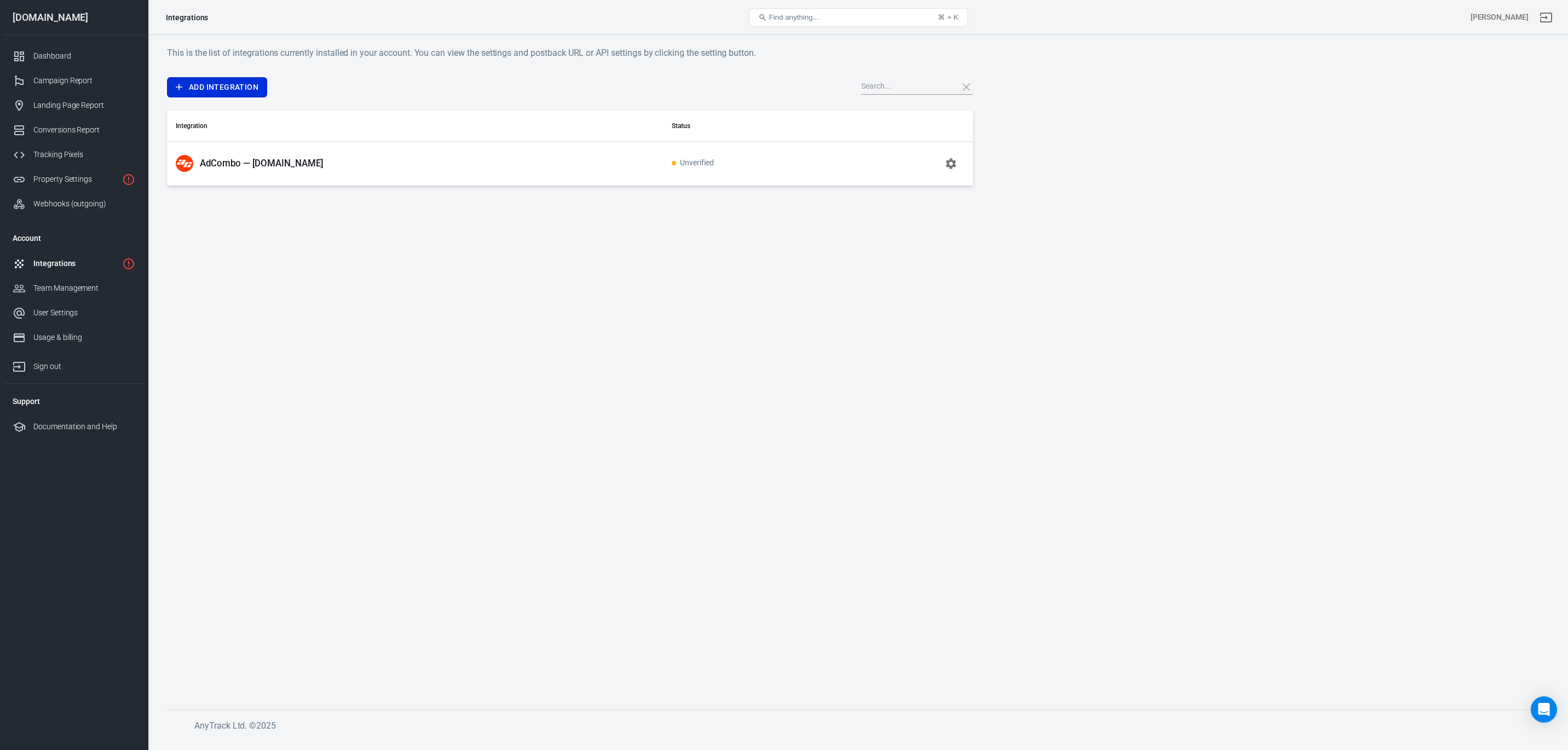
click at [289, 165] on p "AdCombo — [DOMAIN_NAME]" at bounding box center [262, 164] width 124 height 12
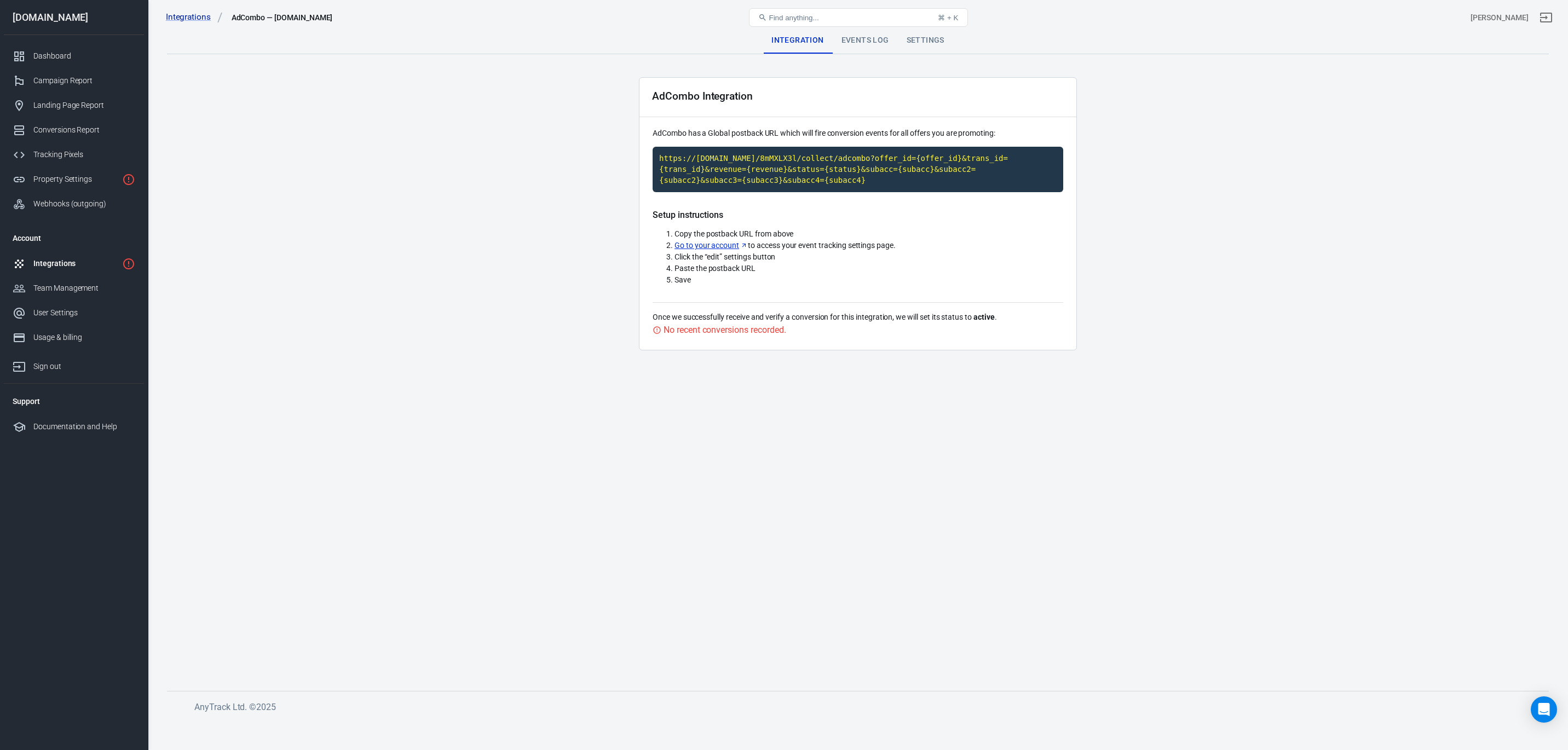
click at [876, 46] on div "Events Log" at bounding box center [865, 40] width 65 height 26
